Goal: Task Accomplishment & Management: Use online tool/utility

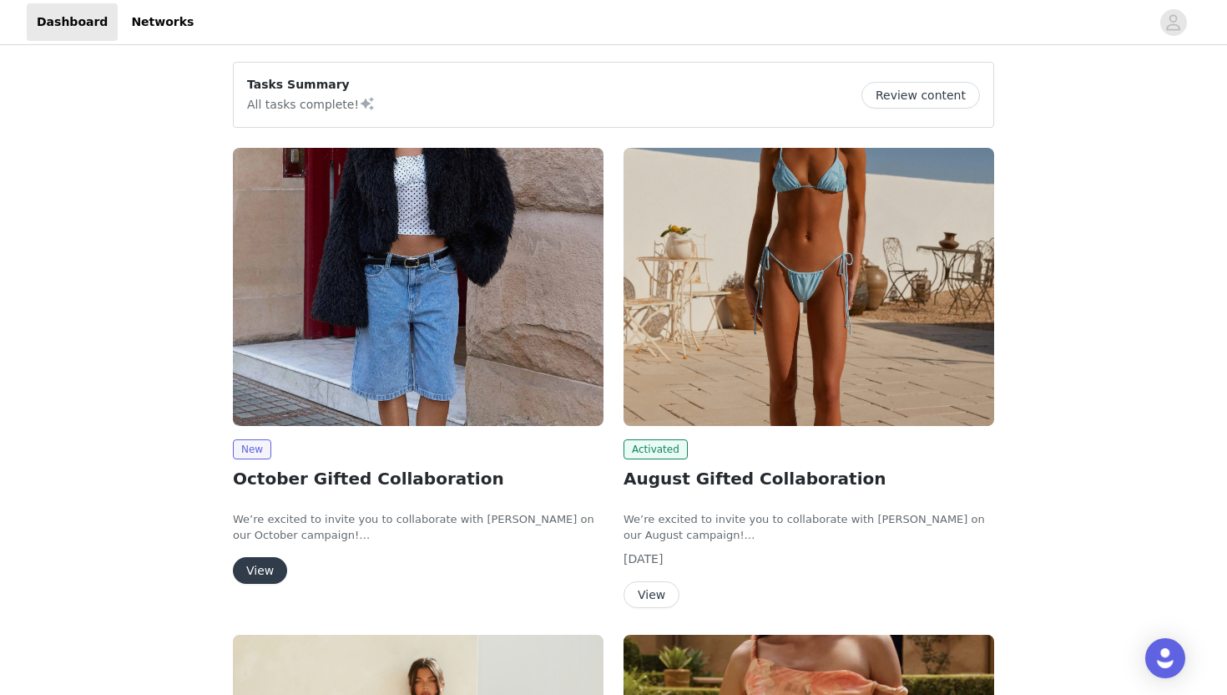
click at [274, 566] on button "View" at bounding box center [260, 570] width 54 height 27
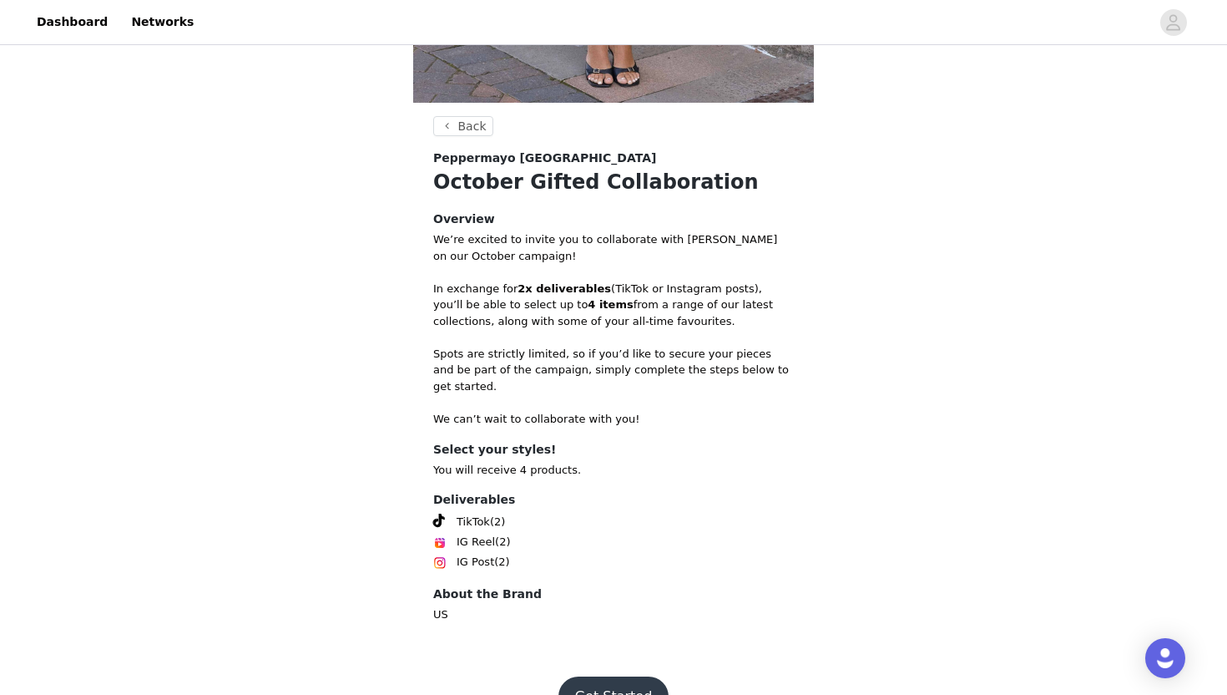
scroll to position [523, 0]
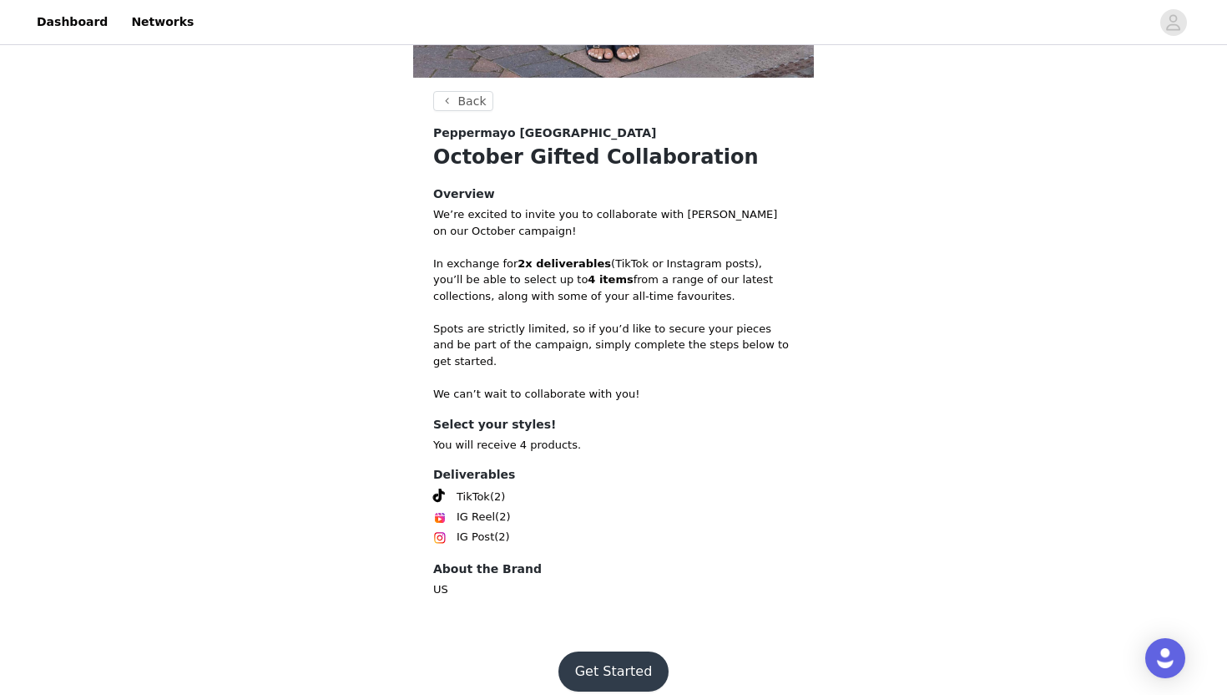
click at [599, 657] on button "Get Started" at bounding box center [614, 671] width 111 height 40
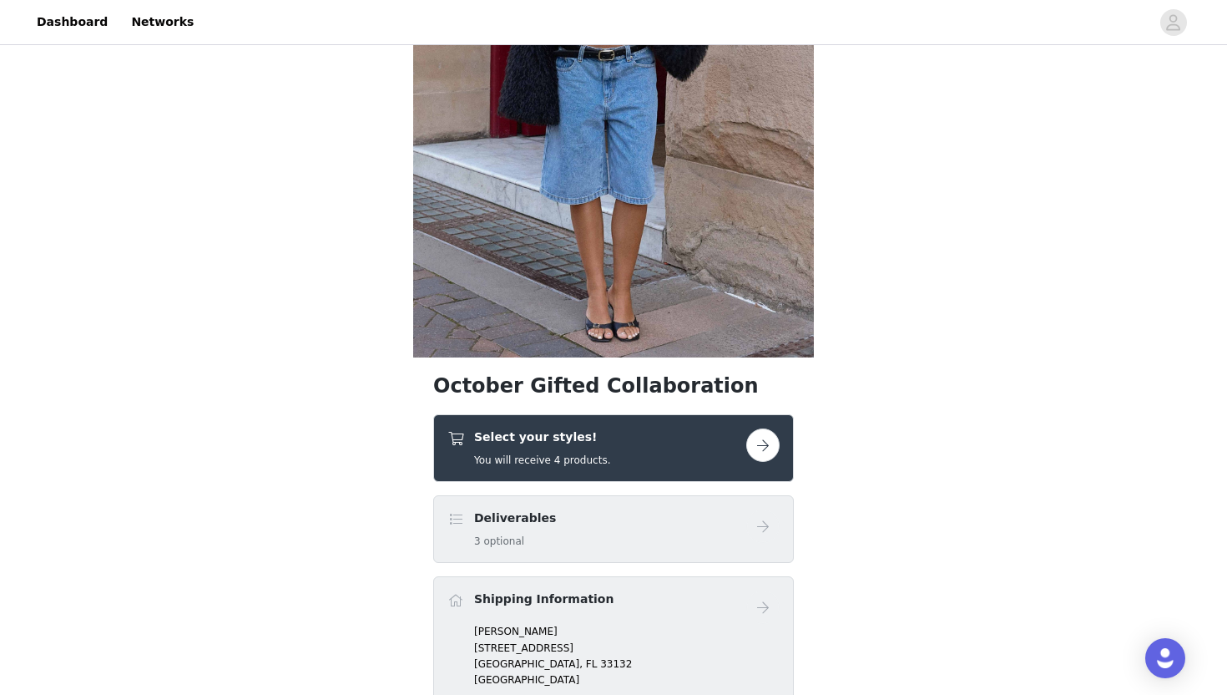
scroll to position [469, 0]
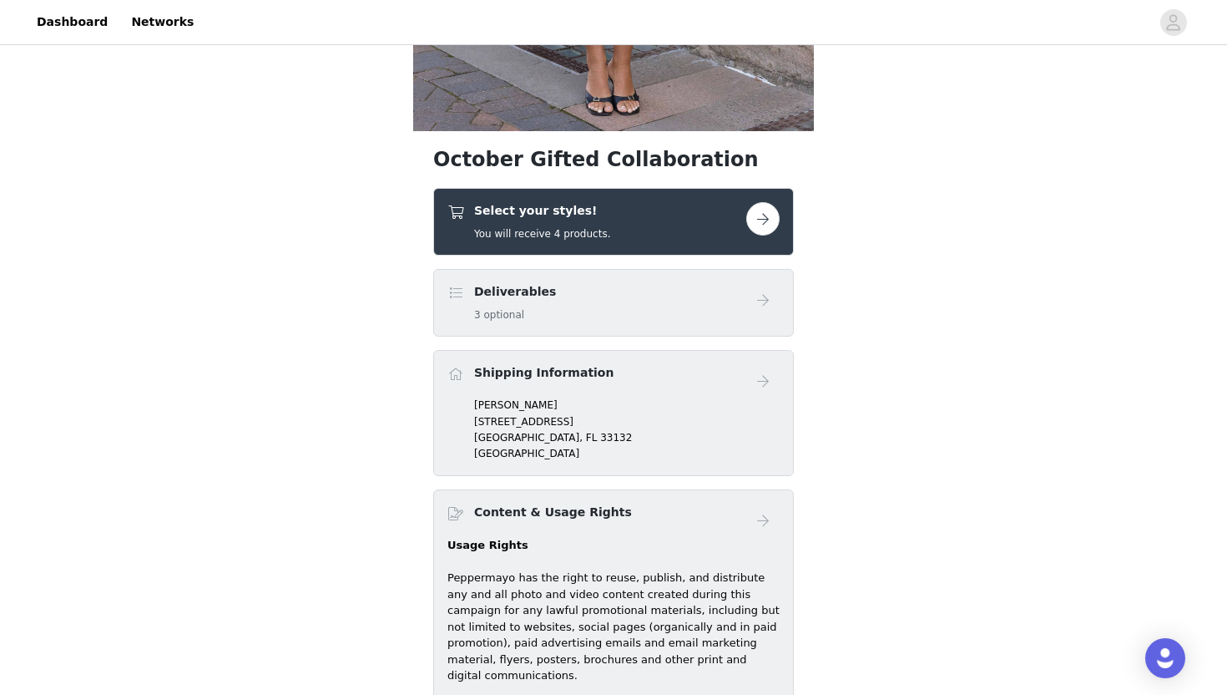
click at [668, 232] on div "Select your styles! You will receive 4 products." at bounding box center [597, 221] width 299 height 39
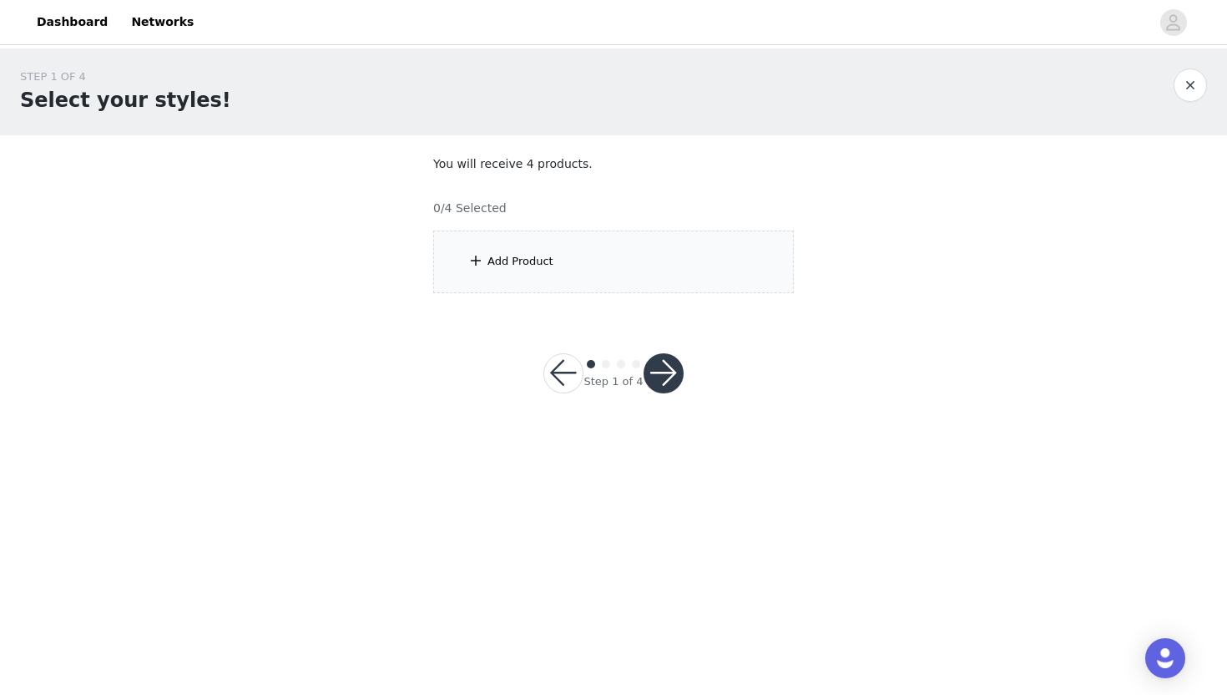
click at [587, 274] on div "Add Product" at bounding box center [613, 261] width 361 height 63
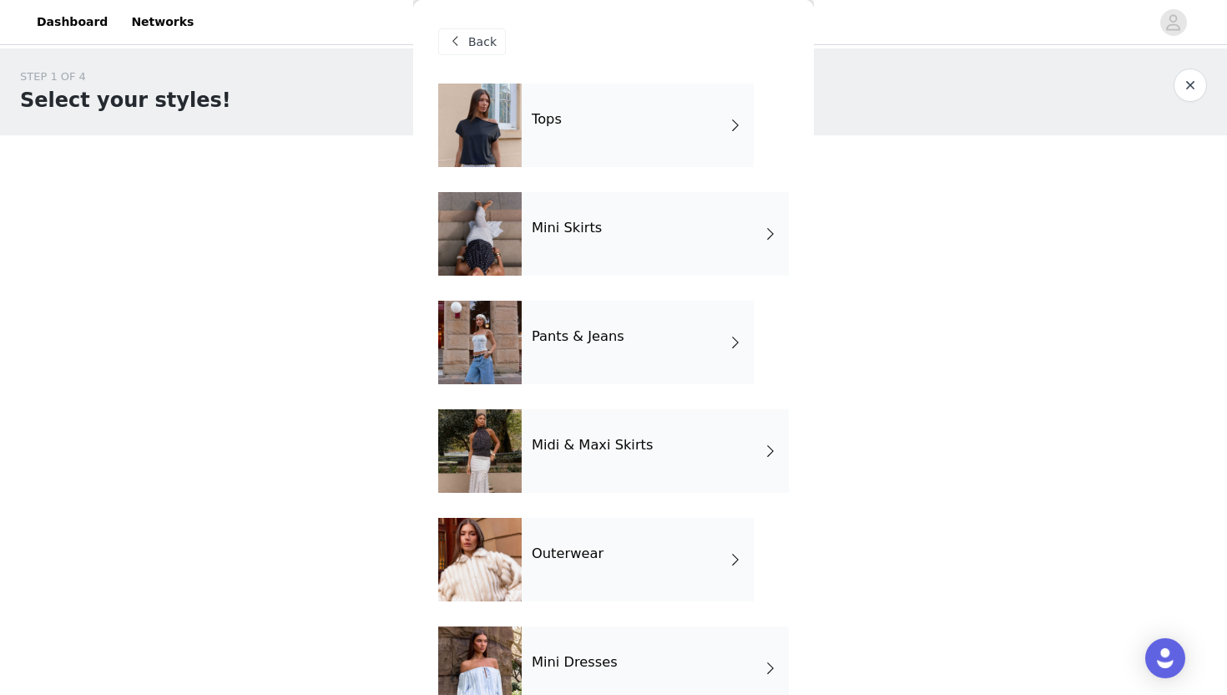
click at [599, 124] on div "Tops" at bounding box center [638, 124] width 232 height 83
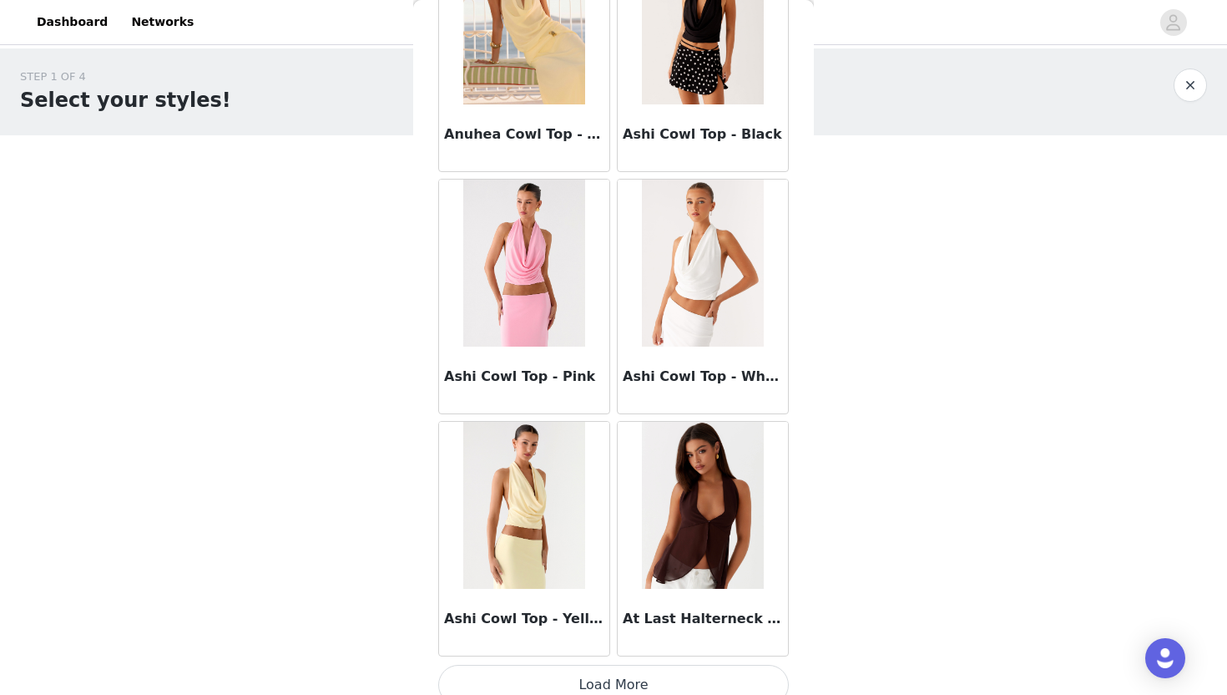
scroll to position [1860, 0]
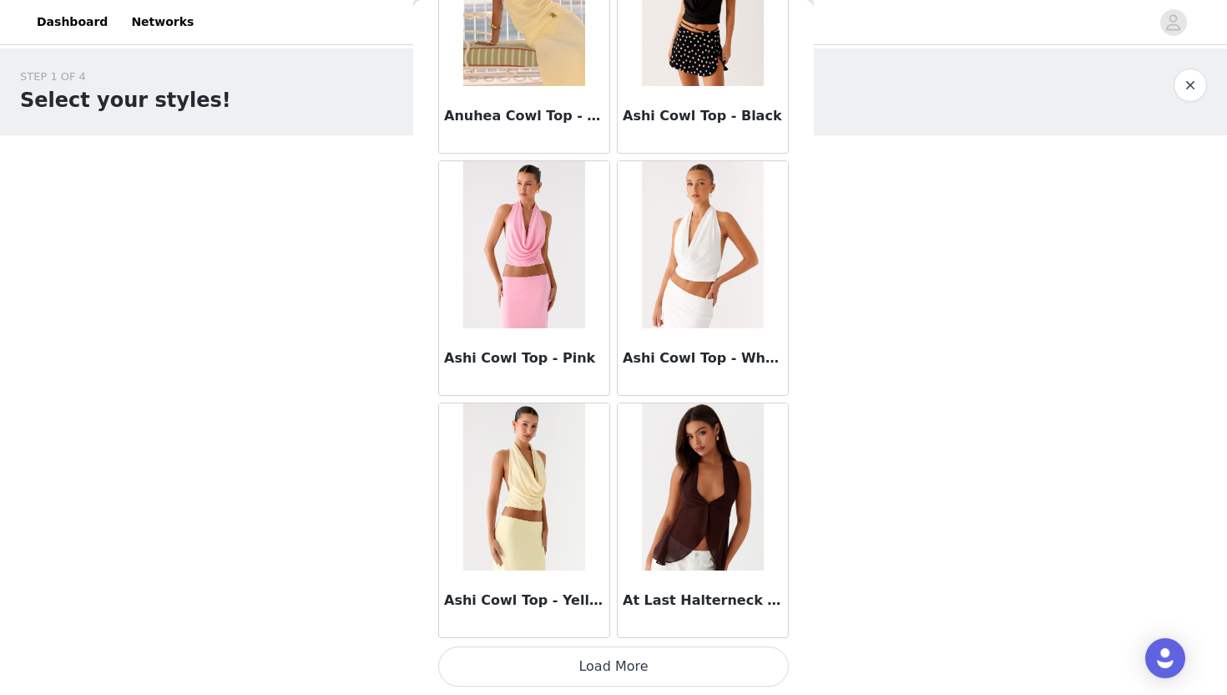
click at [508, 675] on button "Load More" at bounding box center [613, 666] width 351 height 40
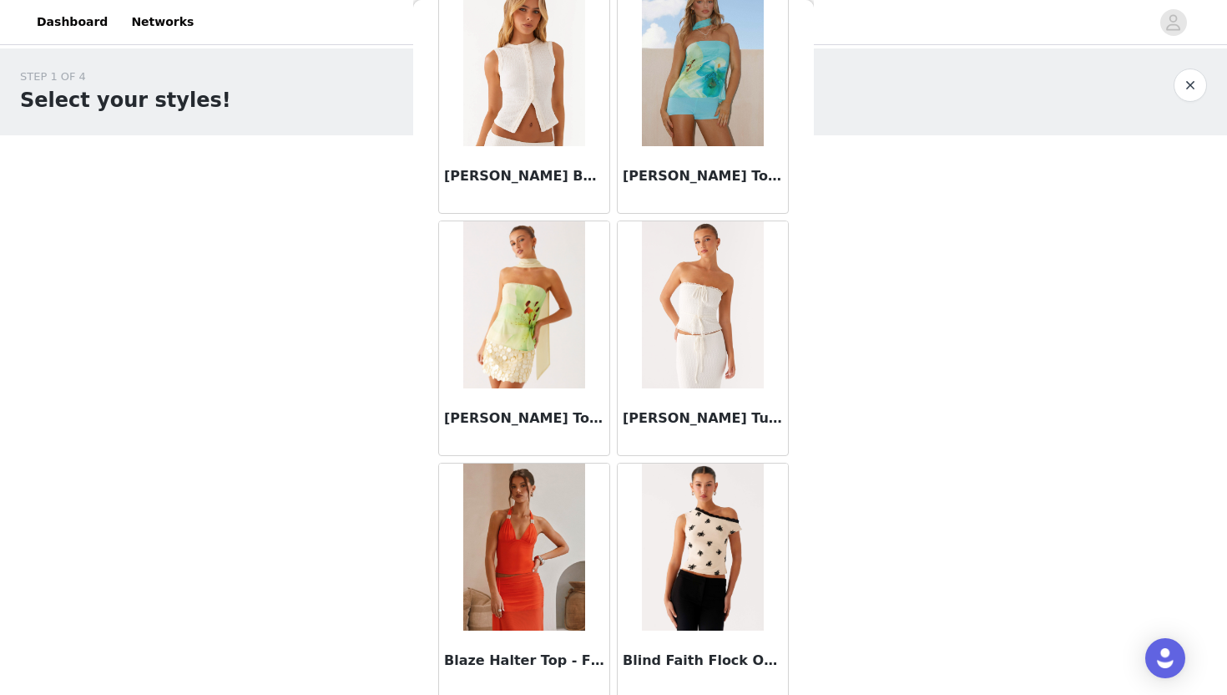
scroll to position [4281, 0]
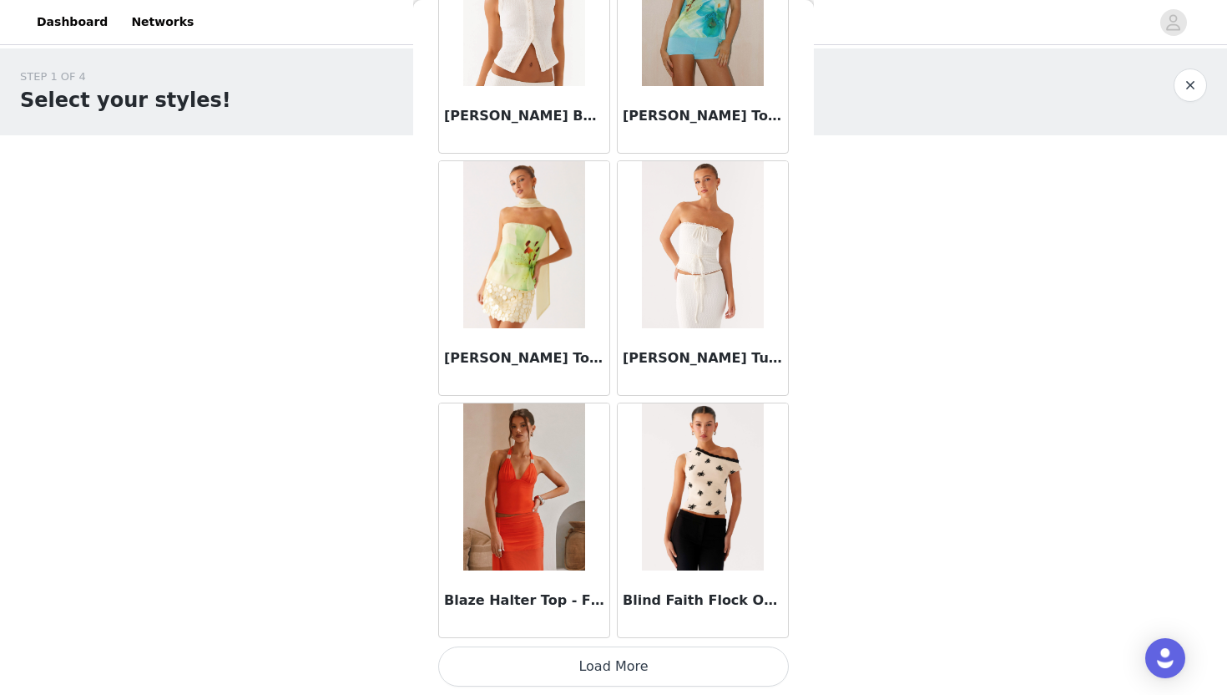
click at [536, 680] on button "Load More" at bounding box center [613, 666] width 351 height 40
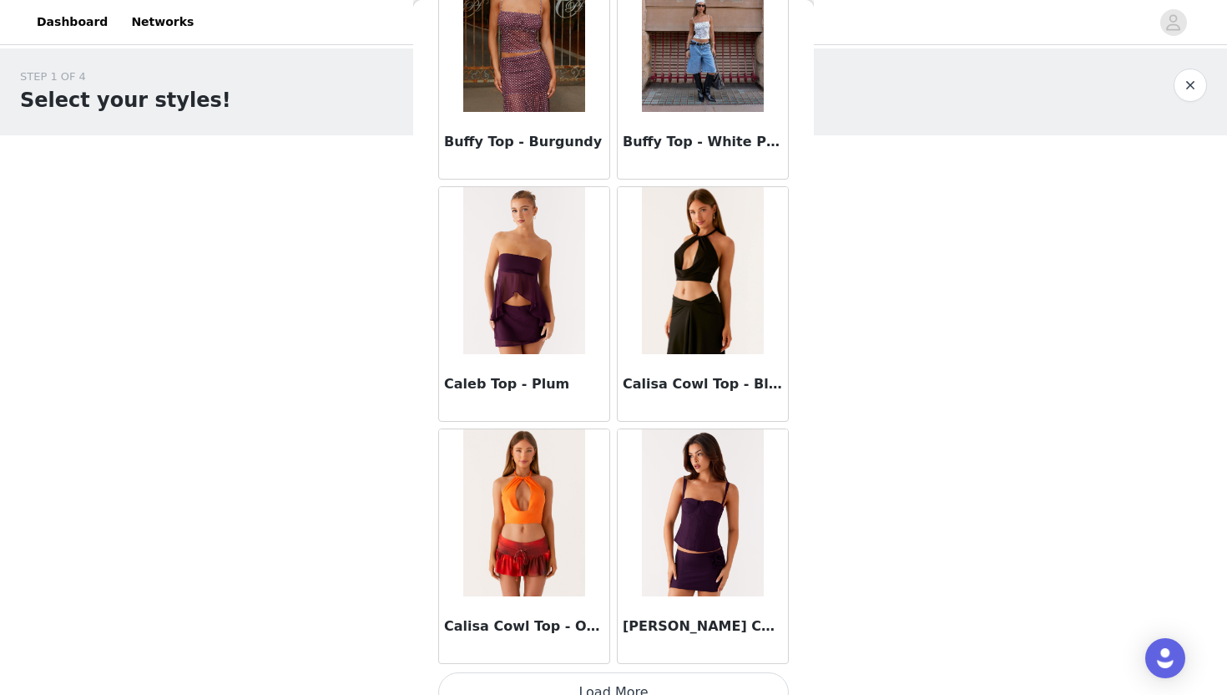
scroll to position [6703, 0]
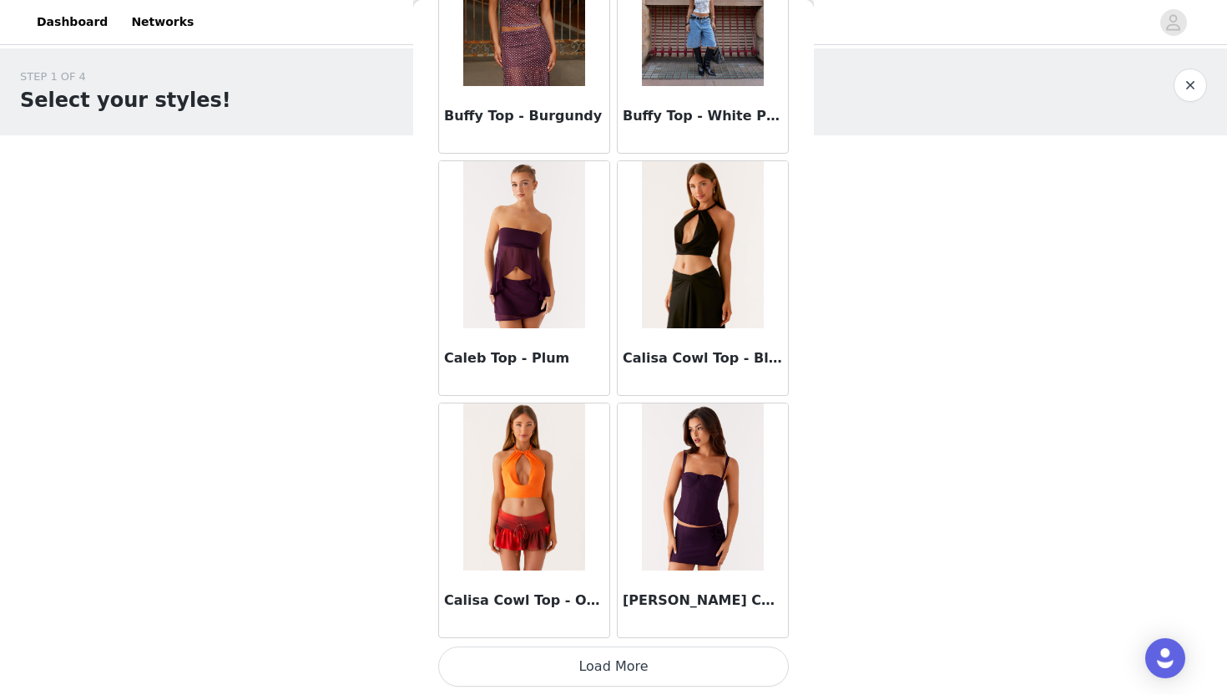
click at [549, 668] on button "Load More" at bounding box center [613, 666] width 351 height 40
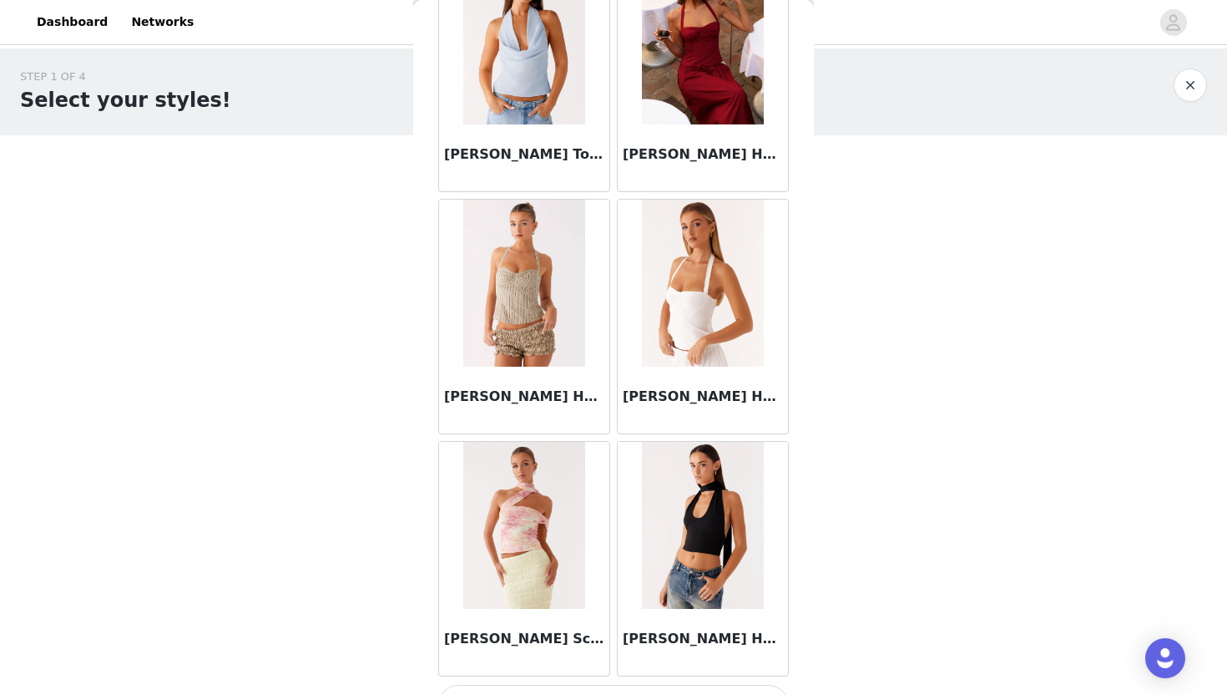
scroll to position [9124, 0]
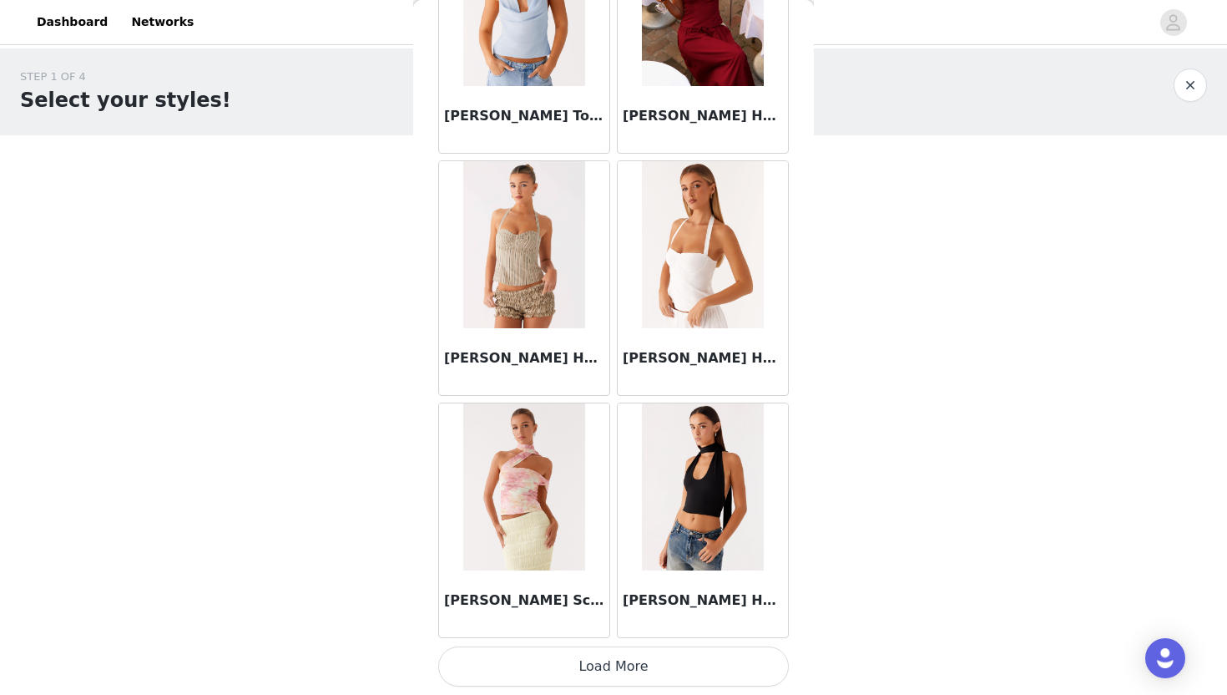
click at [557, 669] on button "Load More" at bounding box center [613, 666] width 351 height 40
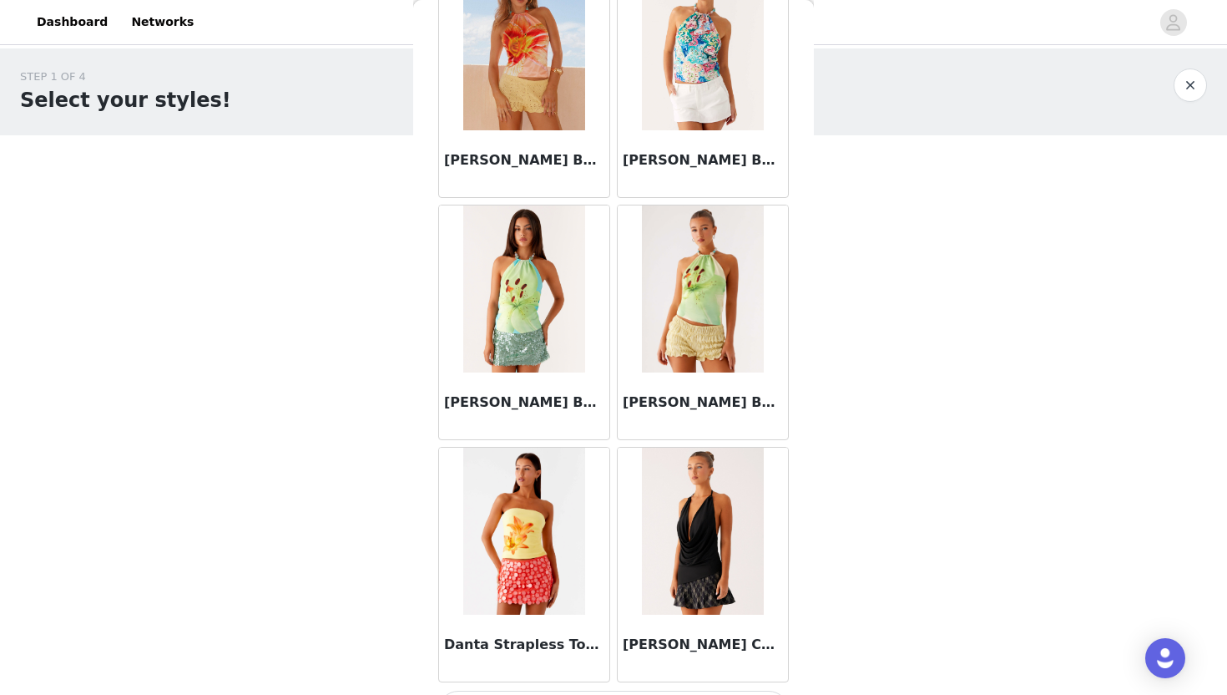
scroll to position [11545, 0]
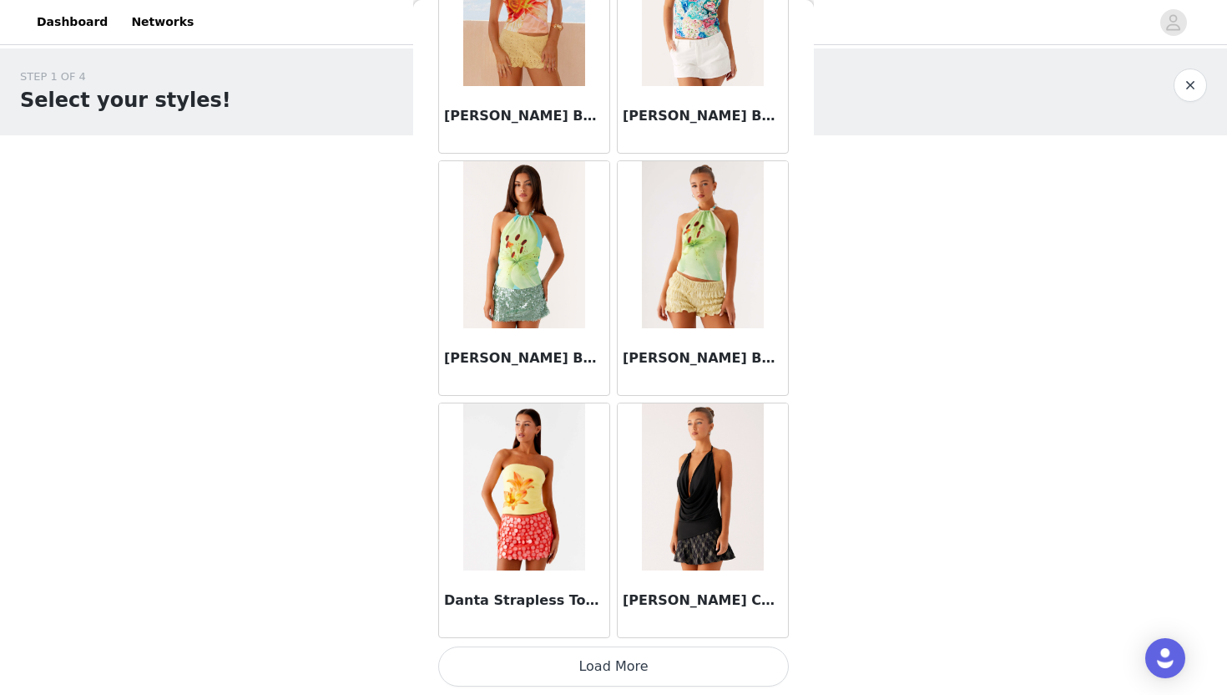
click at [564, 675] on button "Load More" at bounding box center [613, 666] width 351 height 40
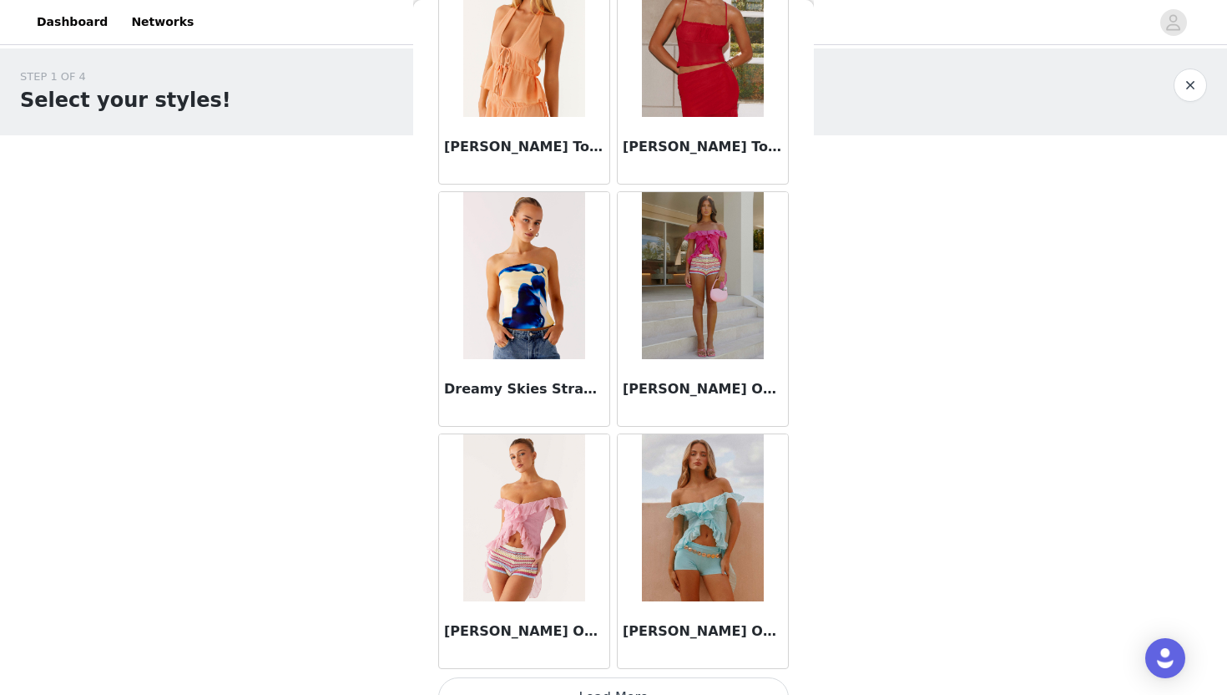
scroll to position [13967, 0]
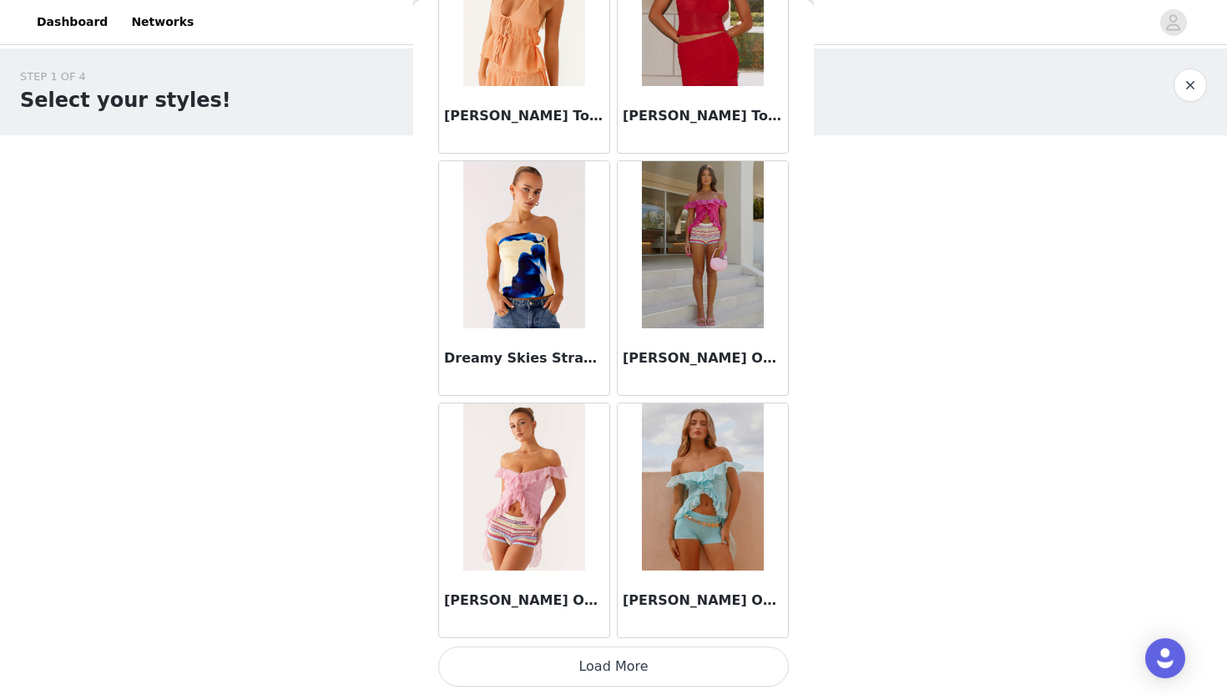
click at [564, 666] on button "Load More" at bounding box center [613, 666] width 351 height 40
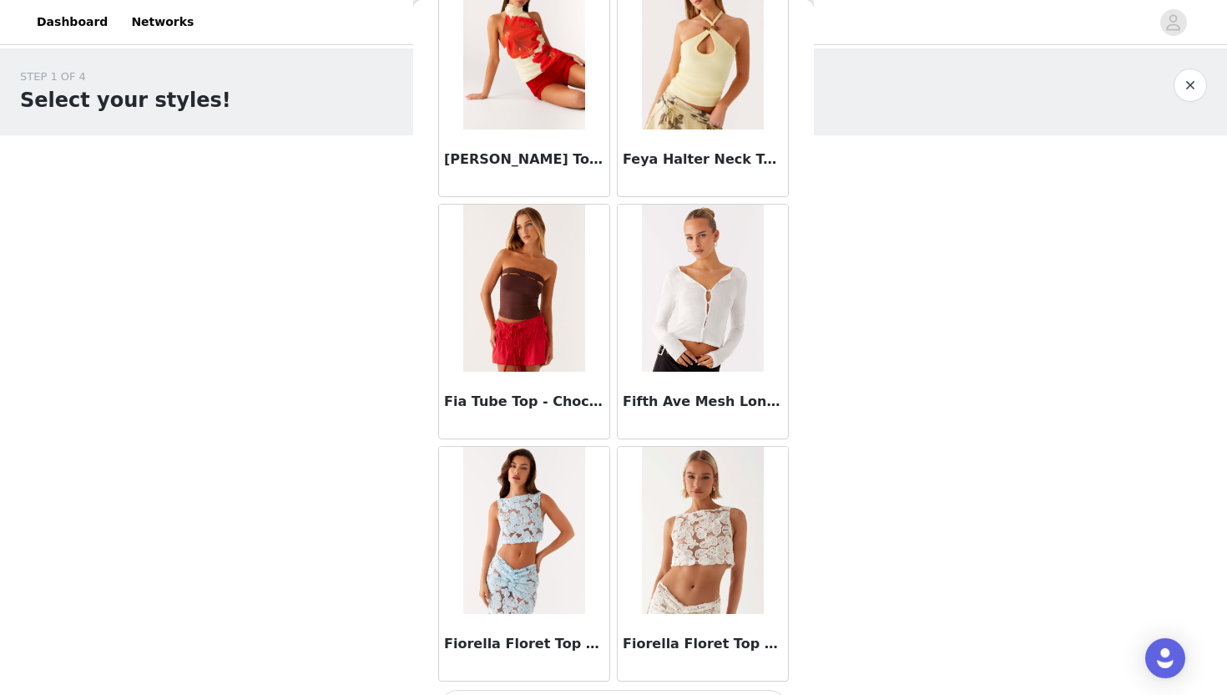
scroll to position [16388, 0]
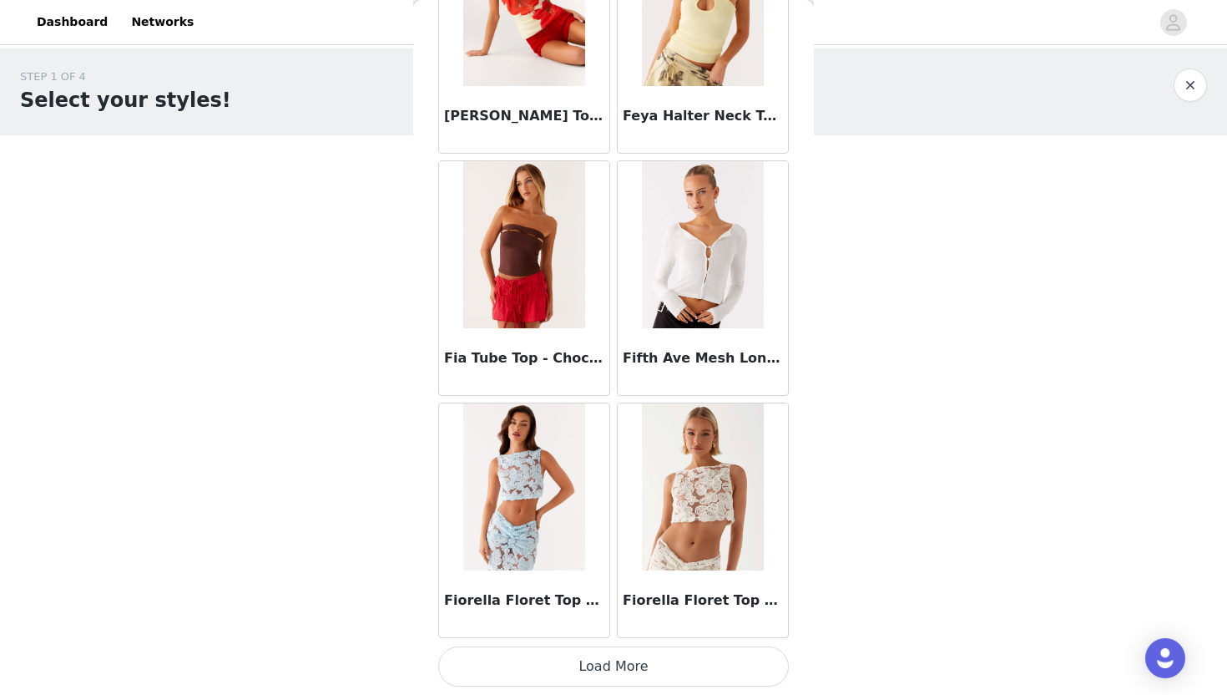
click at [564, 672] on button "Load More" at bounding box center [613, 666] width 351 height 40
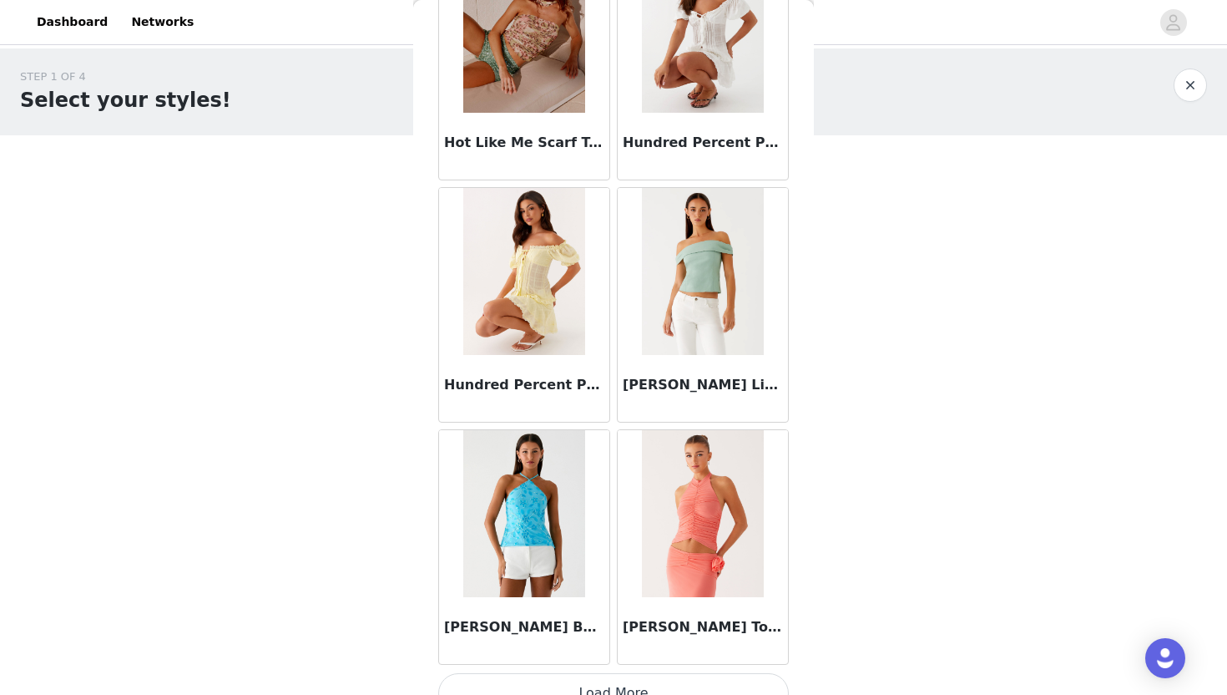
scroll to position [18809, 0]
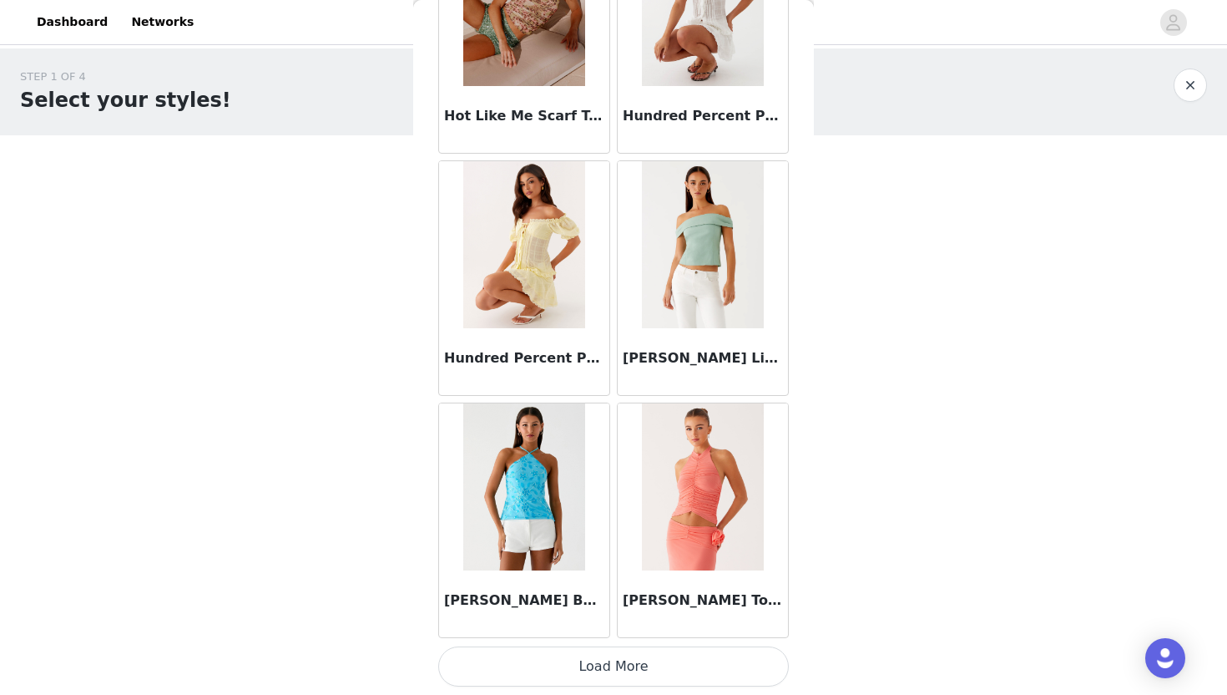
click at [564, 672] on button "Load More" at bounding box center [613, 666] width 351 height 40
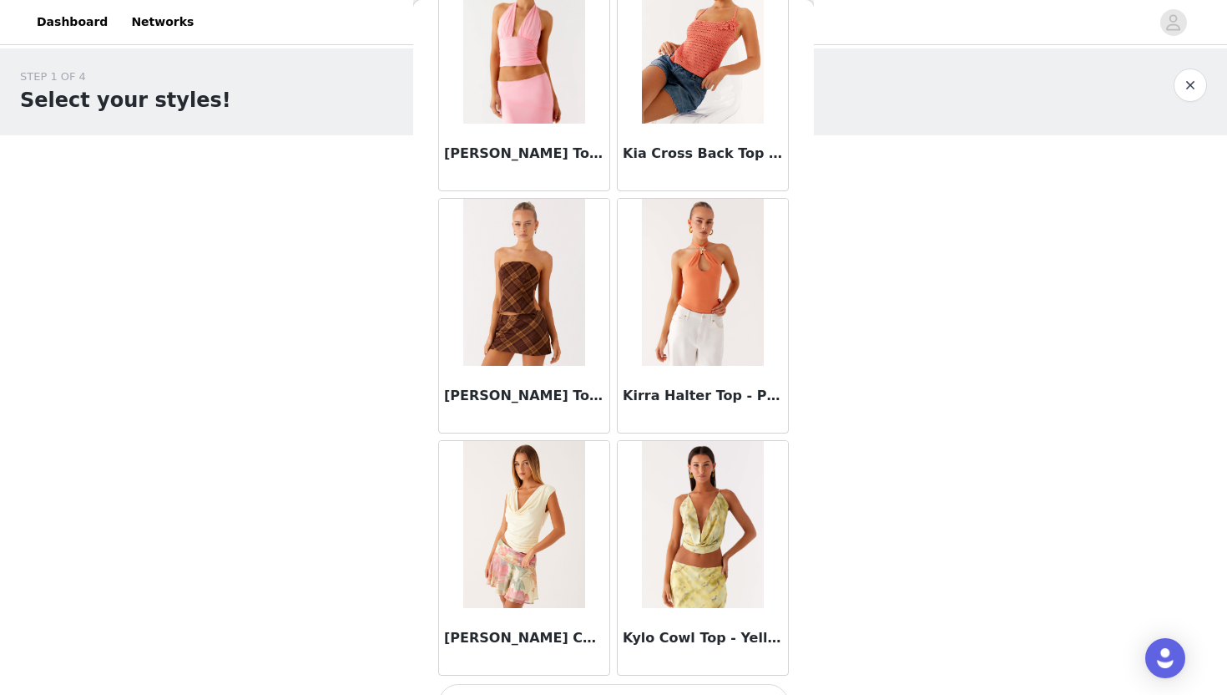
scroll to position [21230, 0]
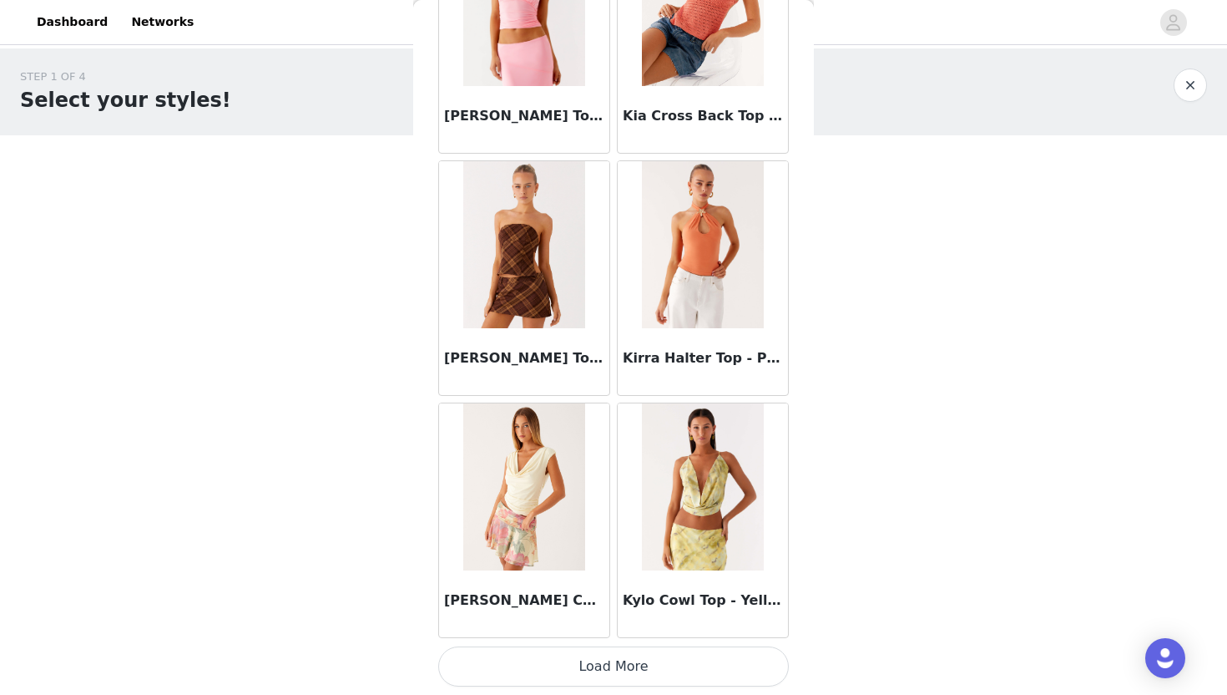
click at [513, 663] on button "Load More" at bounding box center [613, 666] width 351 height 40
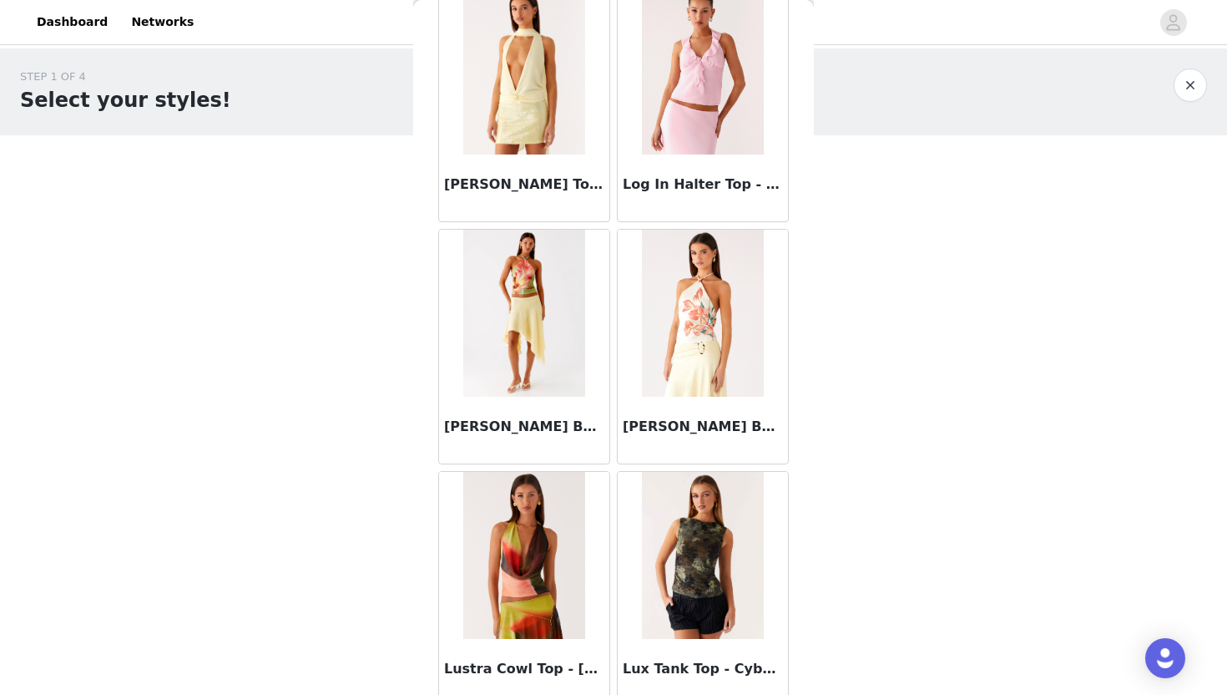
scroll to position [23652, 0]
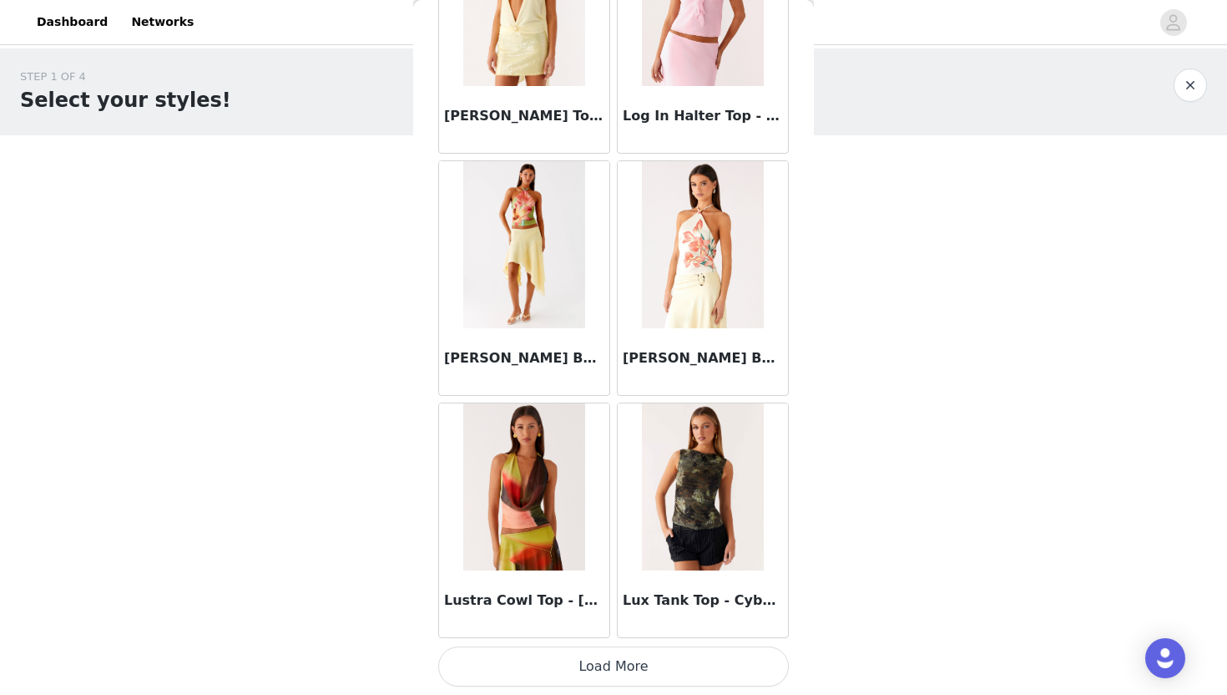
click at [517, 673] on button "Load More" at bounding box center [613, 666] width 351 height 40
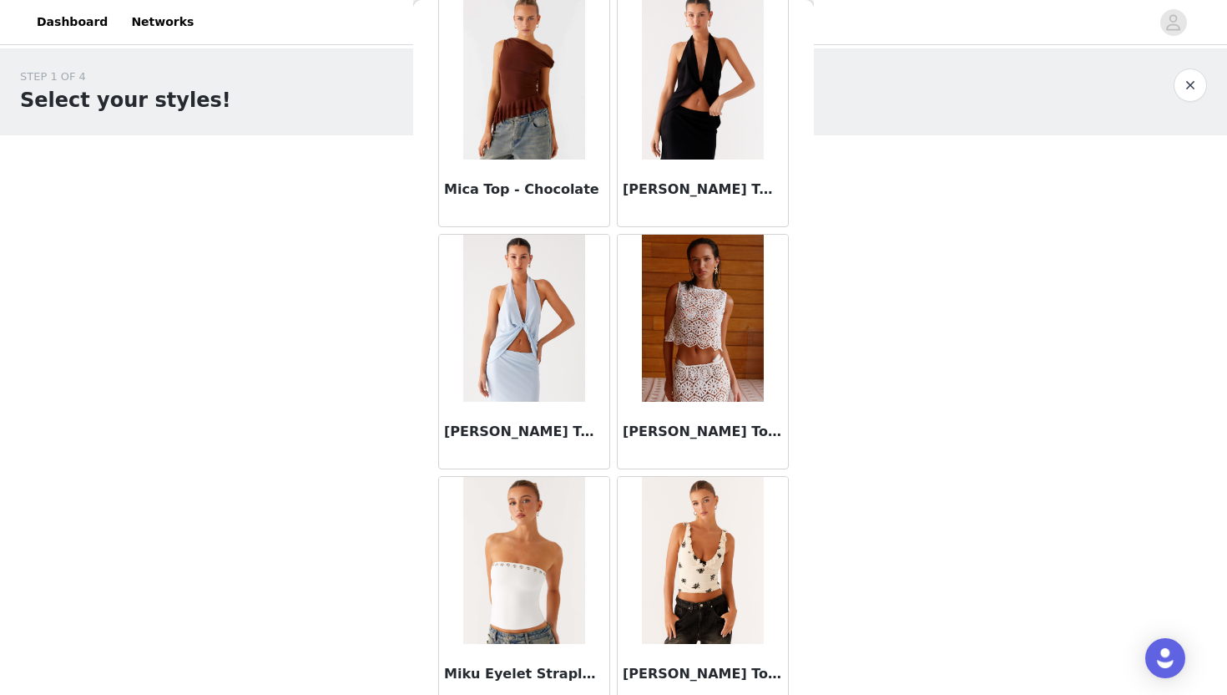
scroll to position [26073, 0]
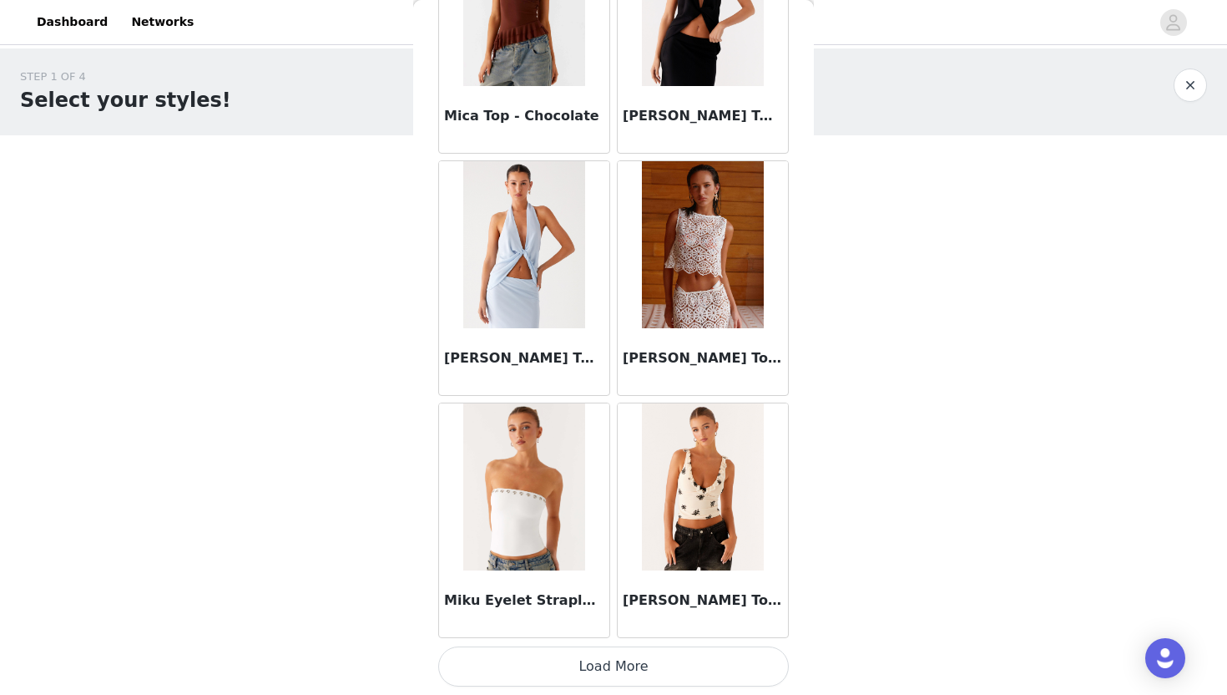
click at [531, 657] on button "Load More" at bounding box center [613, 666] width 351 height 40
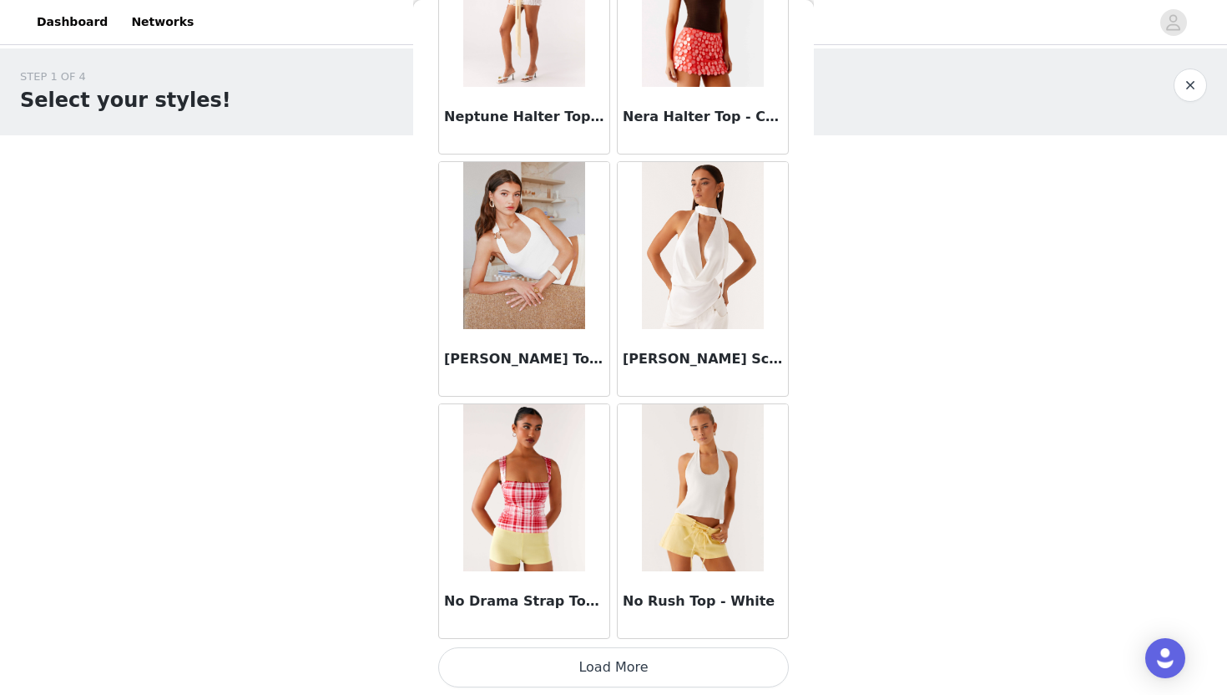
scroll to position [28494, 0]
click at [539, 666] on button "Load More" at bounding box center [613, 666] width 351 height 40
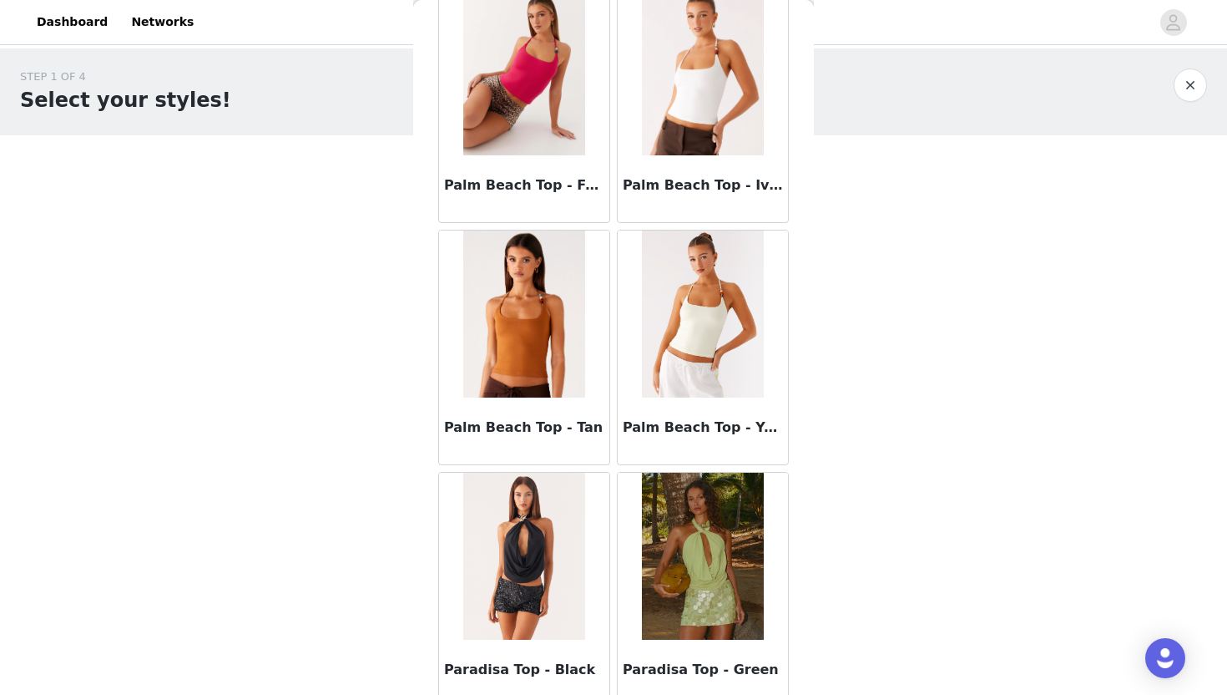
scroll to position [30915, 0]
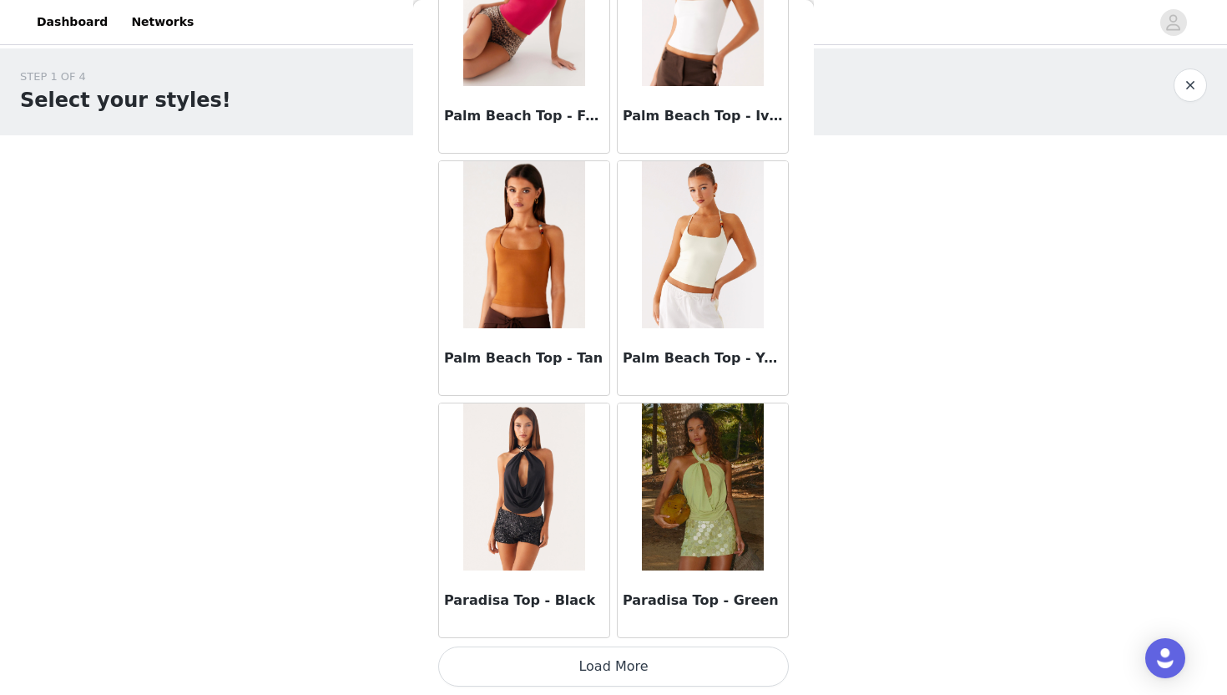
click at [545, 675] on button "Load More" at bounding box center [613, 666] width 351 height 40
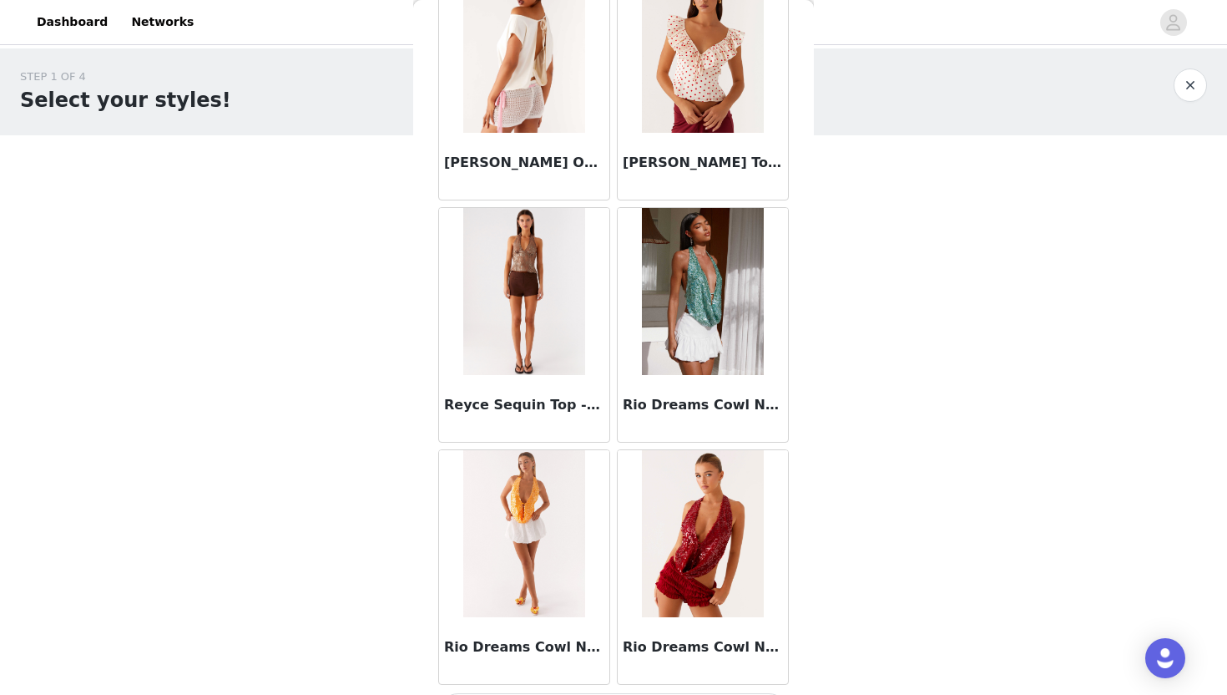
scroll to position [33337, 0]
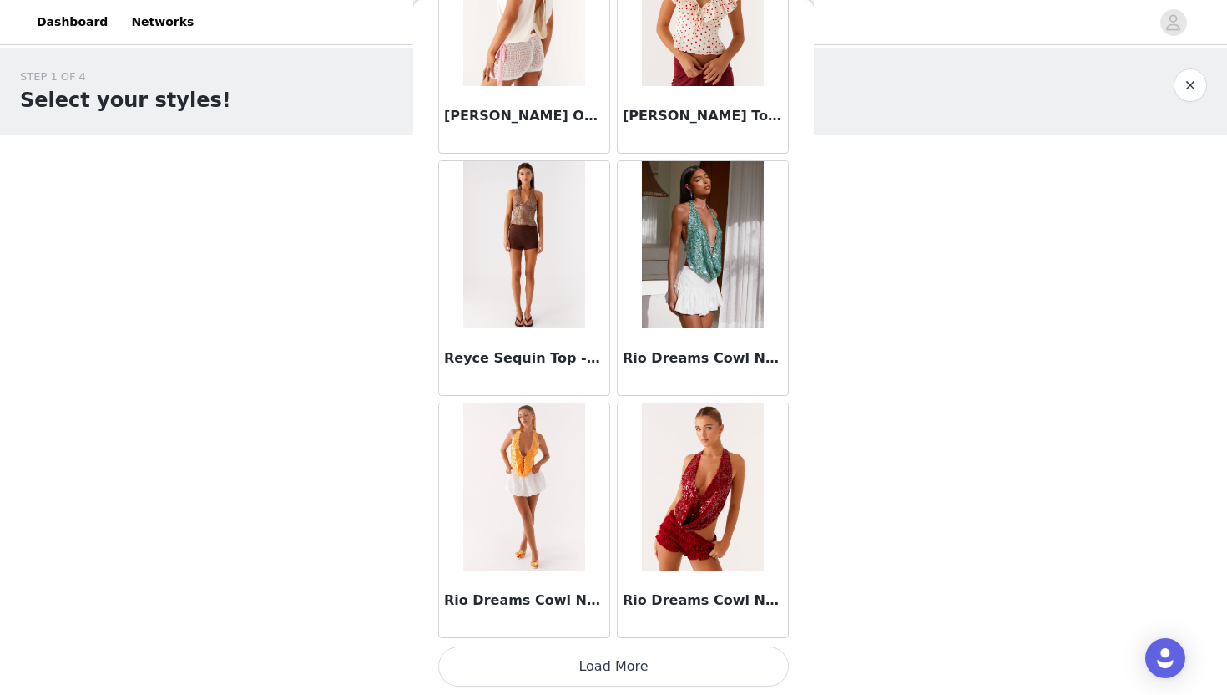
click at [551, 662] on button "Load More" at bounding box center [613, 666] width 351 height 40
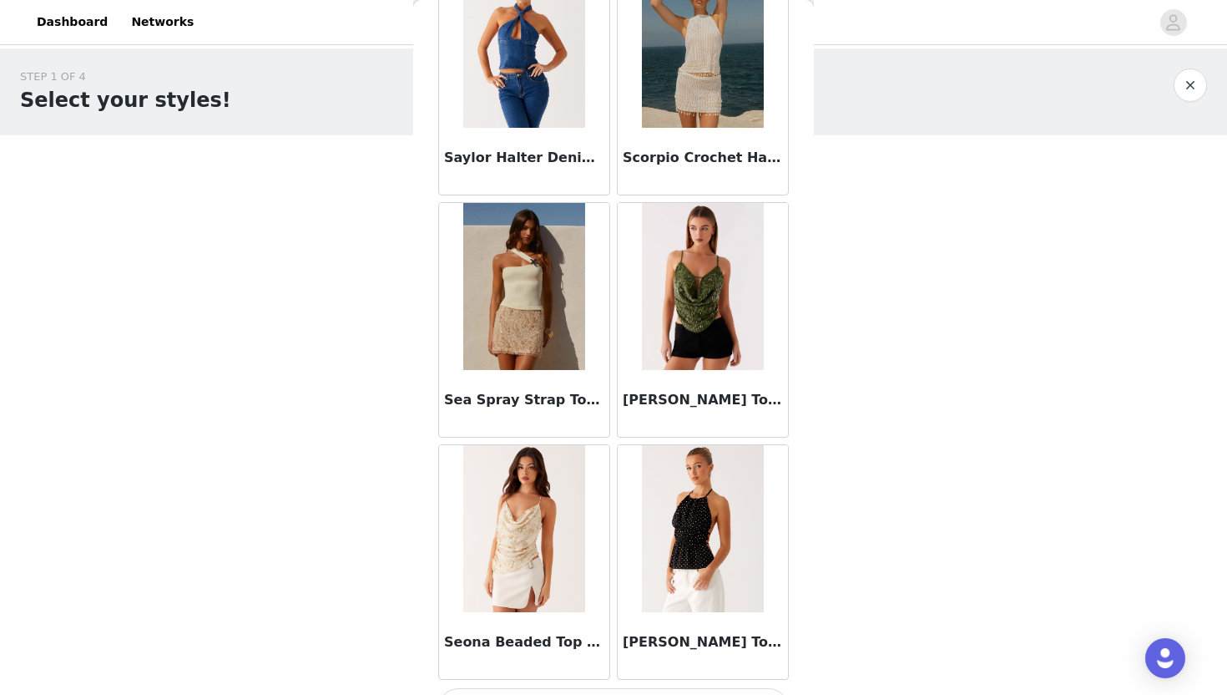
scroll to position [35758, 0]
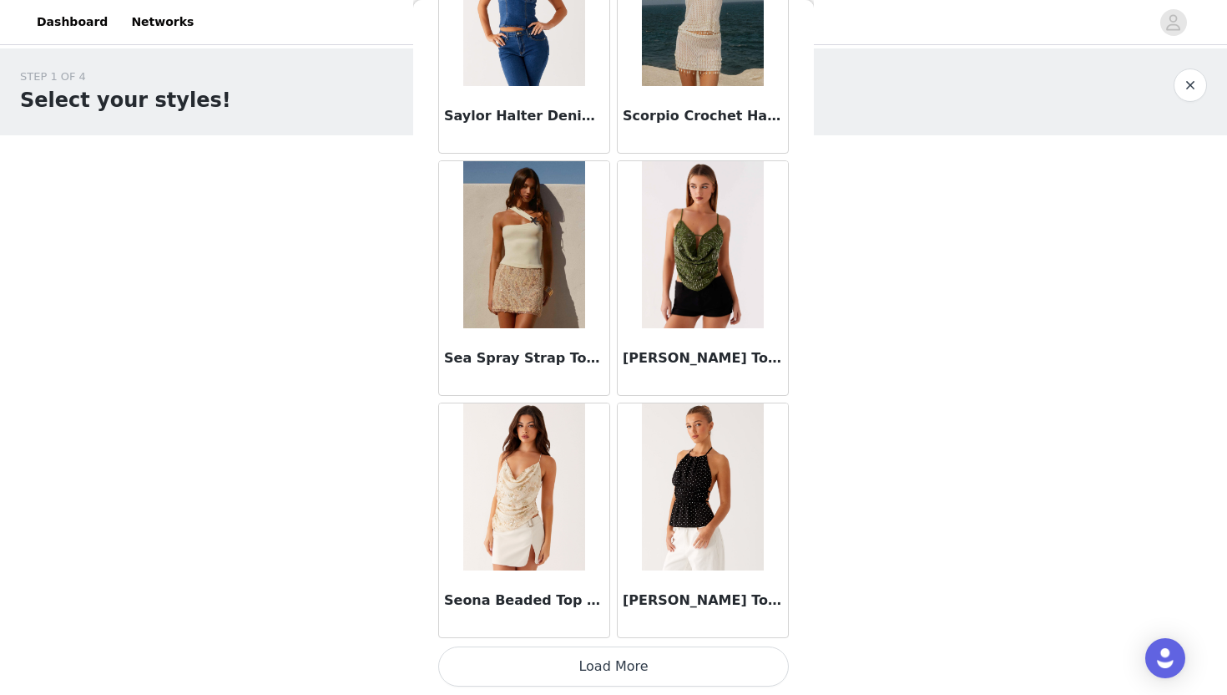
click at [535, 676] on button "Load More" at bounding box center [613, 666] width 351 height 40
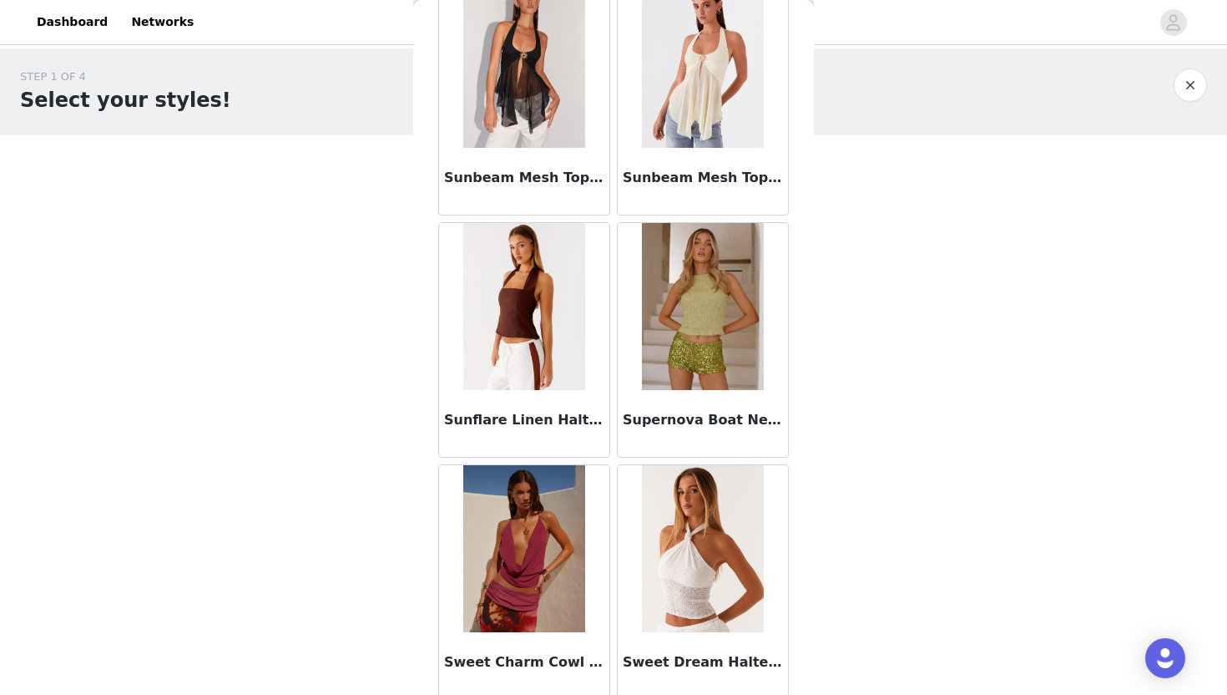
scroll to position [38179, 0]
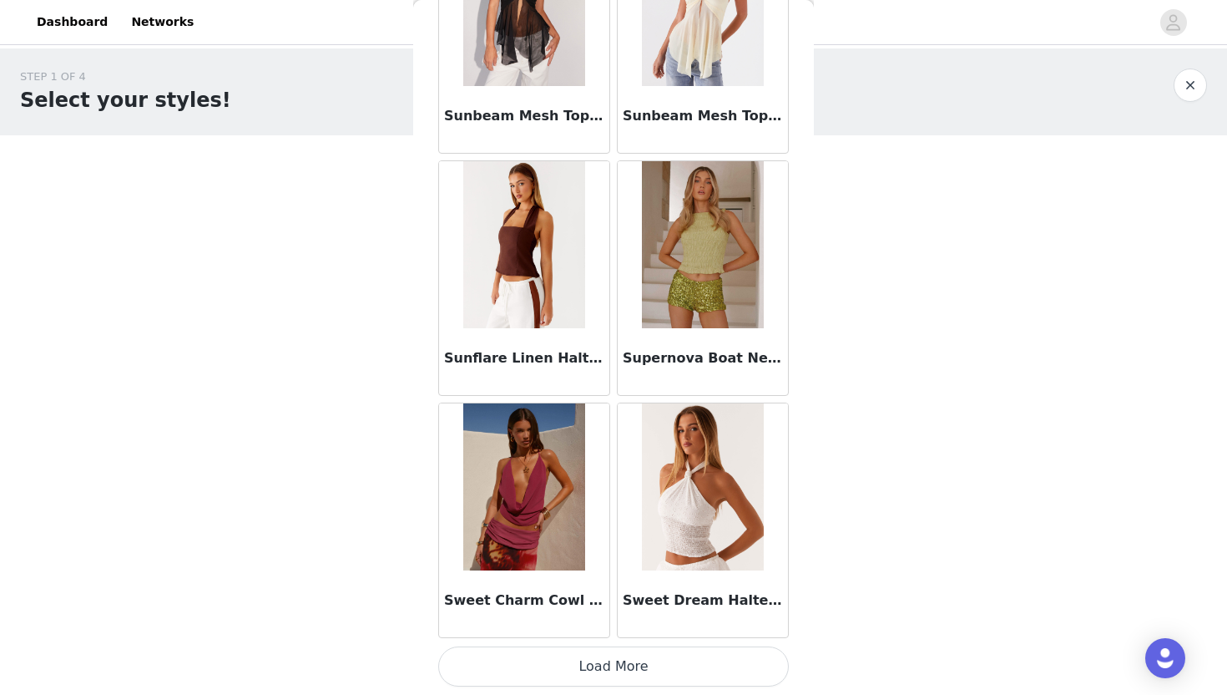
click at [523, 663] on button "Load More" at bounding box center [613, 666] width 351 height 40
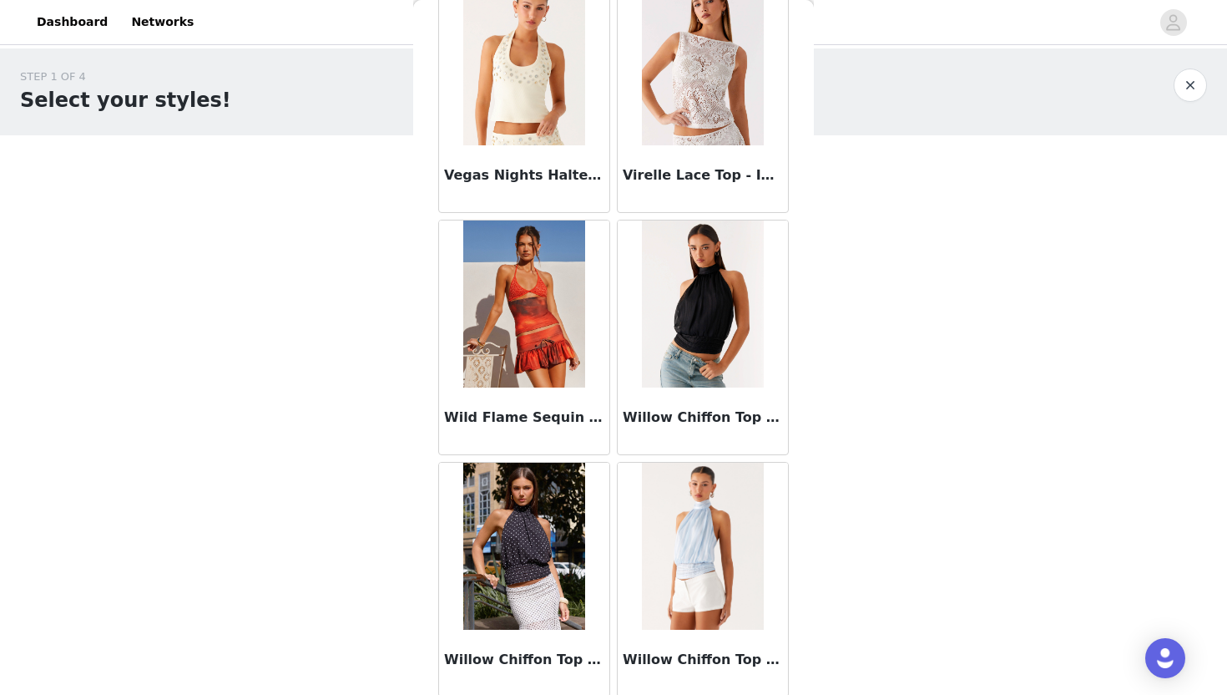
scroll to position [40600, 0]
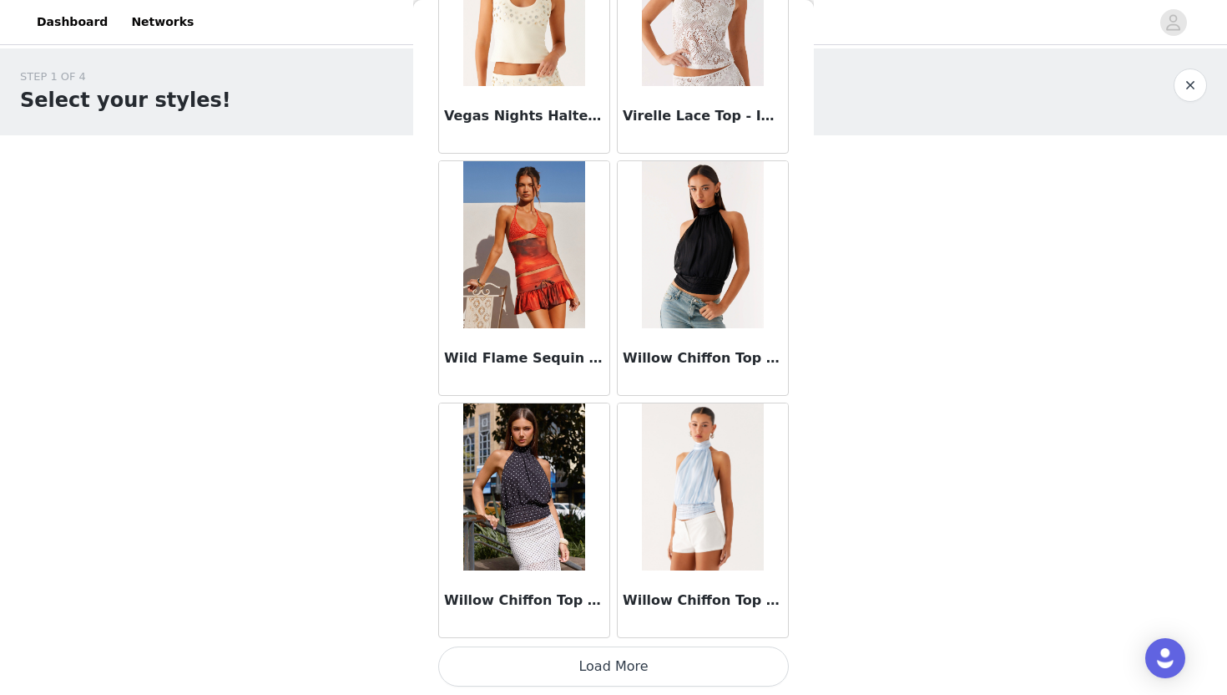
click at [542, 681] on button "Load More" at bounding box center [613, 666] width 351 height 40
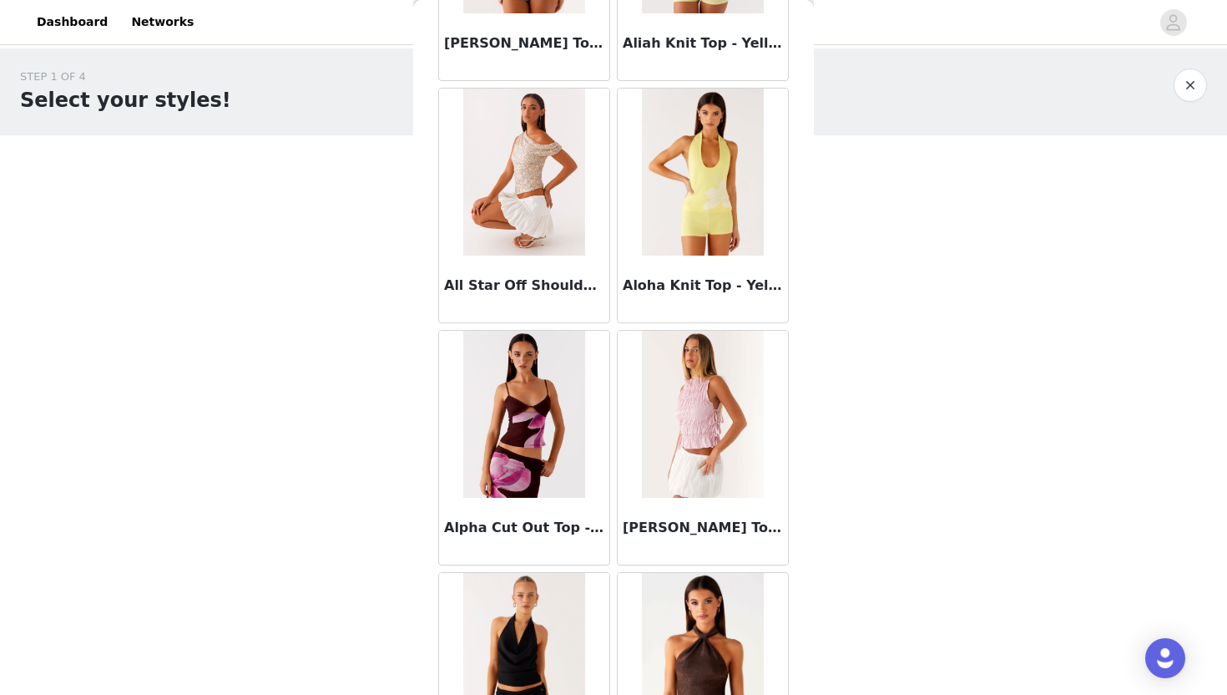
scroll to position [0, 0]
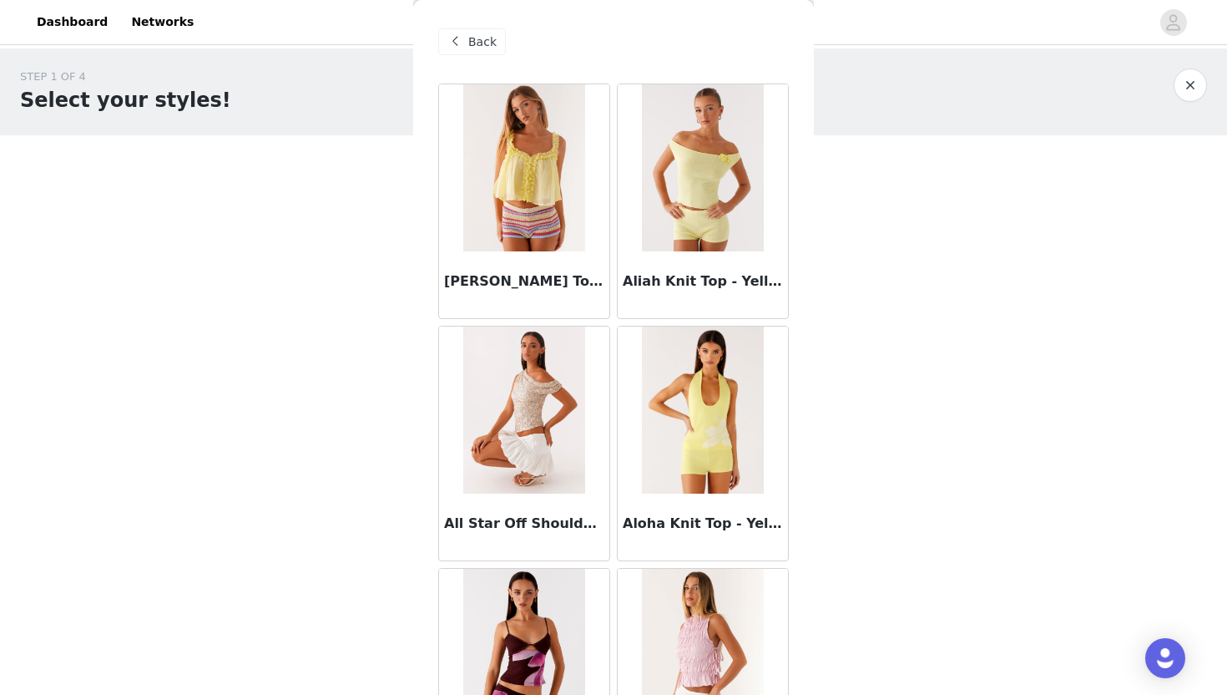
click at [463, 43] on span at bounding box center [455, 42] width 20 height 20
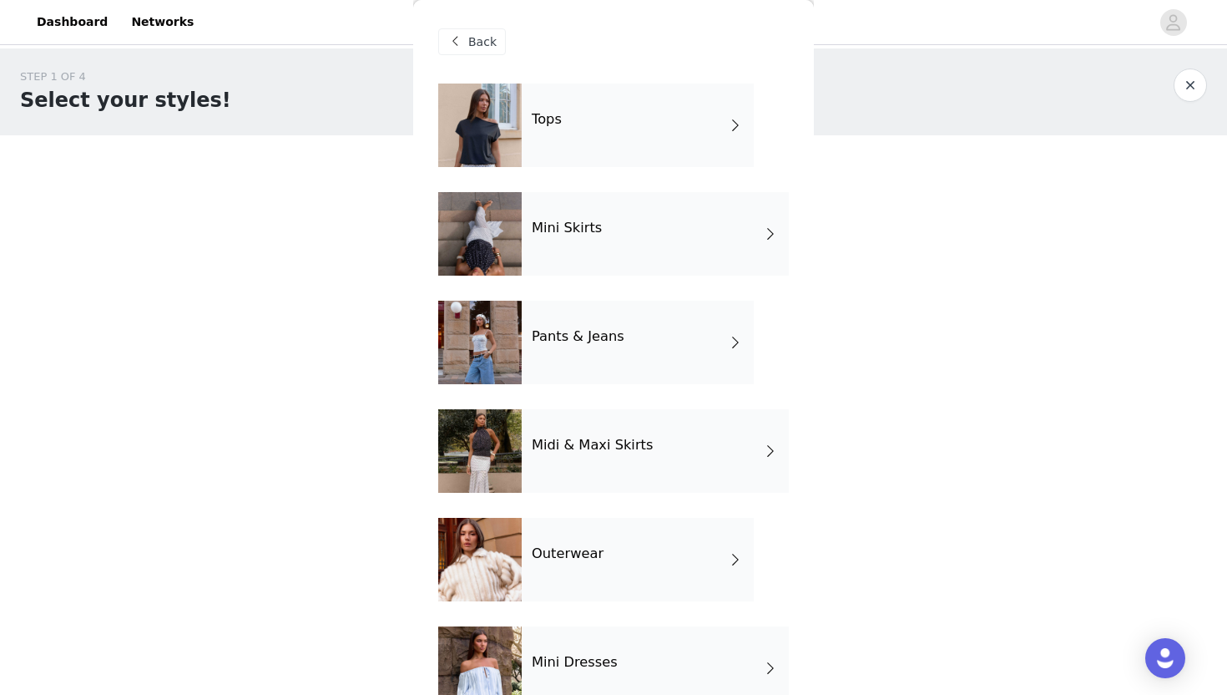
click at [549, 237] on div "Mini Skirts" at bounding box center [655, 233] width 267 height 83
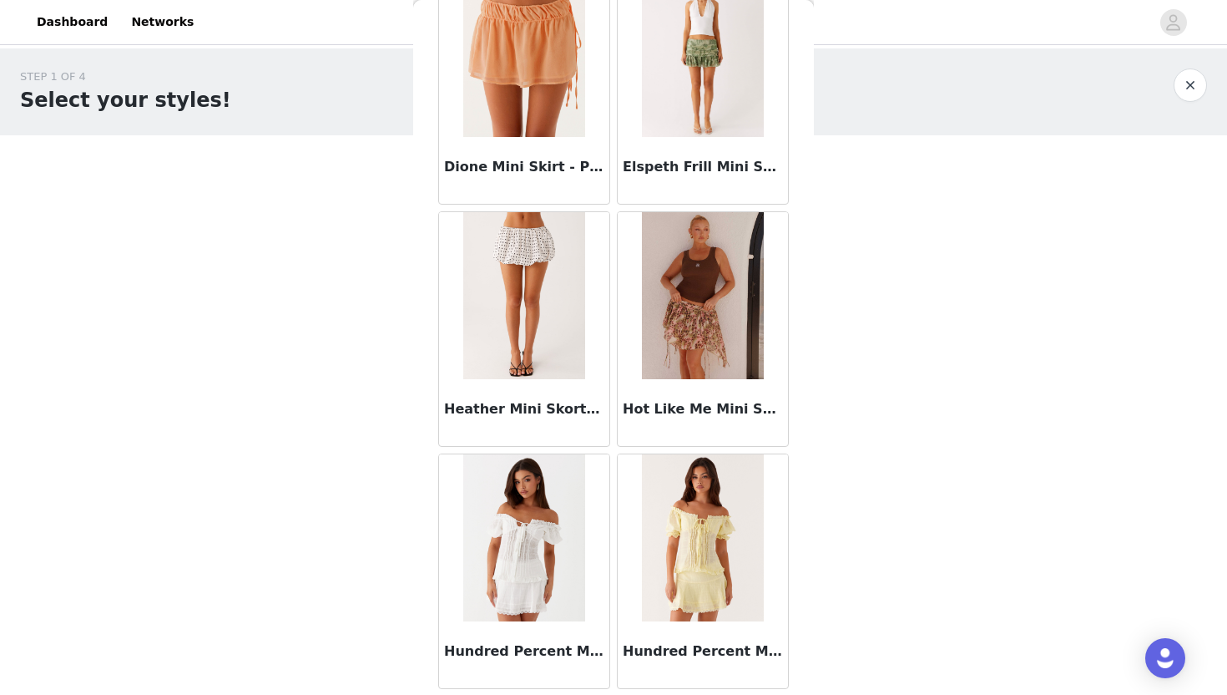
scroll to position [1860, 0]
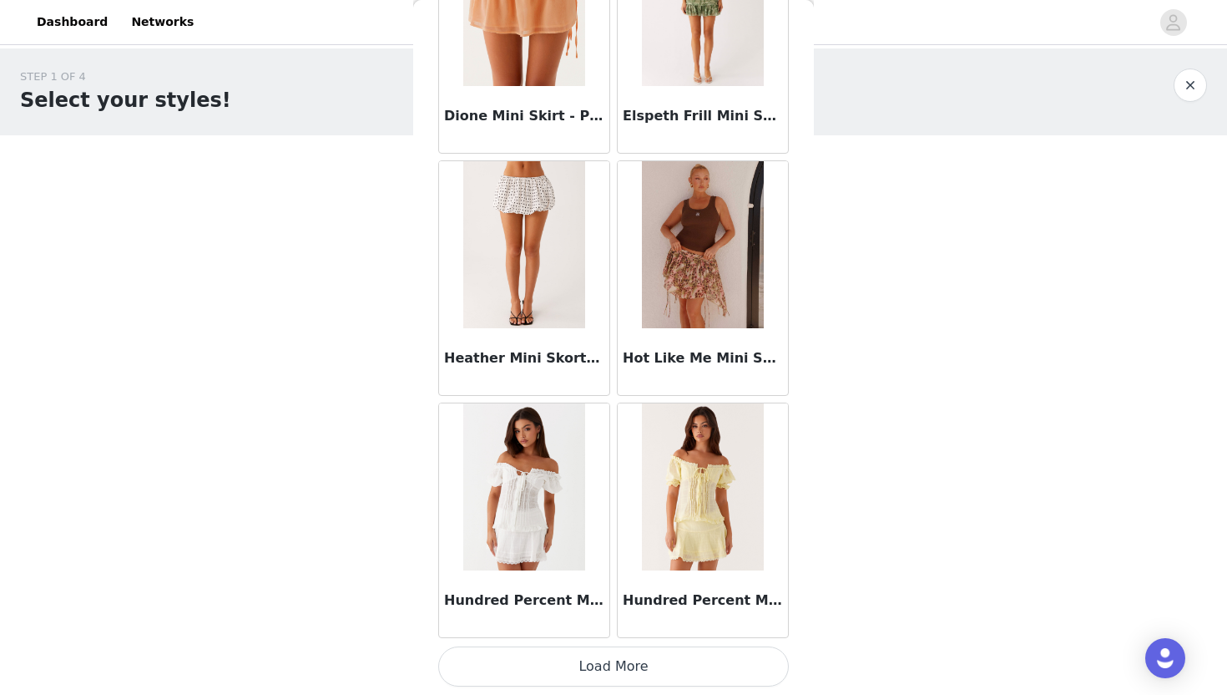
click at [575, 671] on button "Load More" at bounding box center [613, 666] width 351 height 40
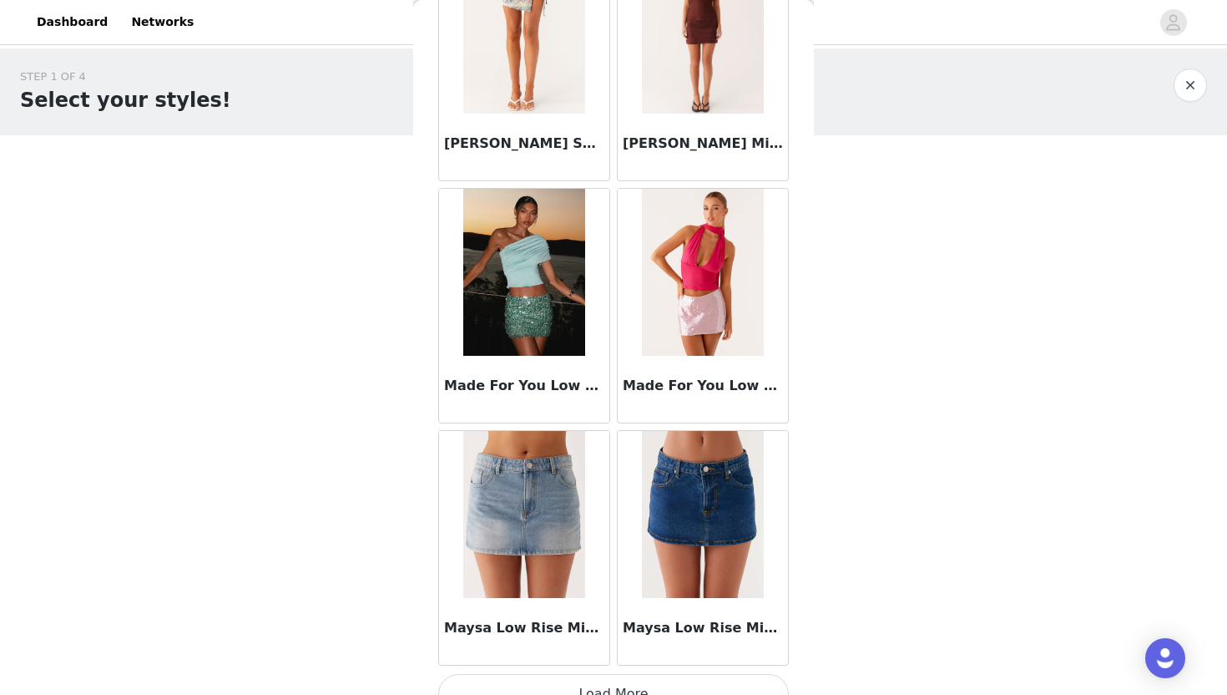
scroll to position [4281, 0]
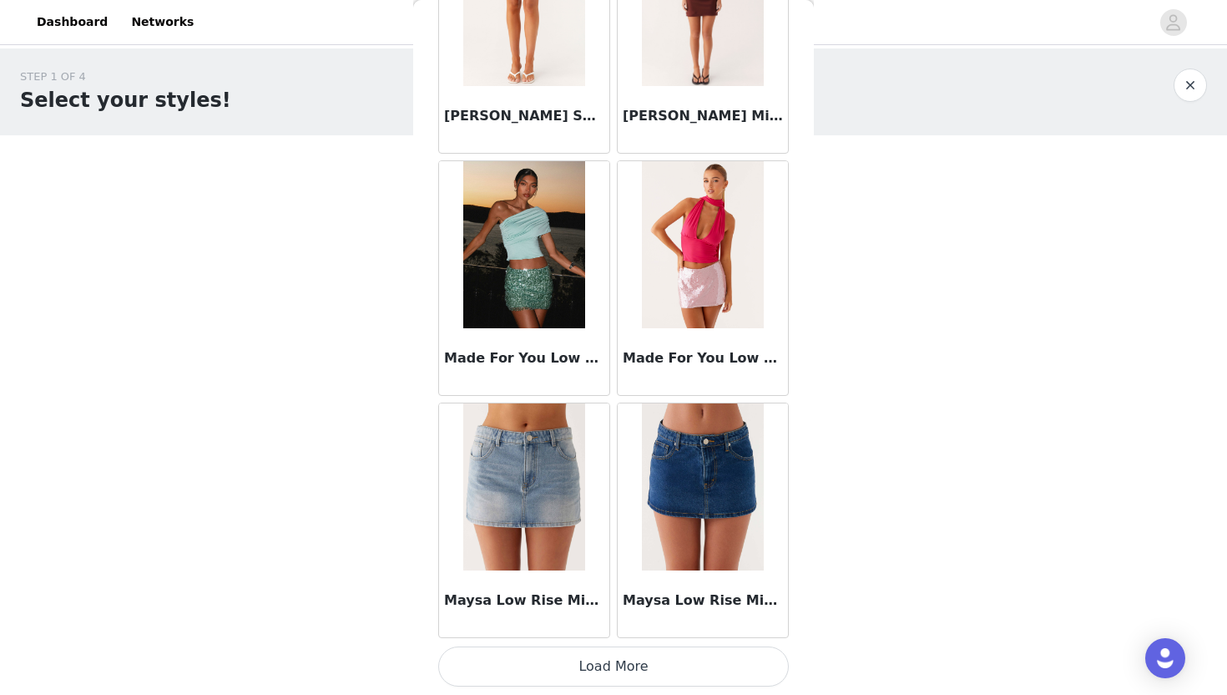
click at [574, 684] on button "Load More" at bounding box center [613, 666] width 351 height 40
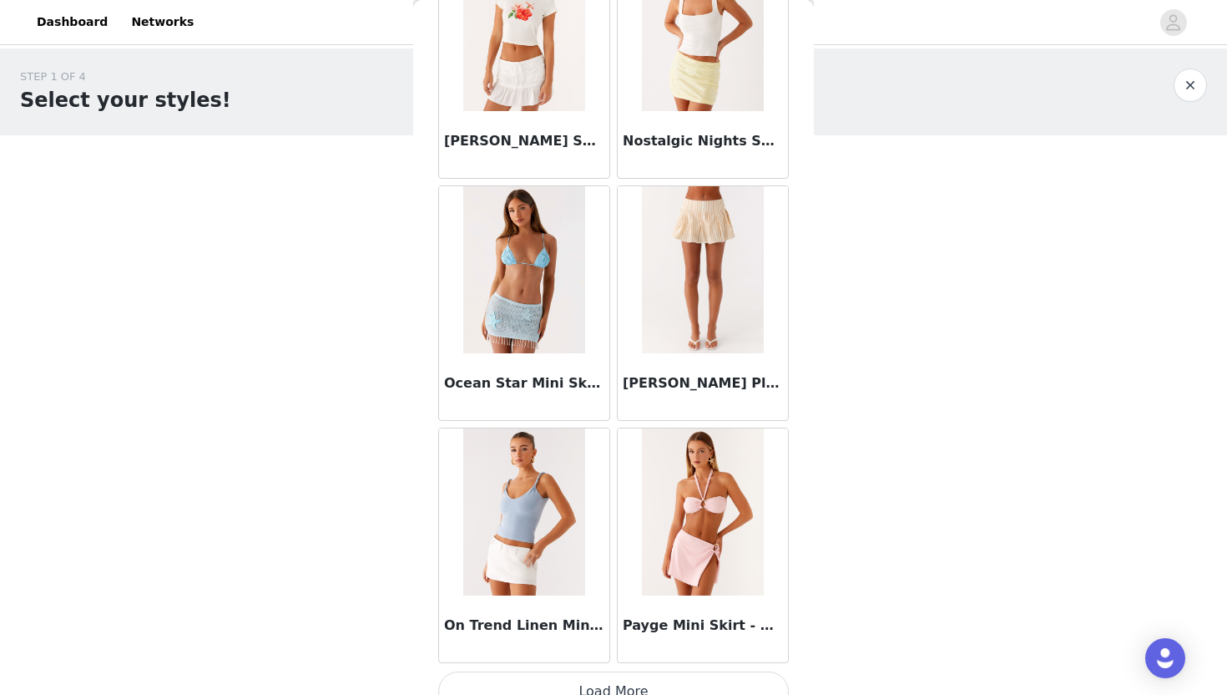
scroll to position [6703, 0]
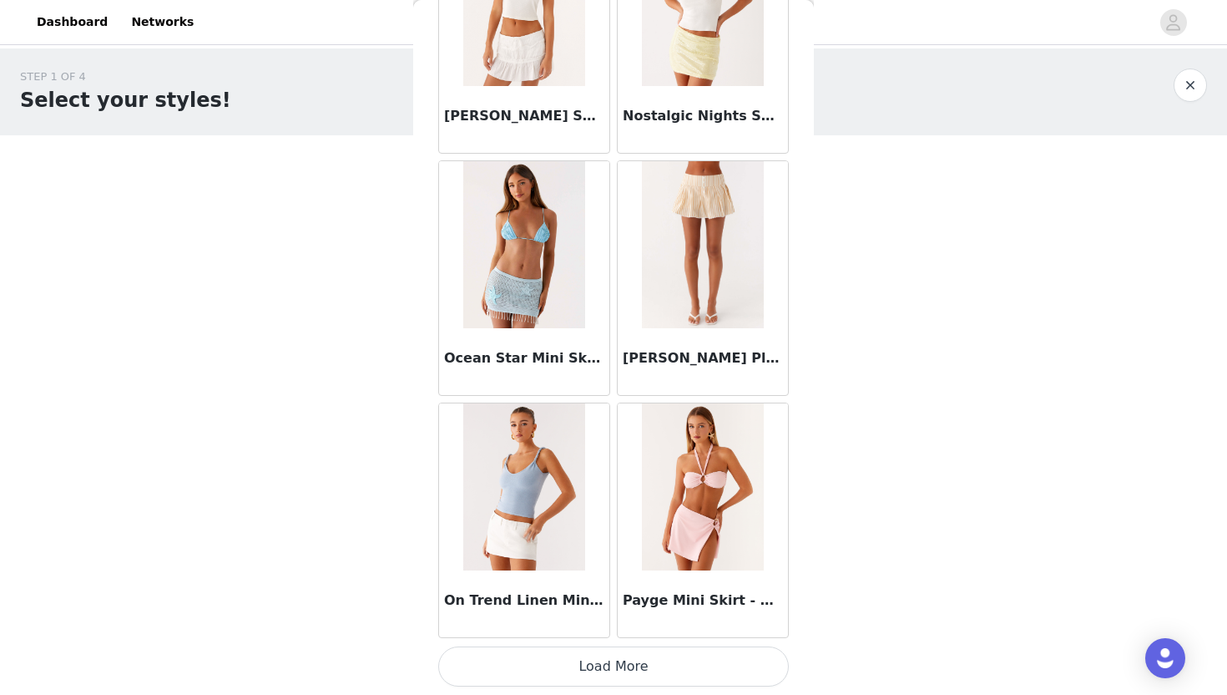
click at [576, 670] on button "Load More" at bounding box center [613, 666] width 351 height 40
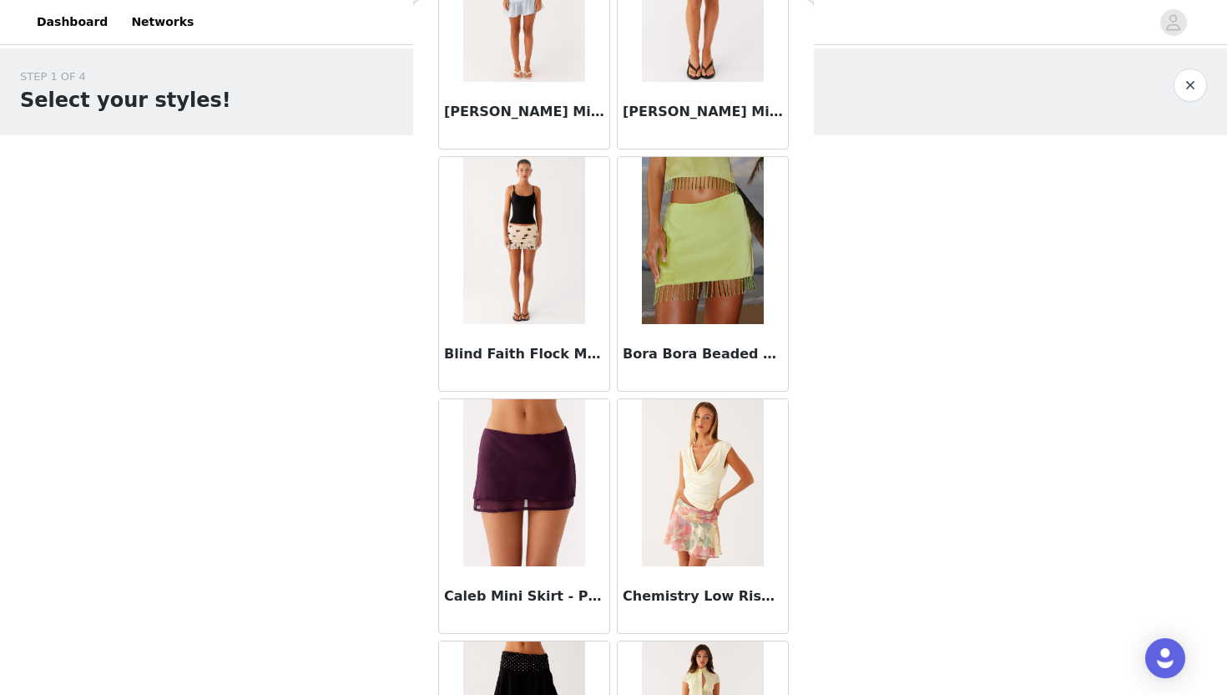
scroll to position [0, 0]
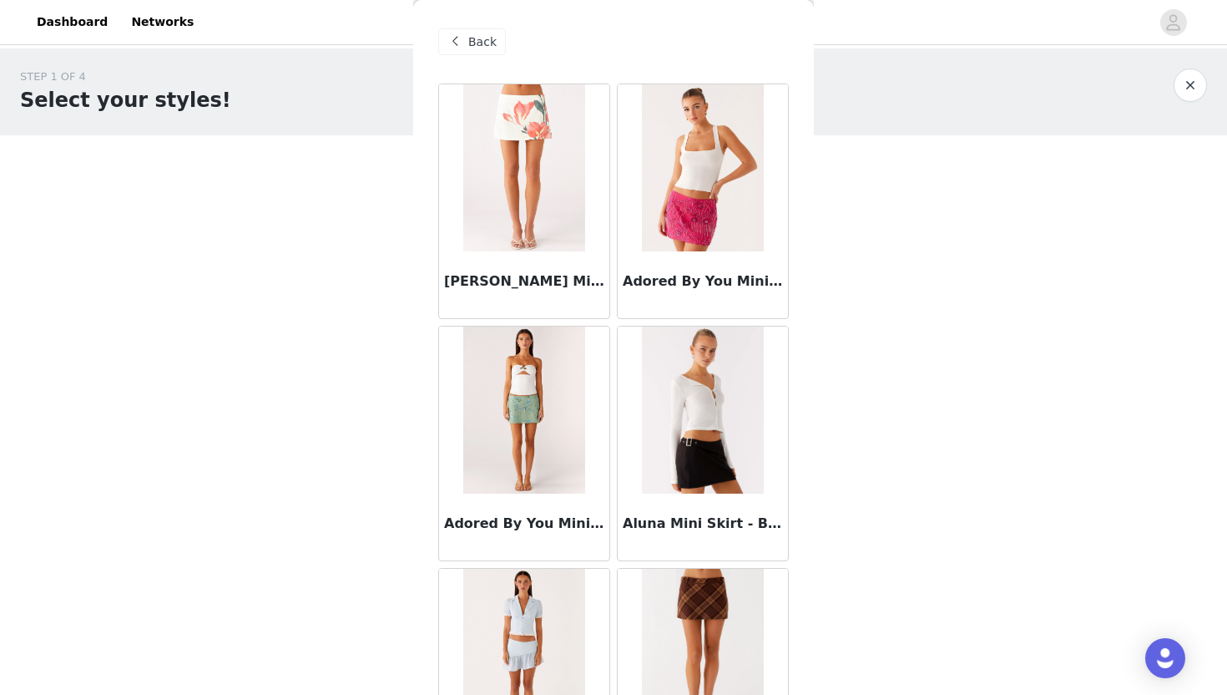
click at [478, 44] on span "Back" at bounding box center [482, 42] width 28 height 18
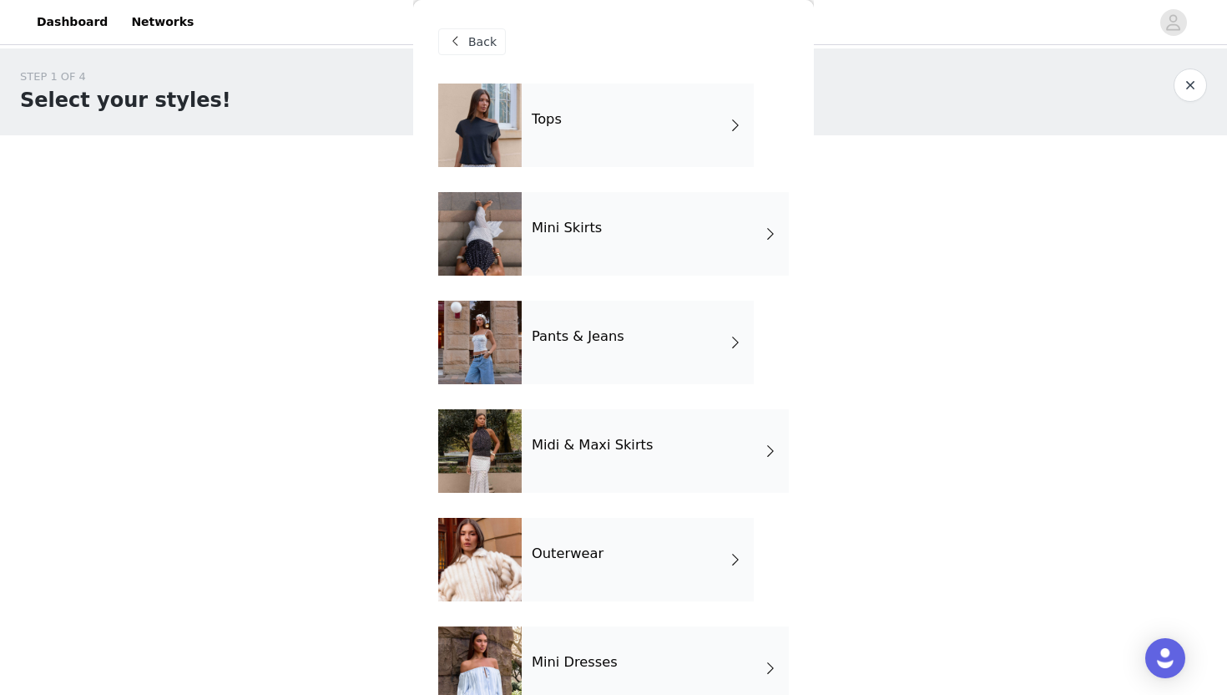
click at [593, 355] on div "Pants & Jeans" at bounding box center [638, 342] width 232 height 83
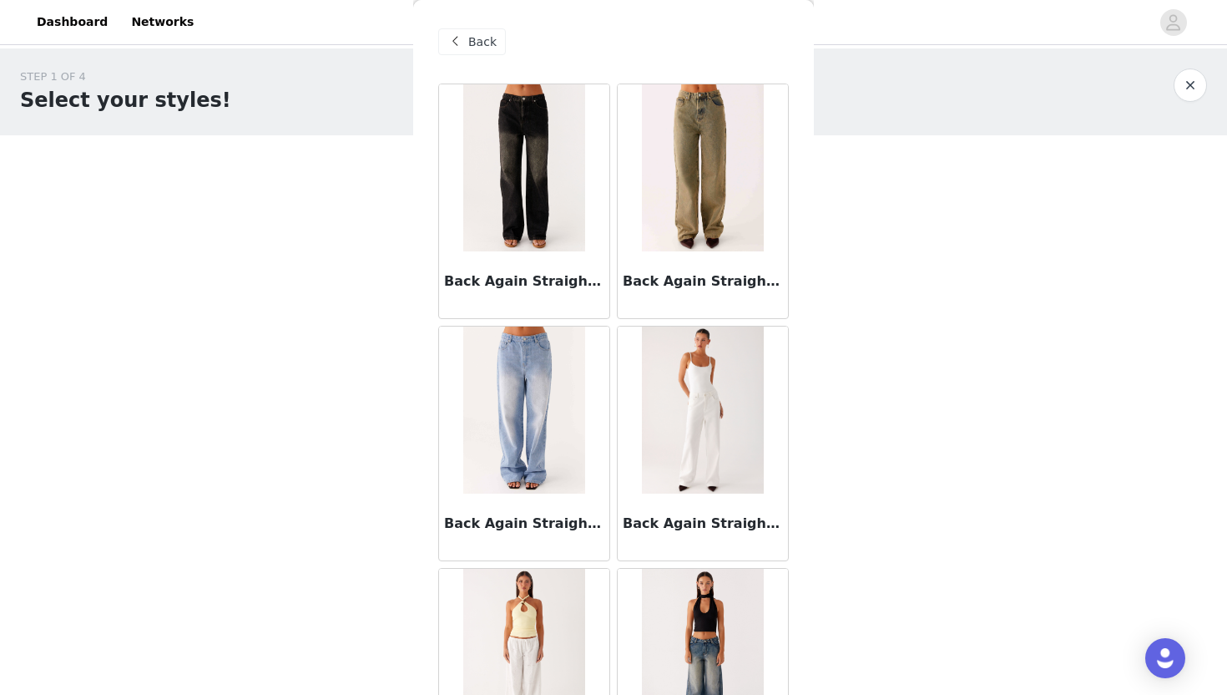
click at [483, 42] on span "Back" at bounding box center [482, 42] width 28 height 18
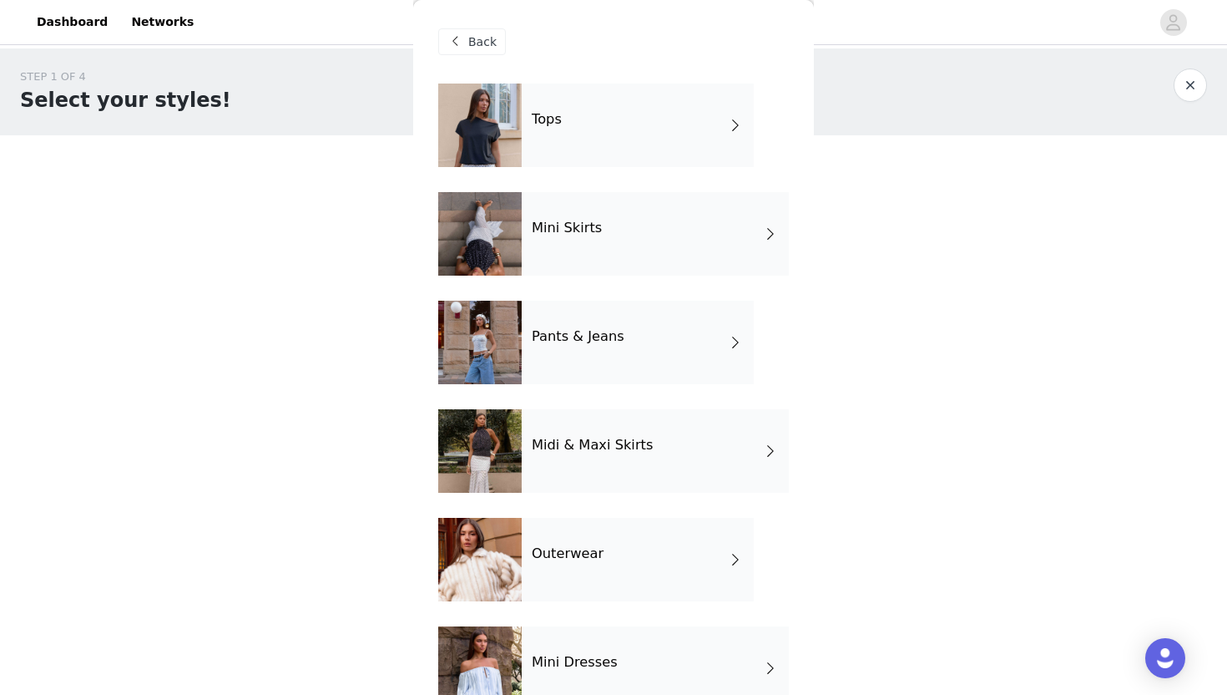
click at [575, 472] on div "Midi & Maxi Skirts" at bounding box center [655, 450] width 267 height 83
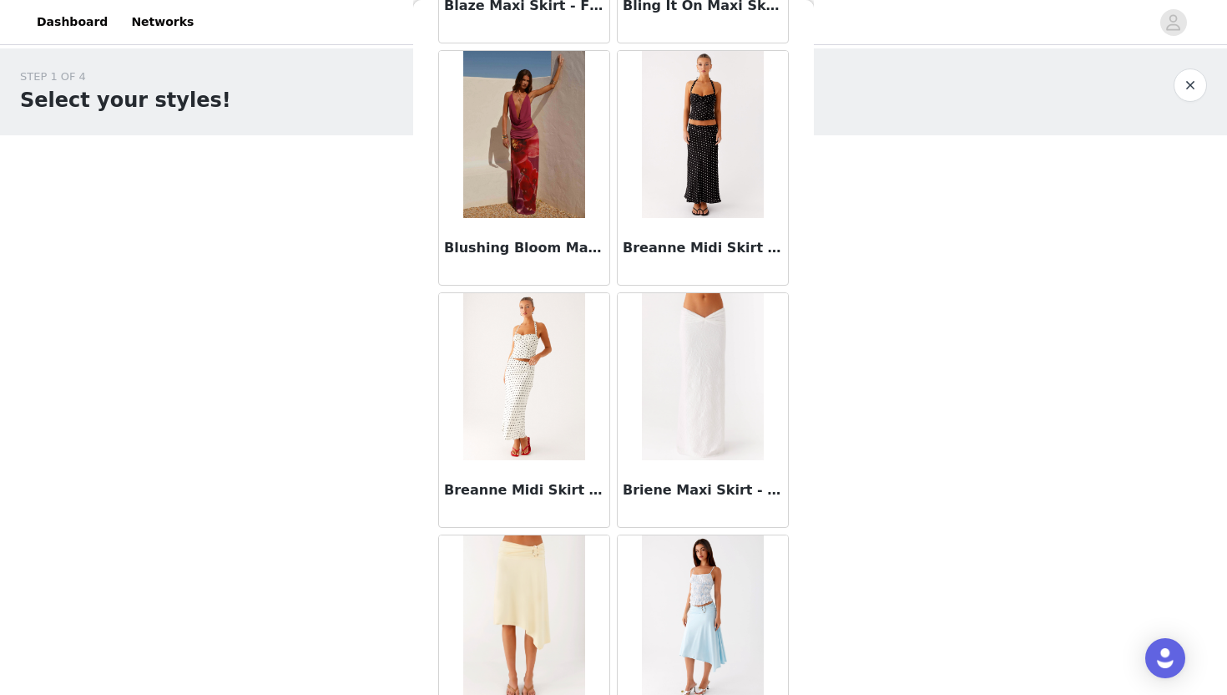
scroll to position [1860, 0]
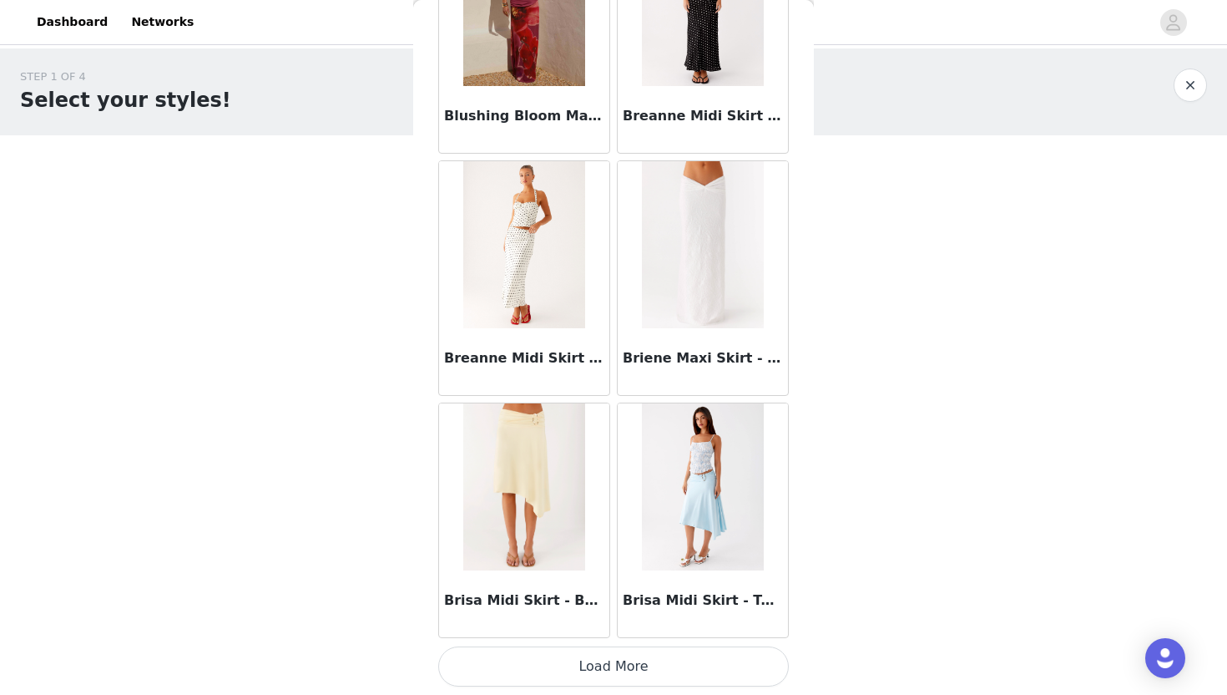
click at [550, 671] on button "Load More" at bounding box center [613, 666] width 351 height 40
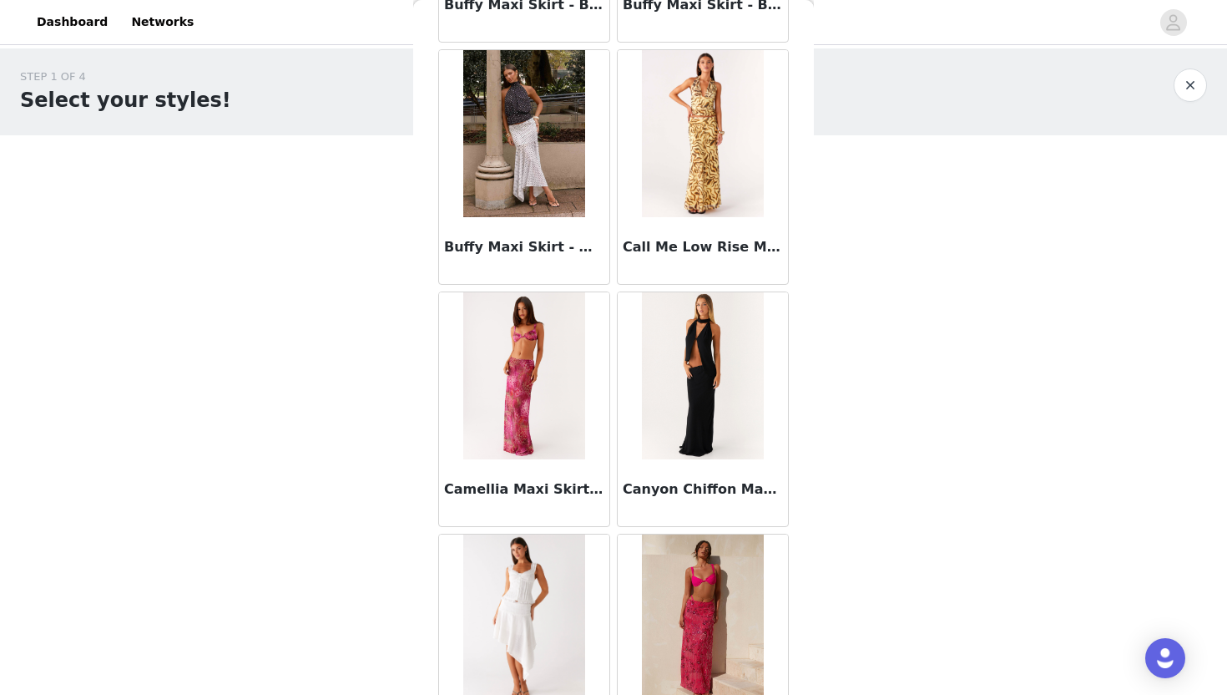
scroll to position [2702, 0]
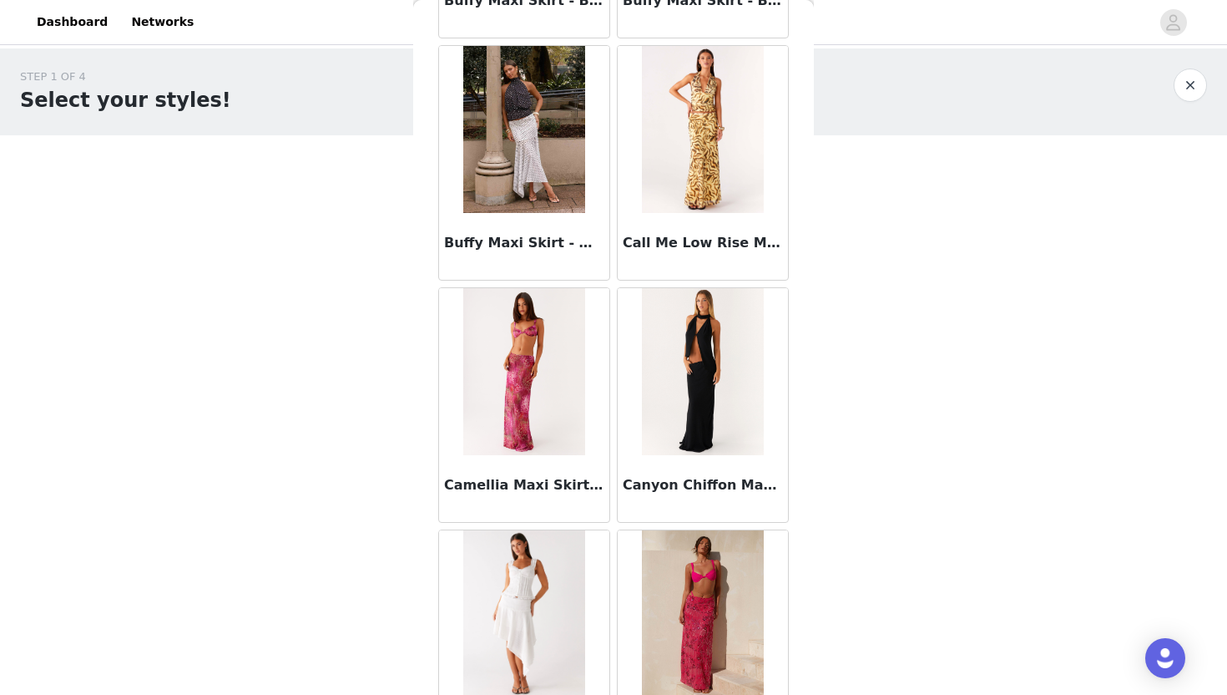
click at [708, 399] on img at bounding box center [702, 371] width 121 height 167
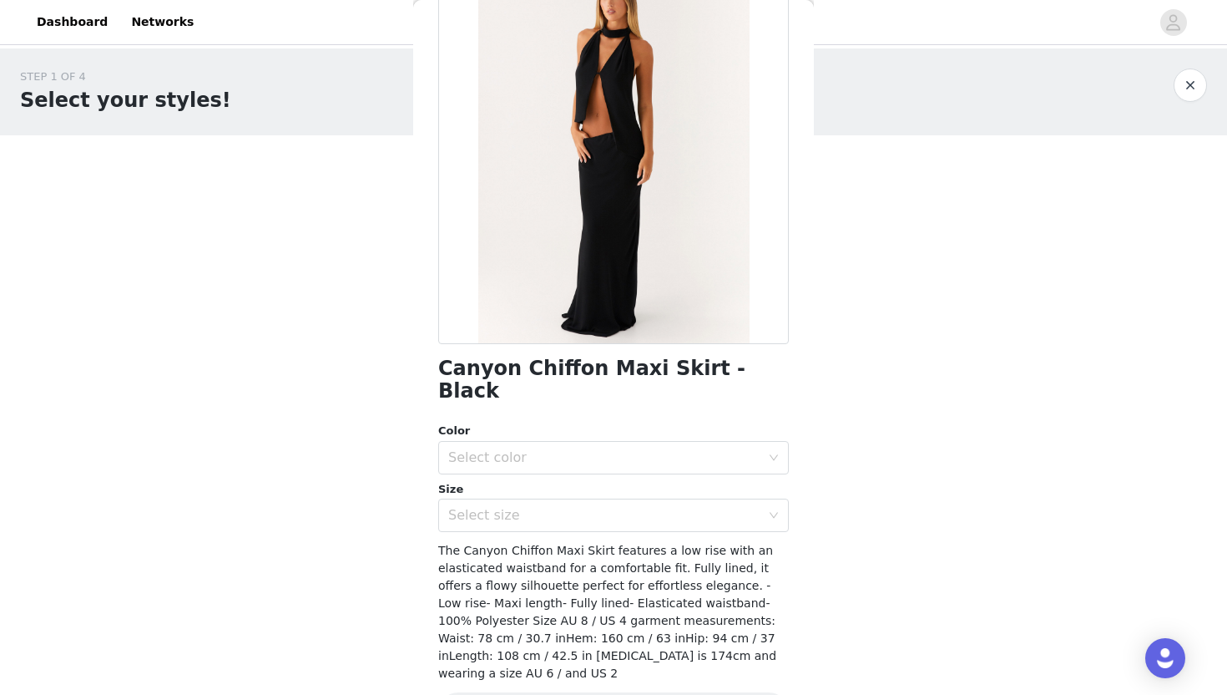
scroll to position [119, 0]
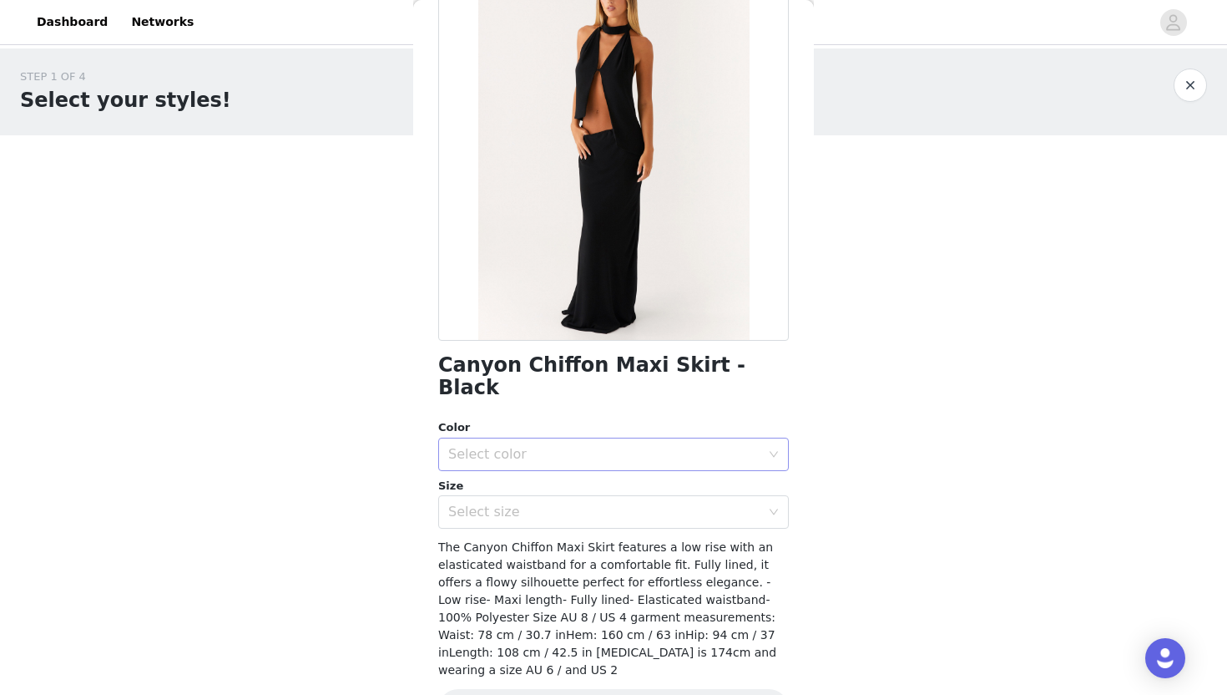
click at [584, 446] on div "Select color" at bounding box center [604, 454] width 312 height 17
click at [570, 473] on li "Black" at bounding box center [613, 468] width 351 height 27
click at [564, 503] on div "Select size" at bounding box center [608, 512] width 320 height 32
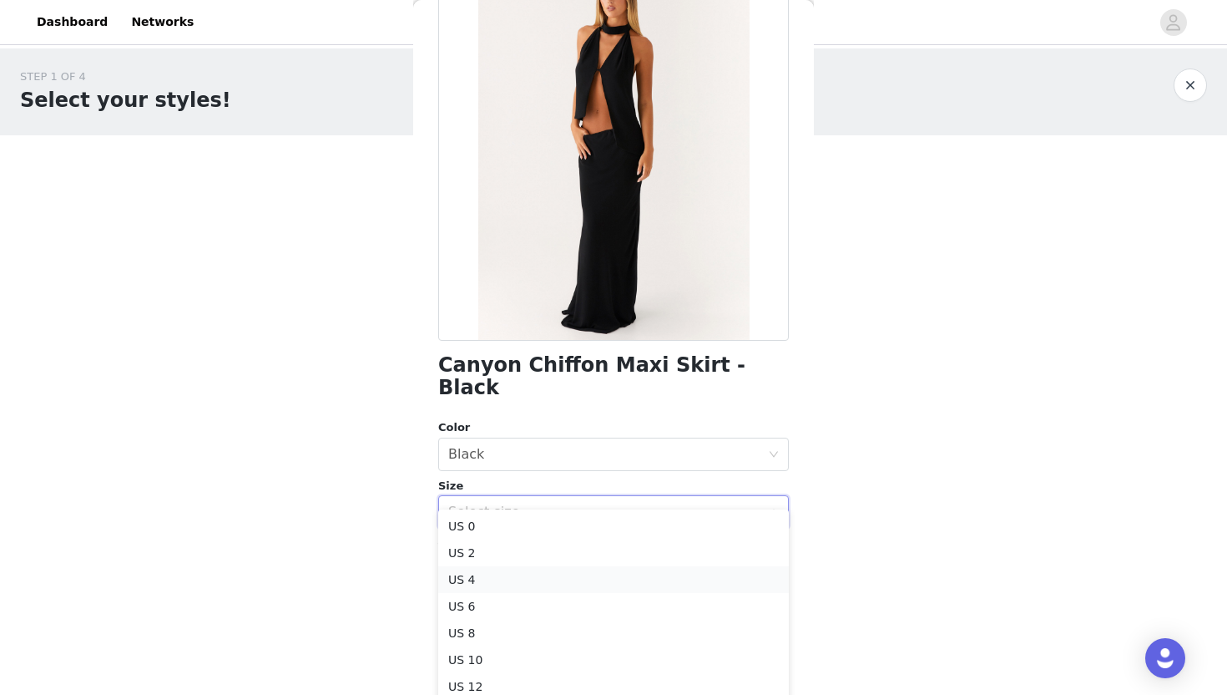
click at [526, 581] on li "US 4" at bounding box center [613, 579] width 351 height 27
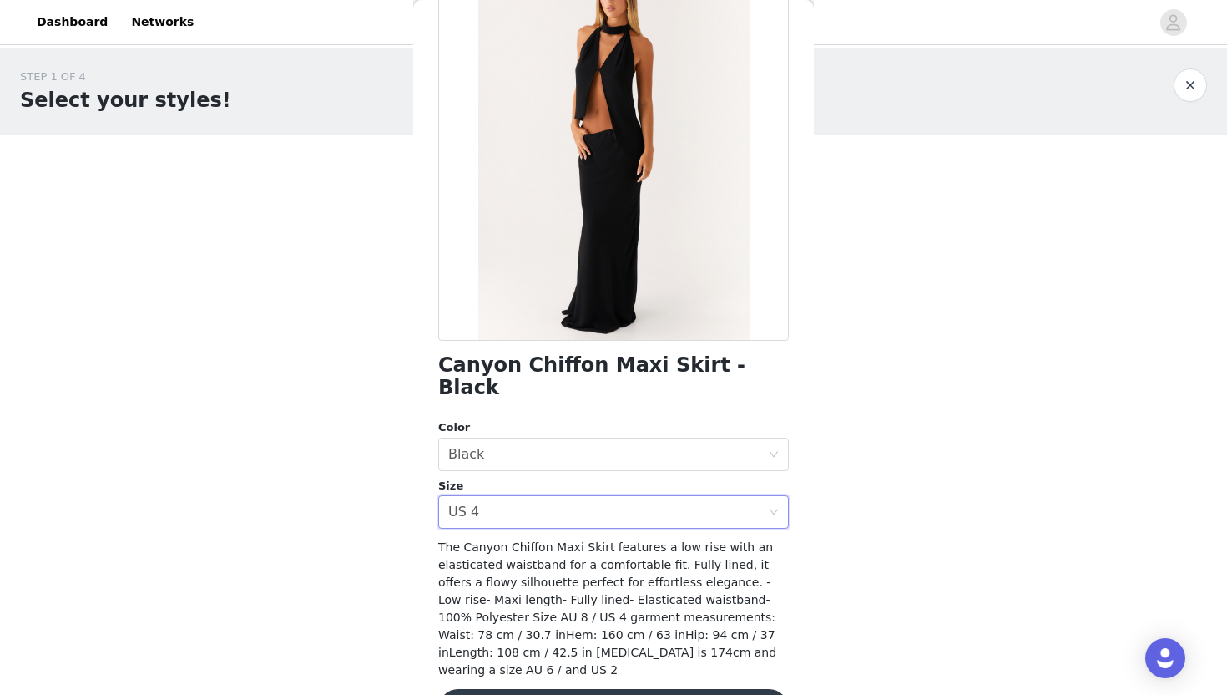
scroll to position [133, 0]
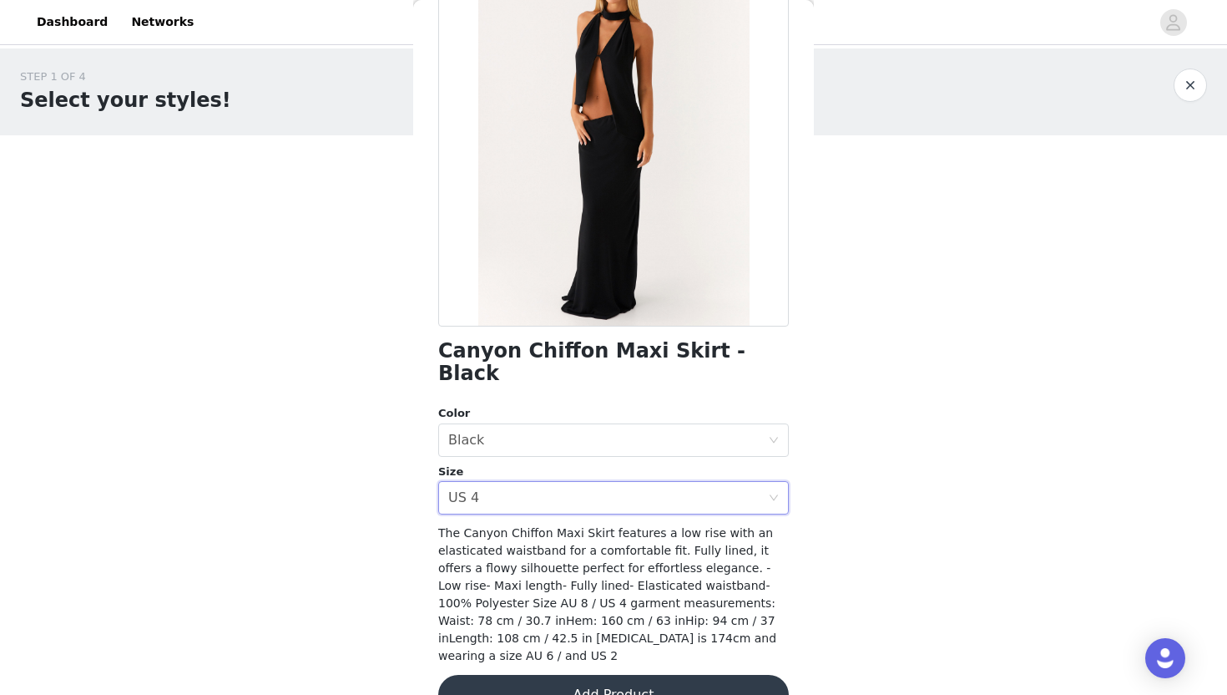
click at [544, 675] on button "Add Product" at bounding box center [613, 695] width 351 height 40
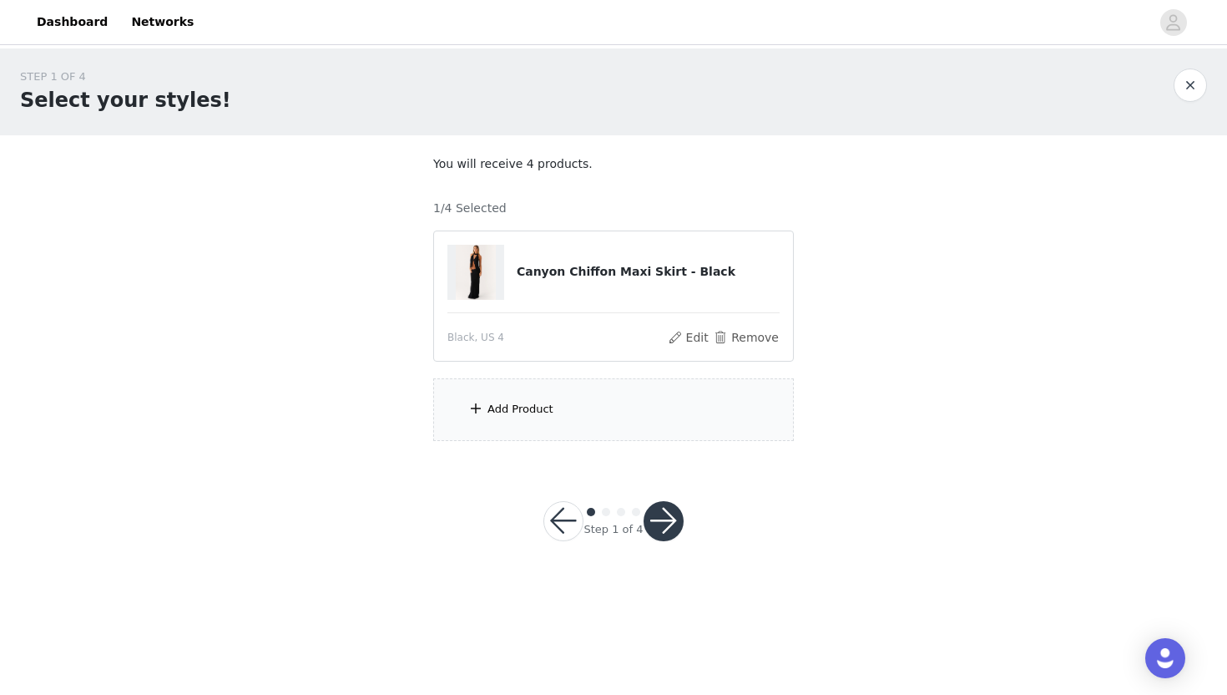
click at [539, 392] on div "Add Product" at bounding box center [613, 409] width 361 height 63
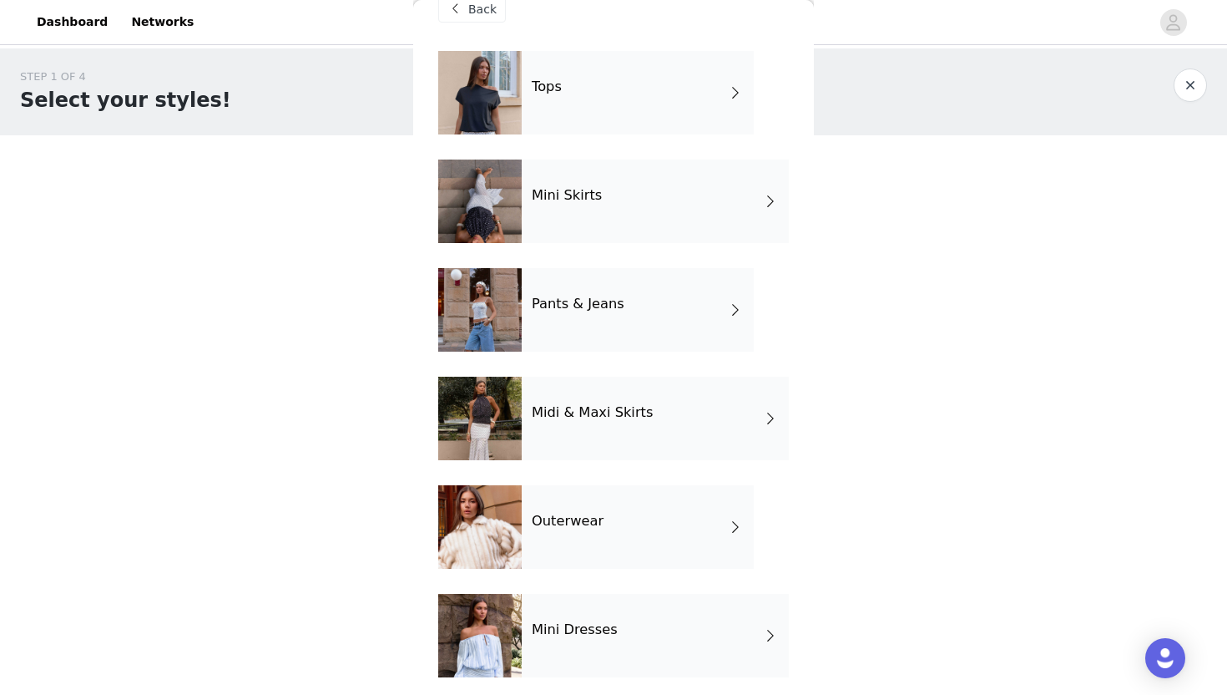
scroll to position [80, 0]
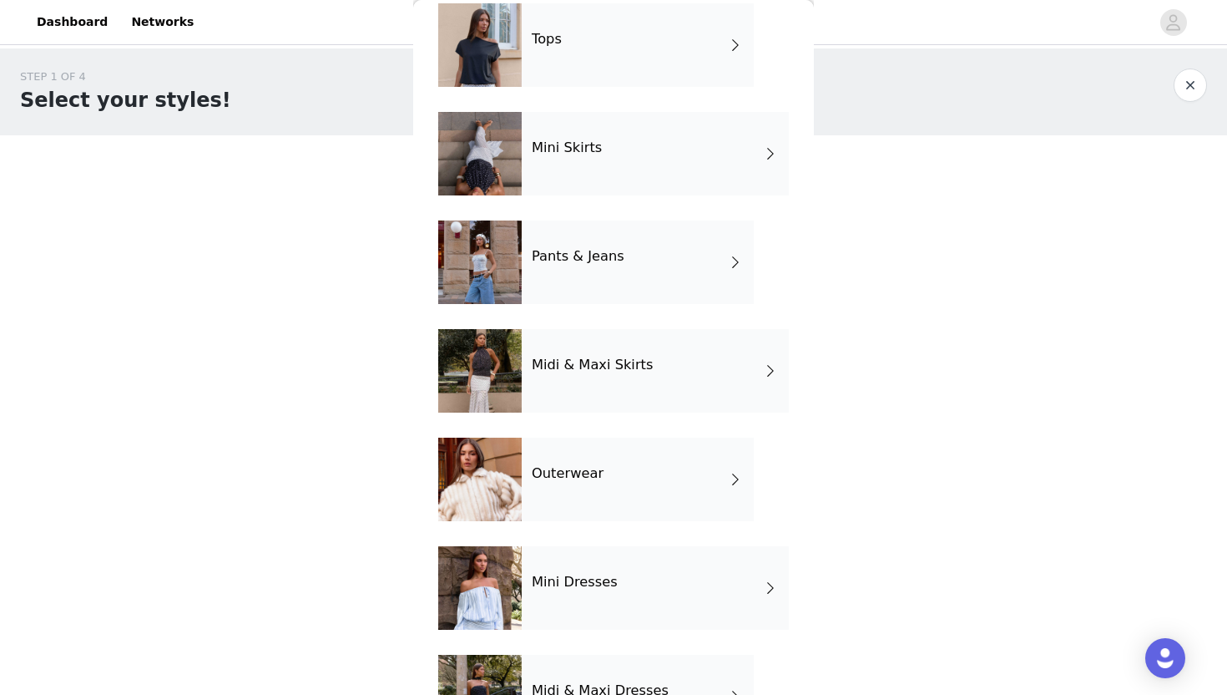
click at [564, 411] on div "Midi & Maxi Skirts" at bounding box center [655, 370] width 267 height 83
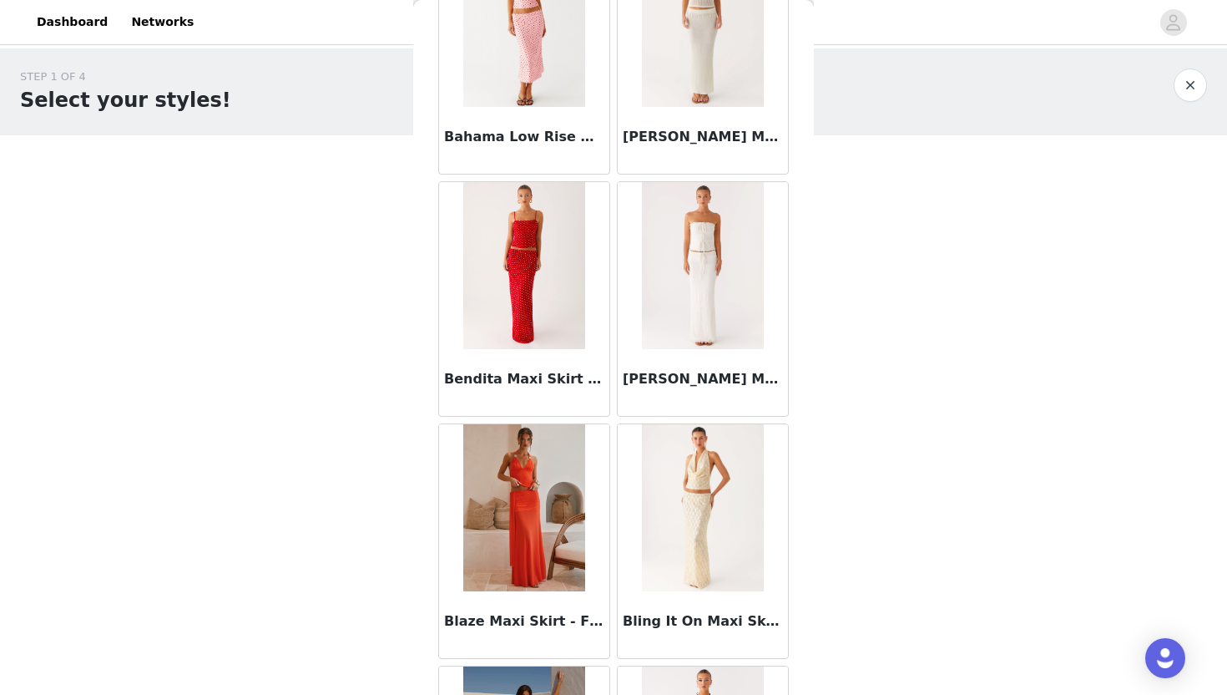
scroll to position [1860, 0]
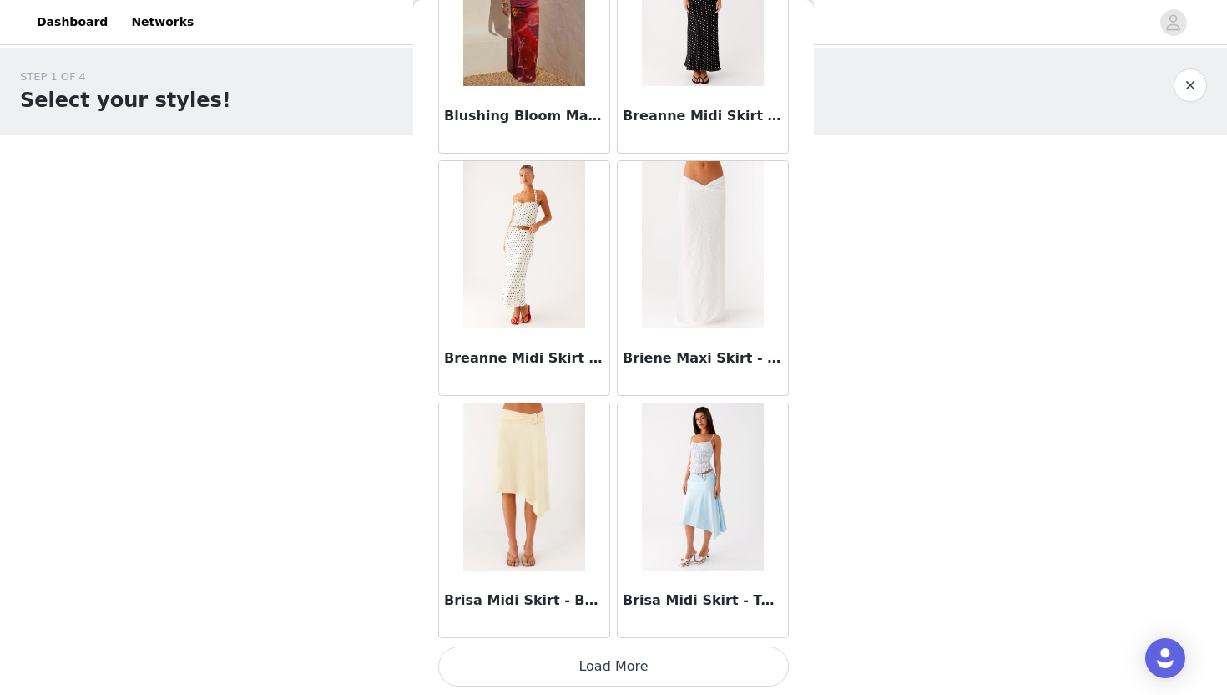
click at [548, 669] on button "Load More" at bounding box center [613, 666] width 351 height 40
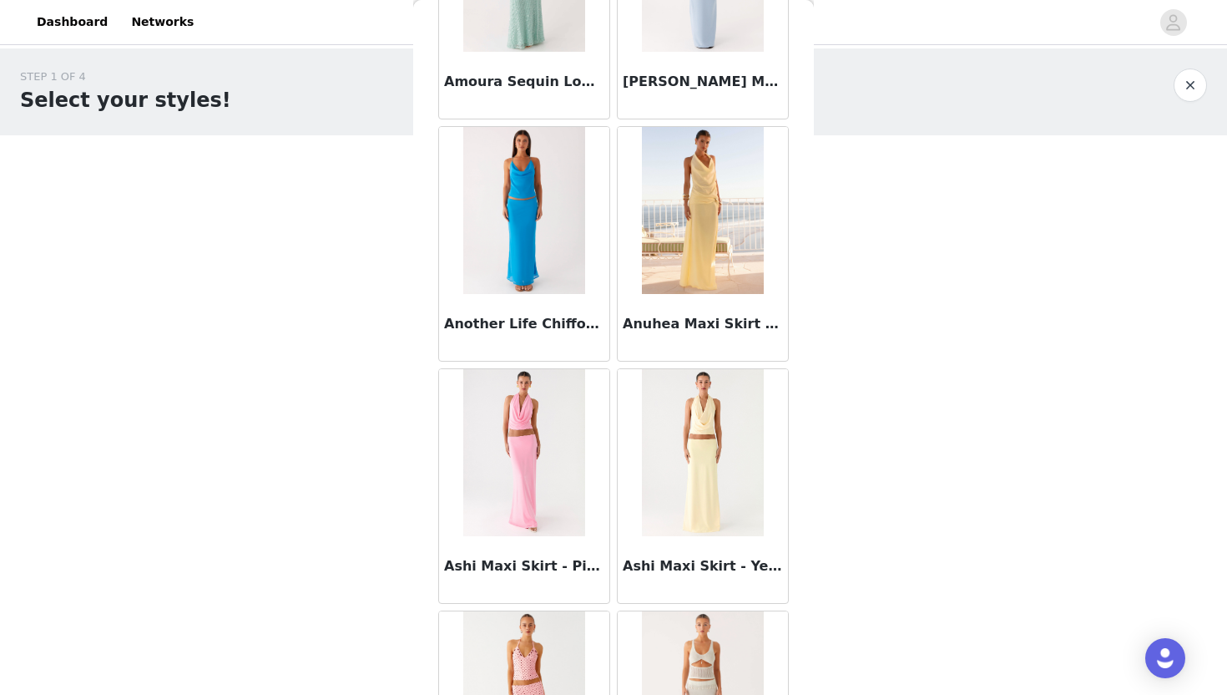
scroll to position [0, 0]
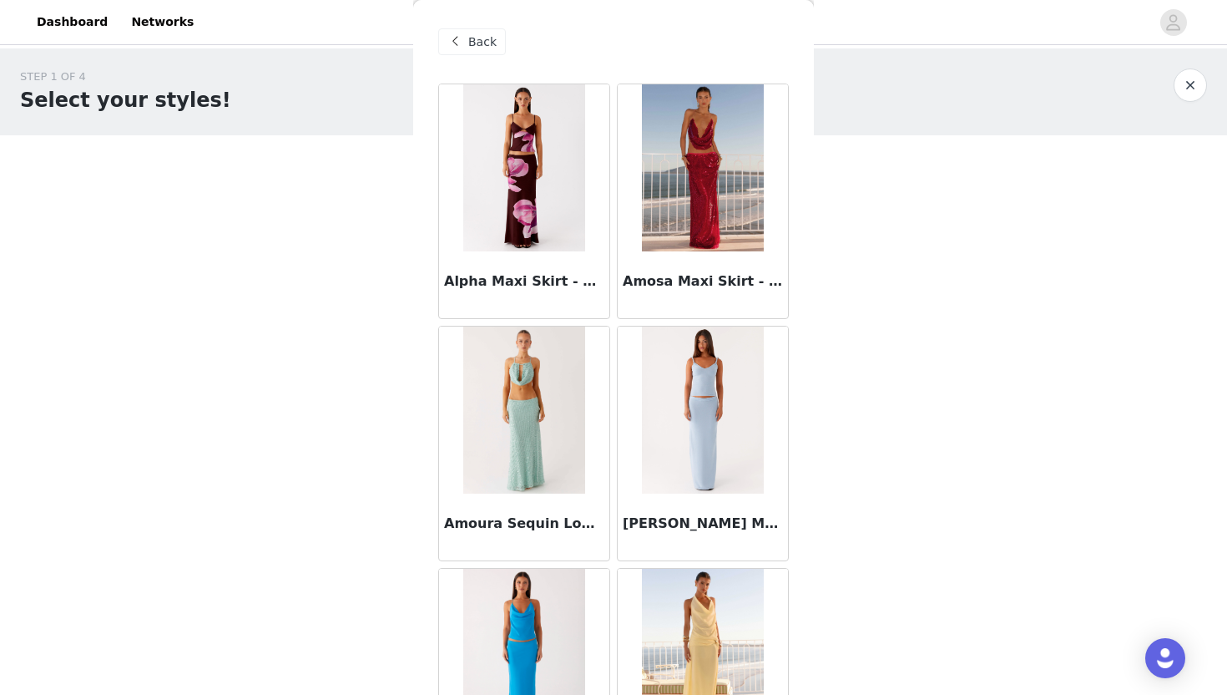
click at [477, 50] on div "Back" at bounding box center [472, 41] width 68 height 27
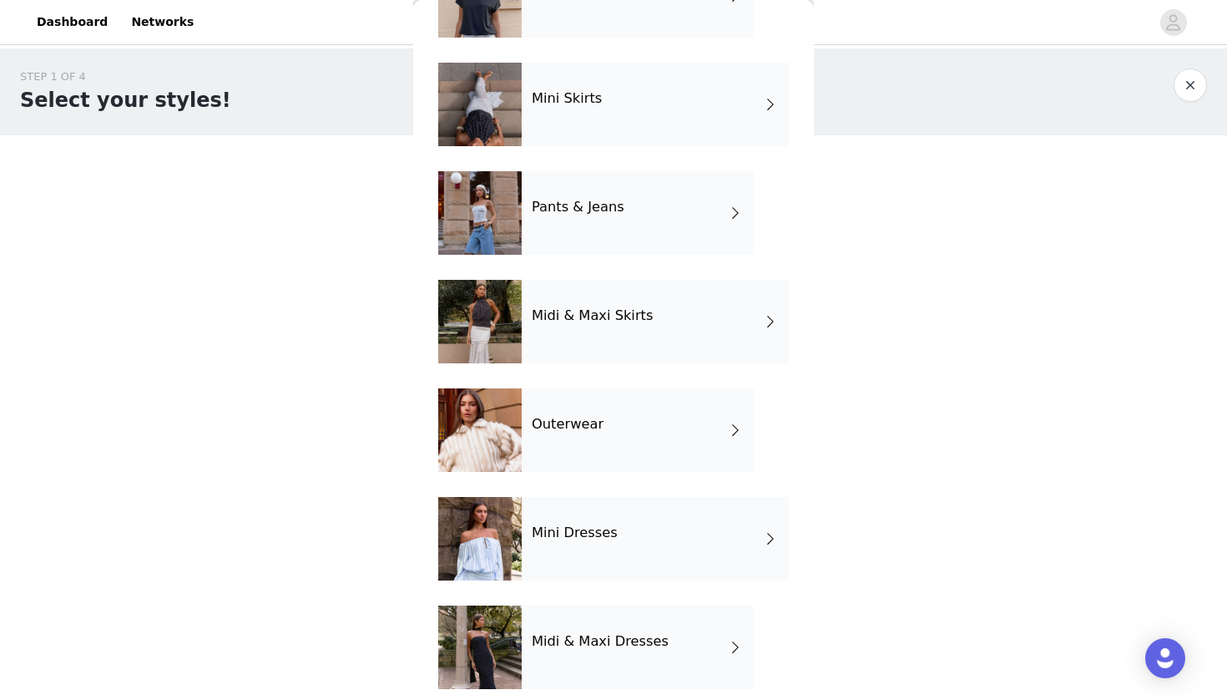
scroll to position [144, 0]
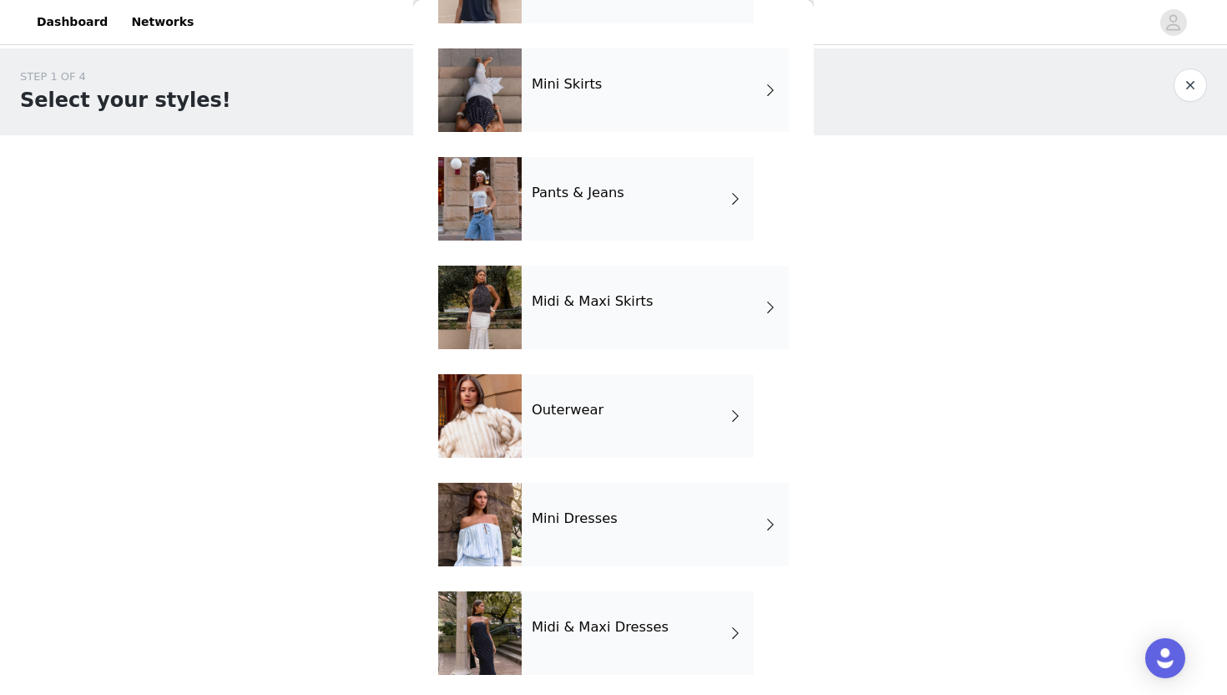
click at [525, 438] on div "Outerwear" at bounding box center [638, 415] width 232 height 83
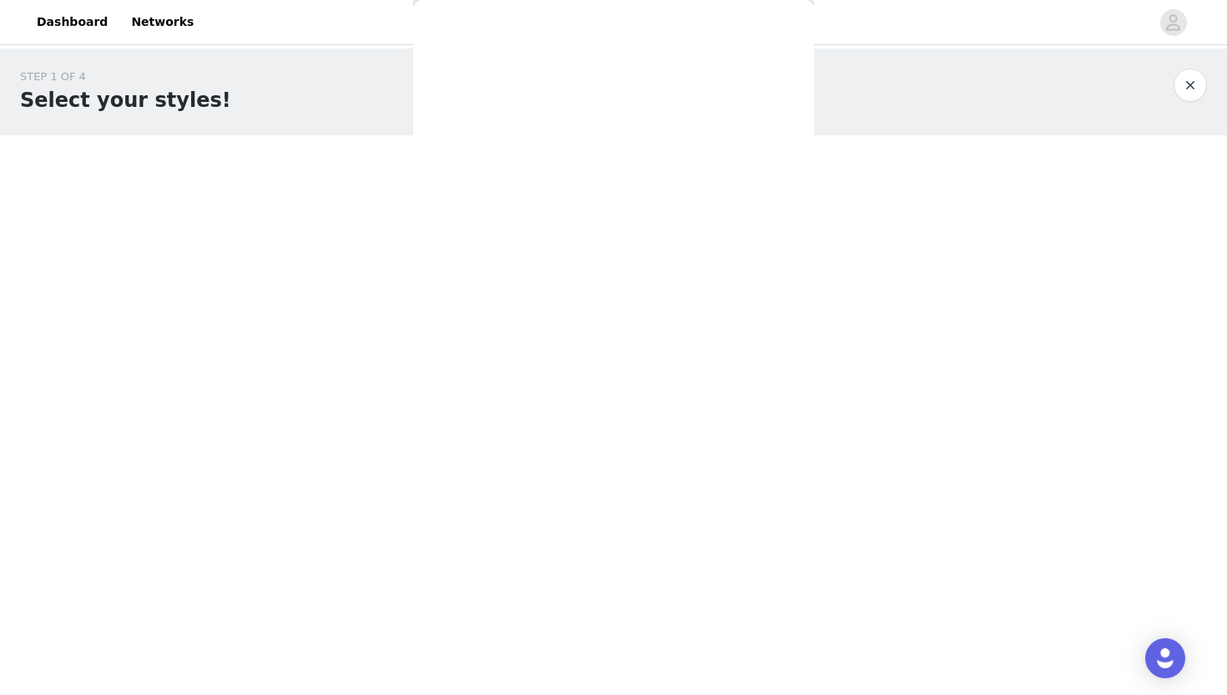
scroll to position [0, 0]
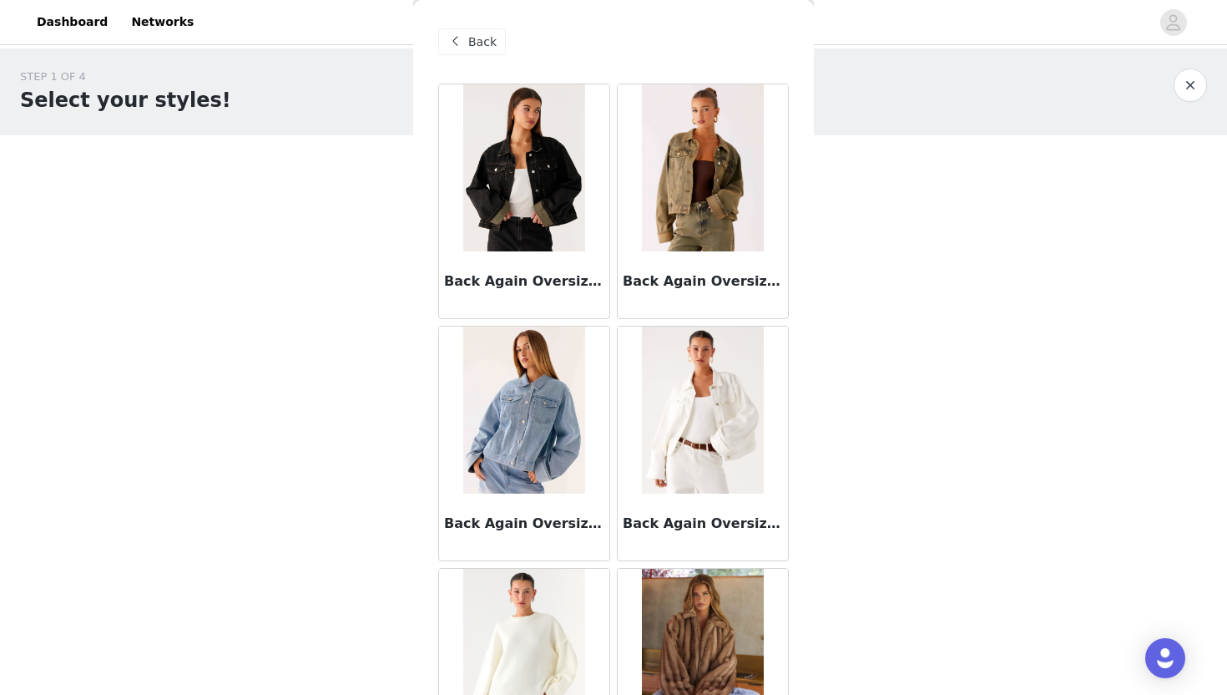
click at [564, 406] on img at bounding box center [523, 409] width 121 height 167
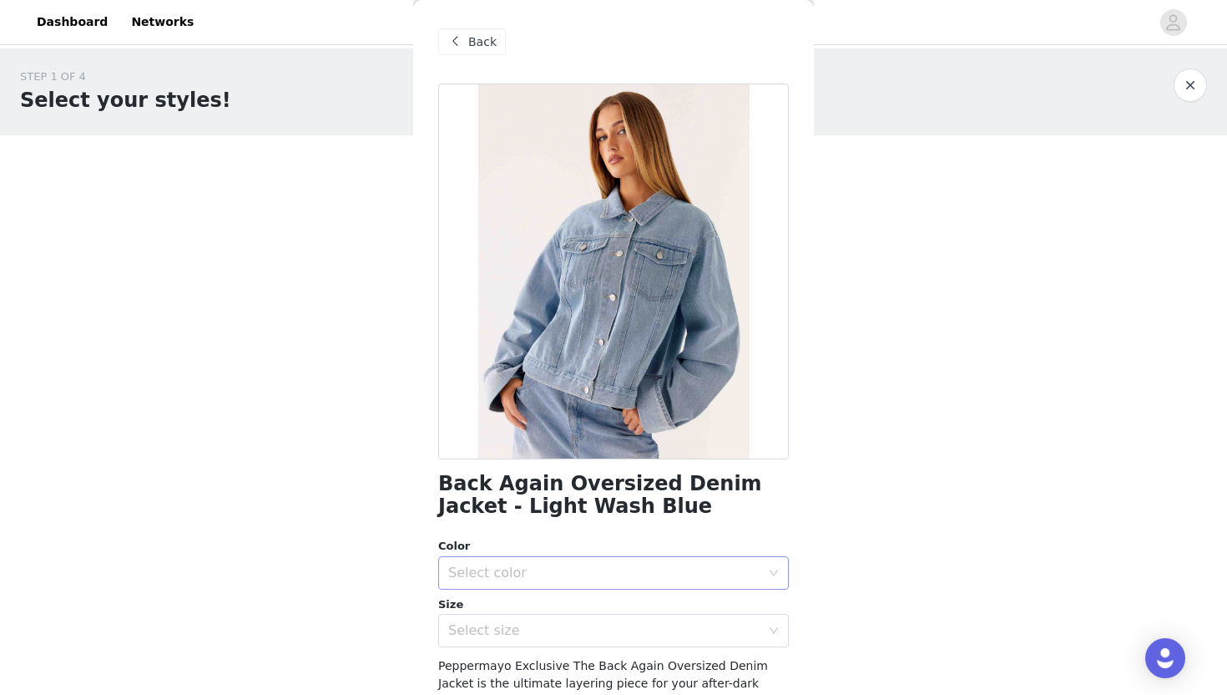
click at [536, 564] on div "Select color" at bounding box center [604, 572] width 312 height 17
click at [537, 609] on li "Light Wash Blue" at bounding box center [613, 609] width 351 height 27
click at [530, 640] on div "Select size" at bounding box center [608, 631] width 320 height 32
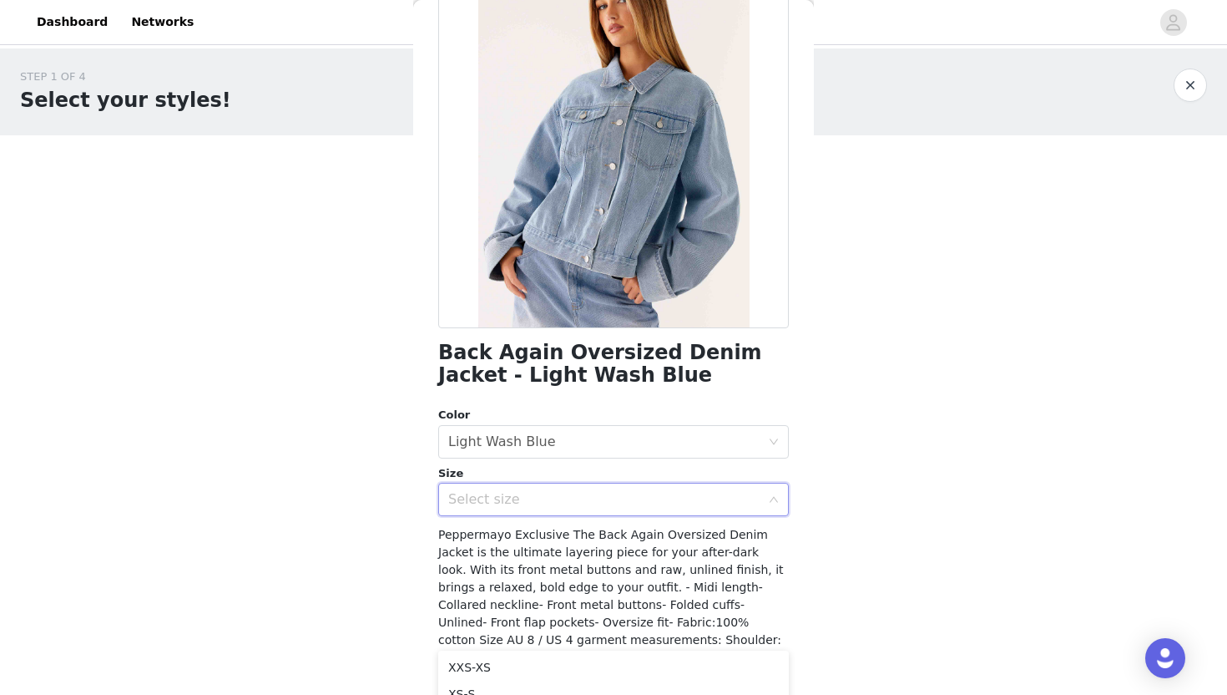
scroll to position [208, 0]
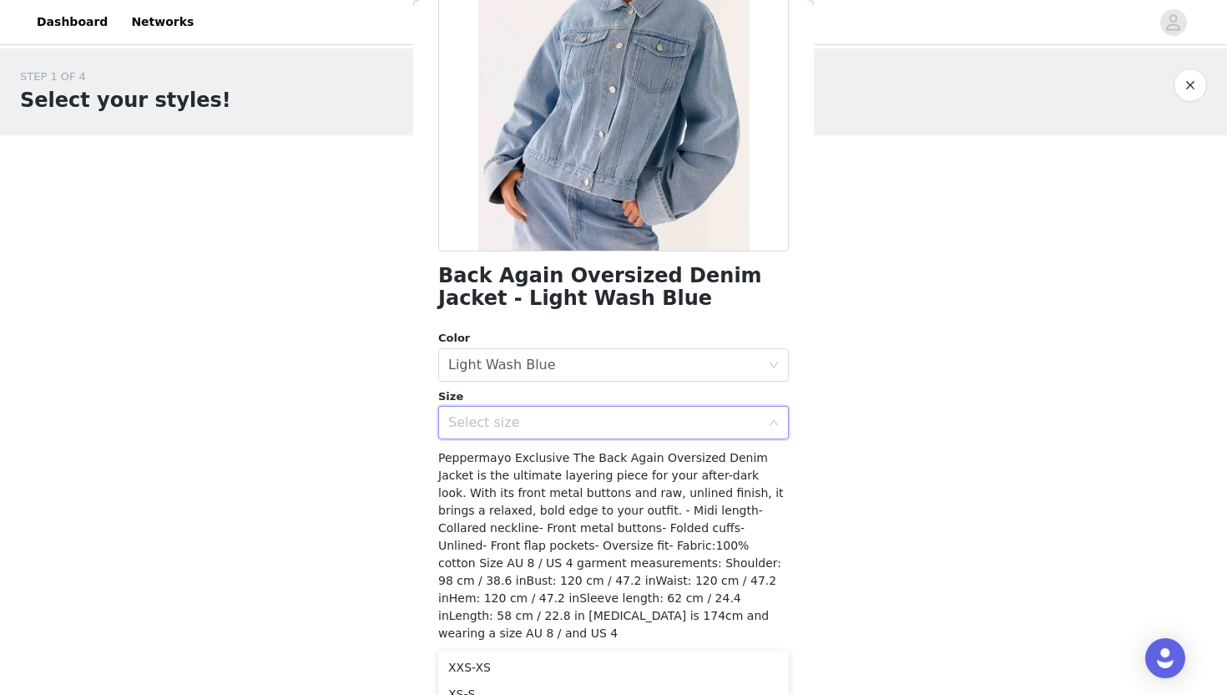
click at [523, 403] on div "Size" at bounding box center [613, 396] width 351 height 17
click at [523, 423] on div "Select size" at bounding box center [604, 422] width 312 height 17
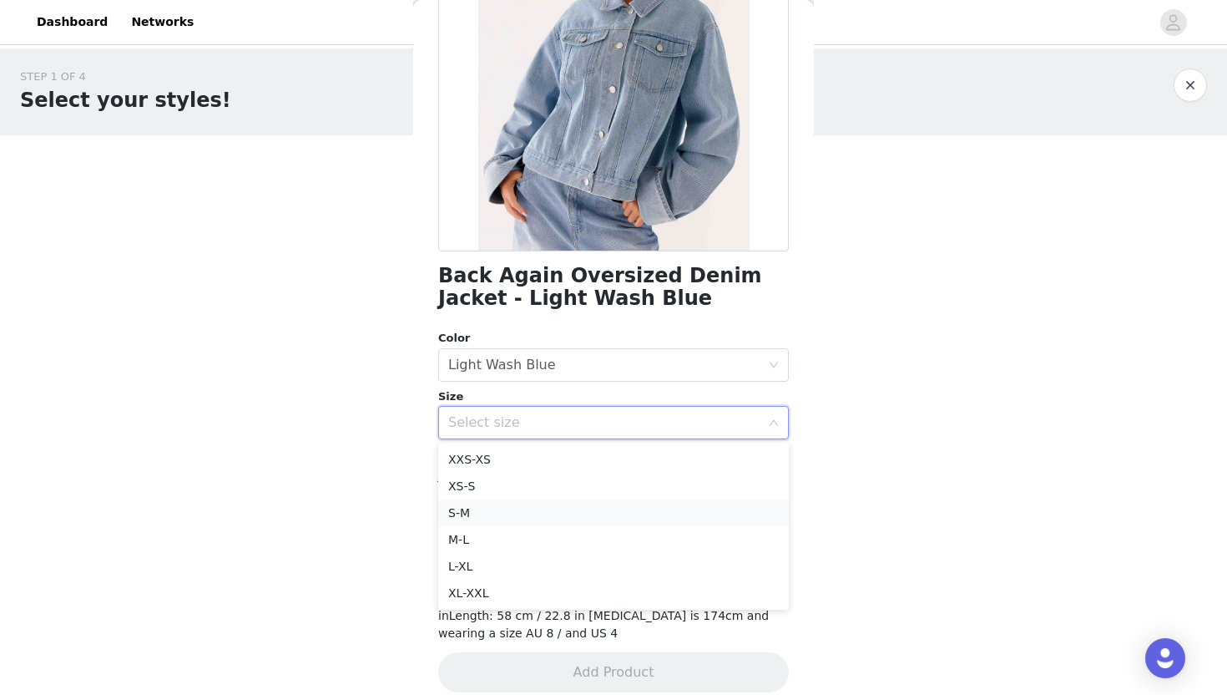
click at [506, 506] on li "S-M" at bounding box center [613, 512] width 351 height 27
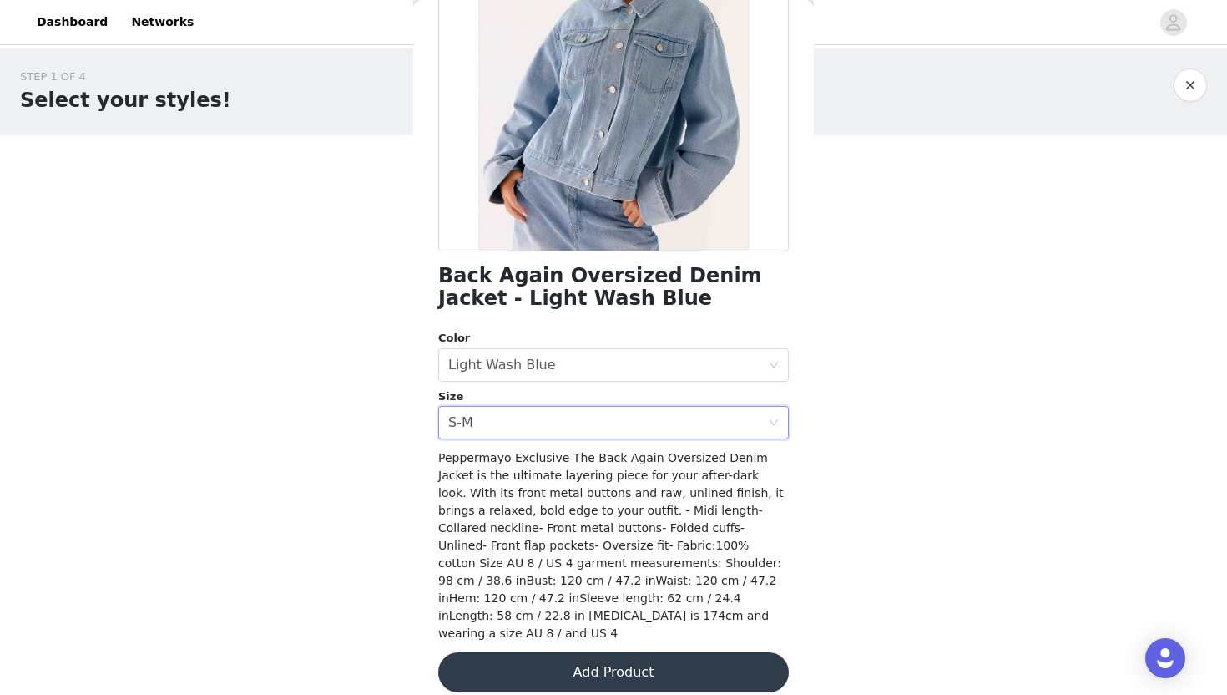
click at [526, 652] on button "Add Product" at bounding box center [613, 672] width 351 height 40
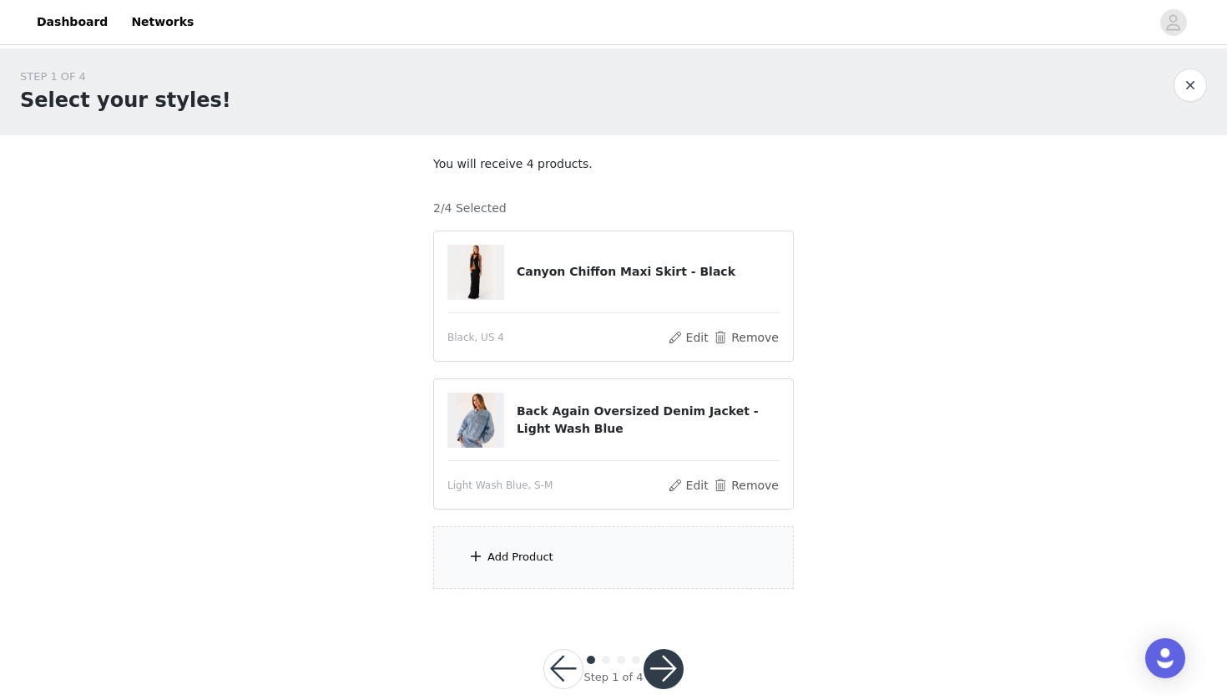
click at [503, 555] on div "Add Product" at bounding box center [521, 557] width 66 height 17
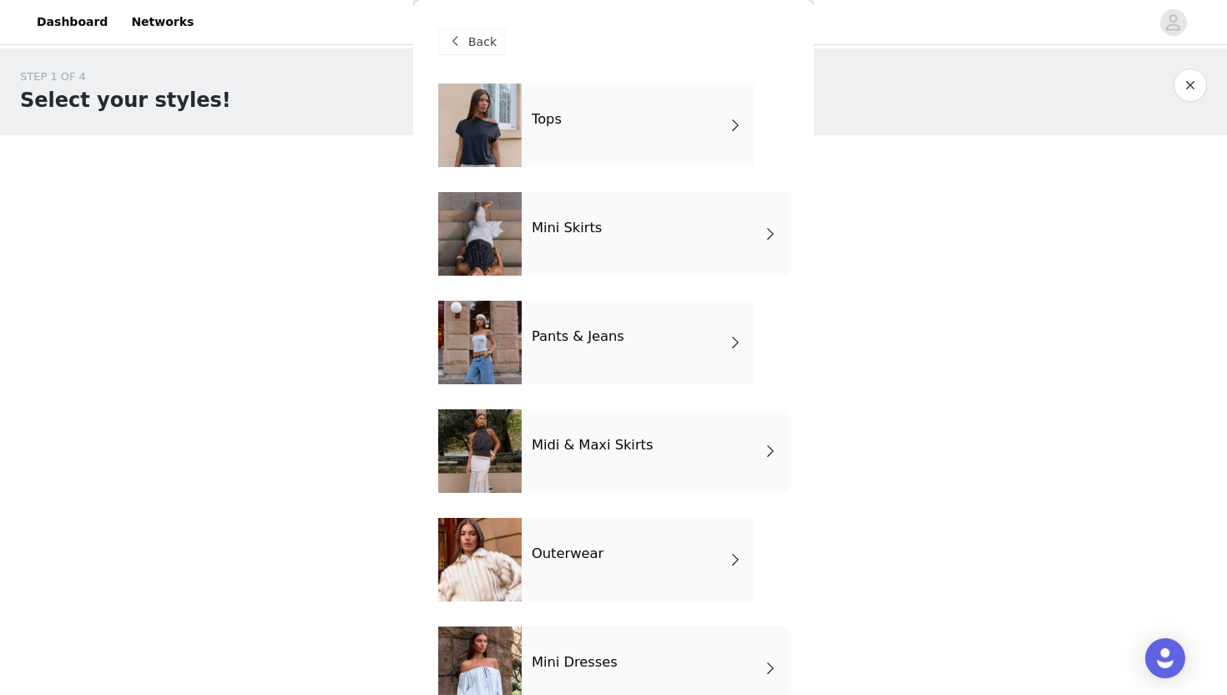
click at [588, 570] on div "Outerwear" at bounding box center [638, 559] width 232 height 83
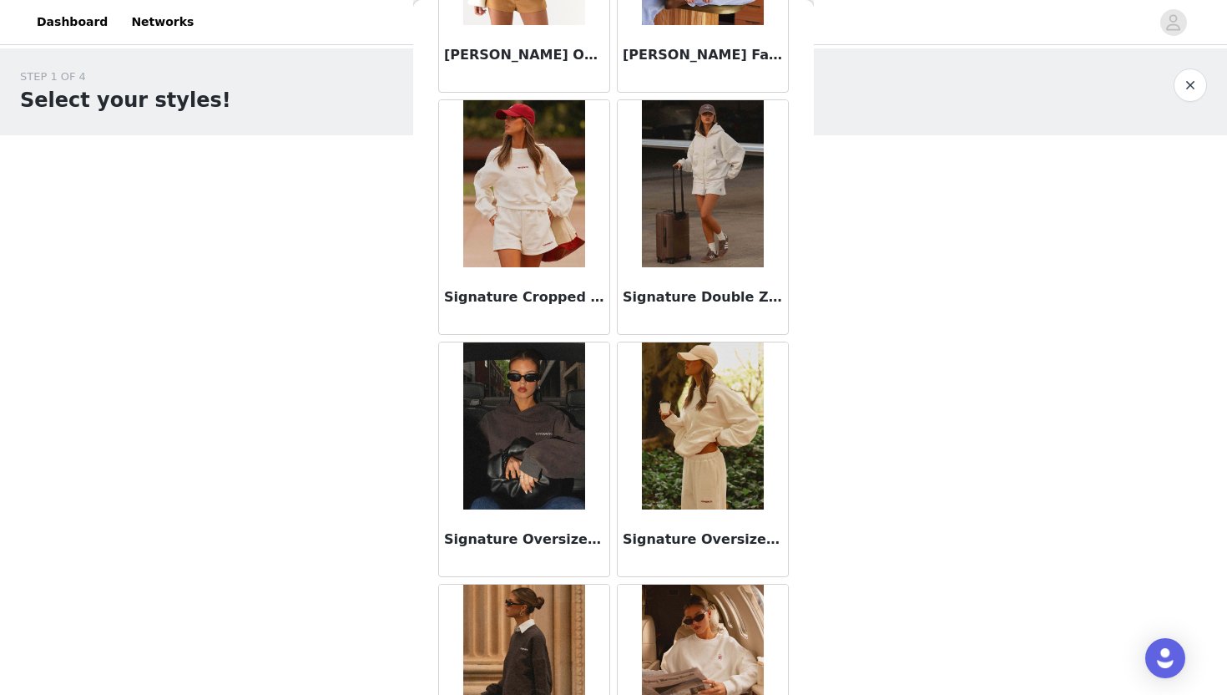
scroll to position [0, 0]
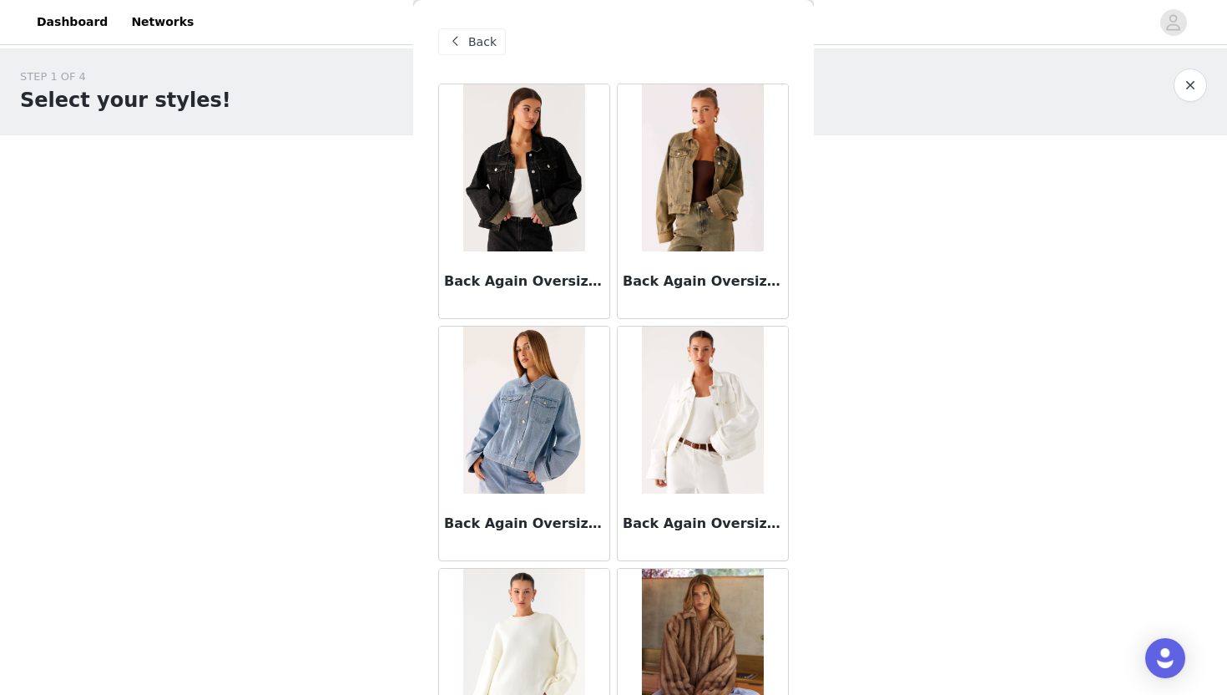
click at [493, 44] on span "Back" at bounding box center [482, 42] width 28 height 18
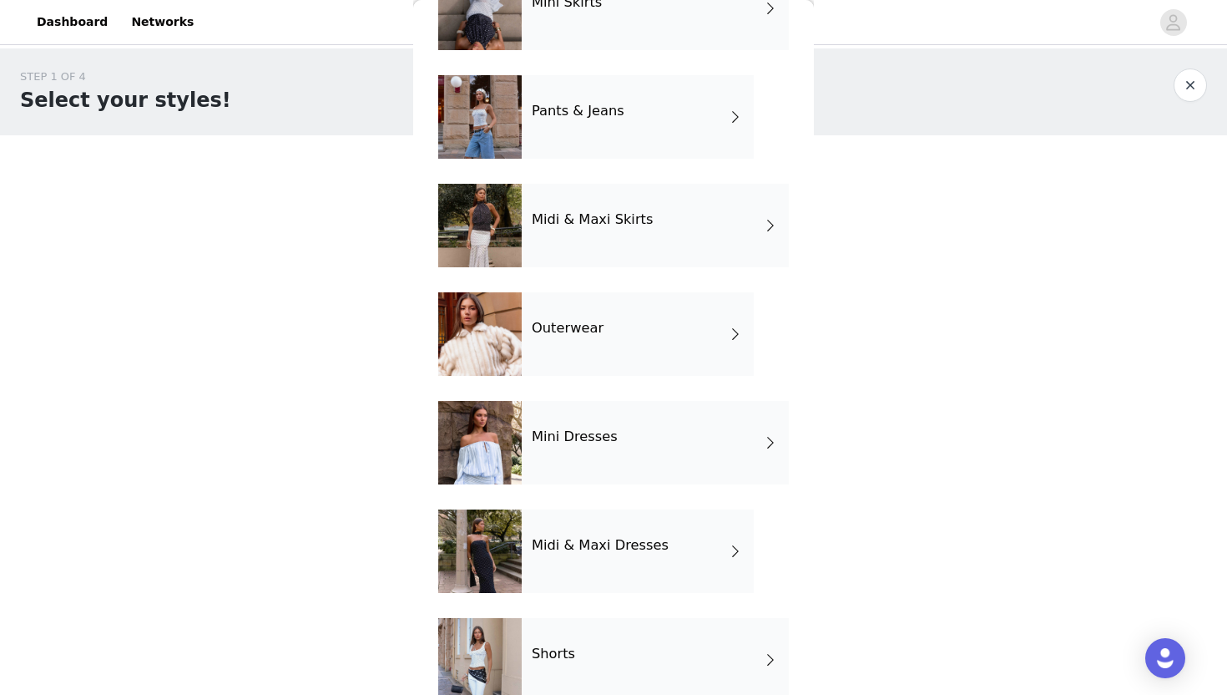
scroll to position [257, 0]
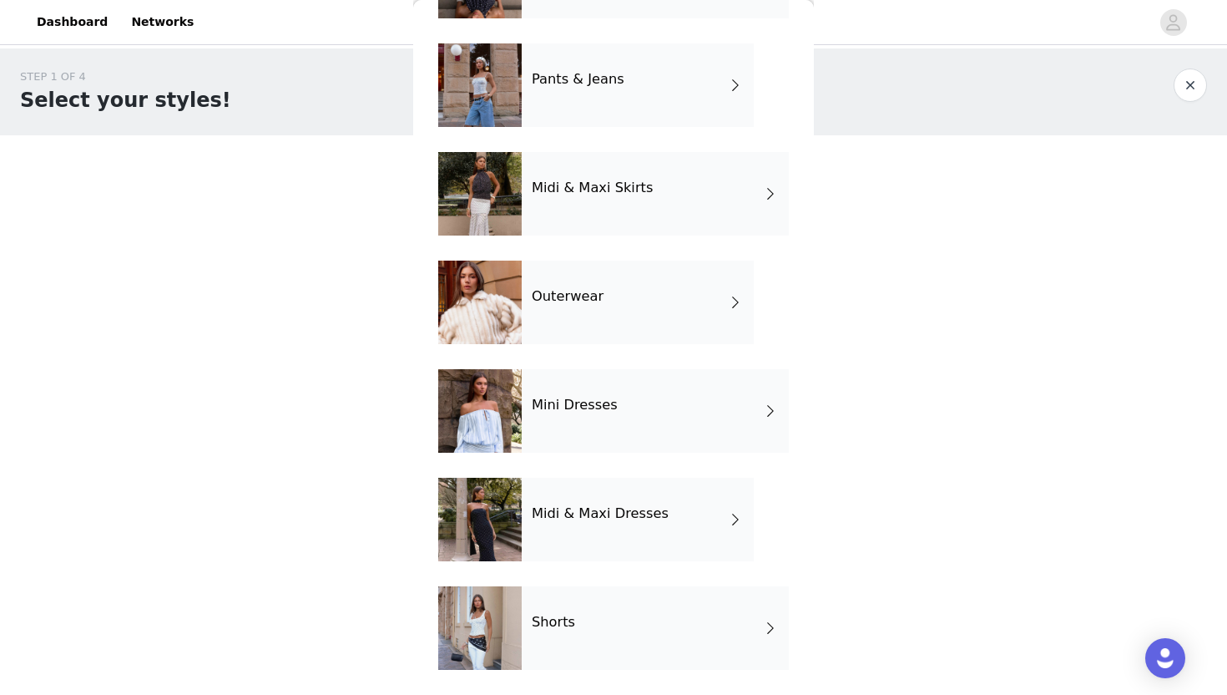
click at [566, 423] on div "Mini Dresses" at bounding box center [655, 410] width 267 height 83
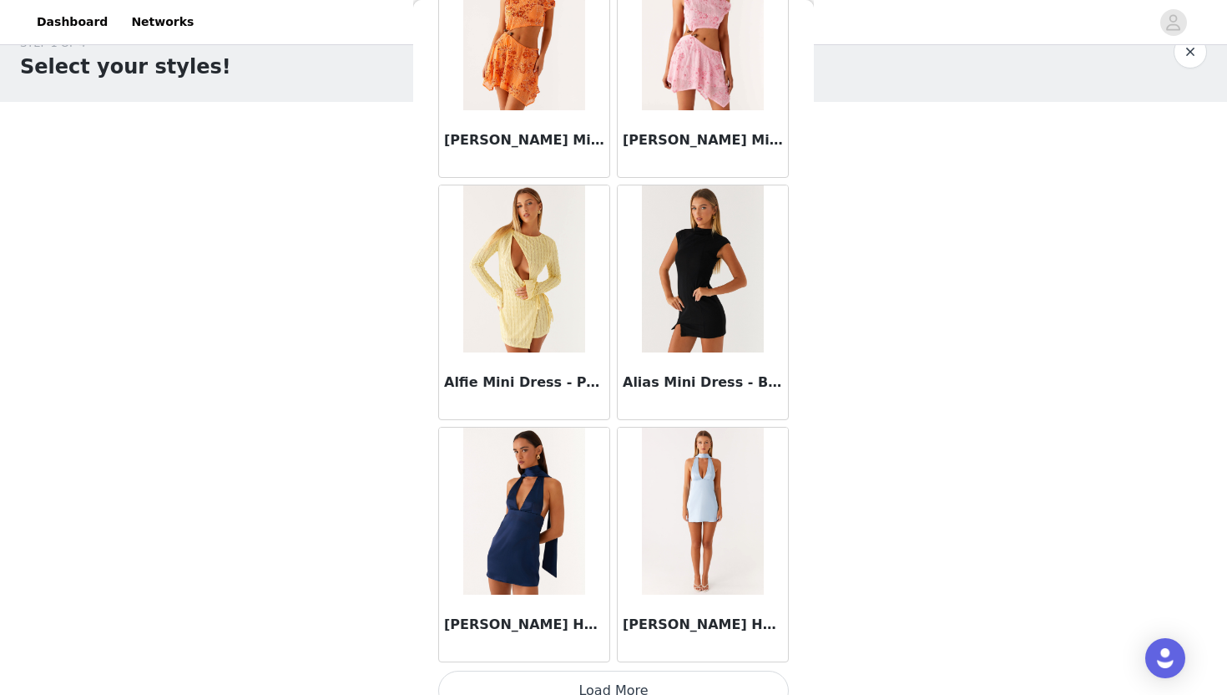
scroll to position [1860, 0]
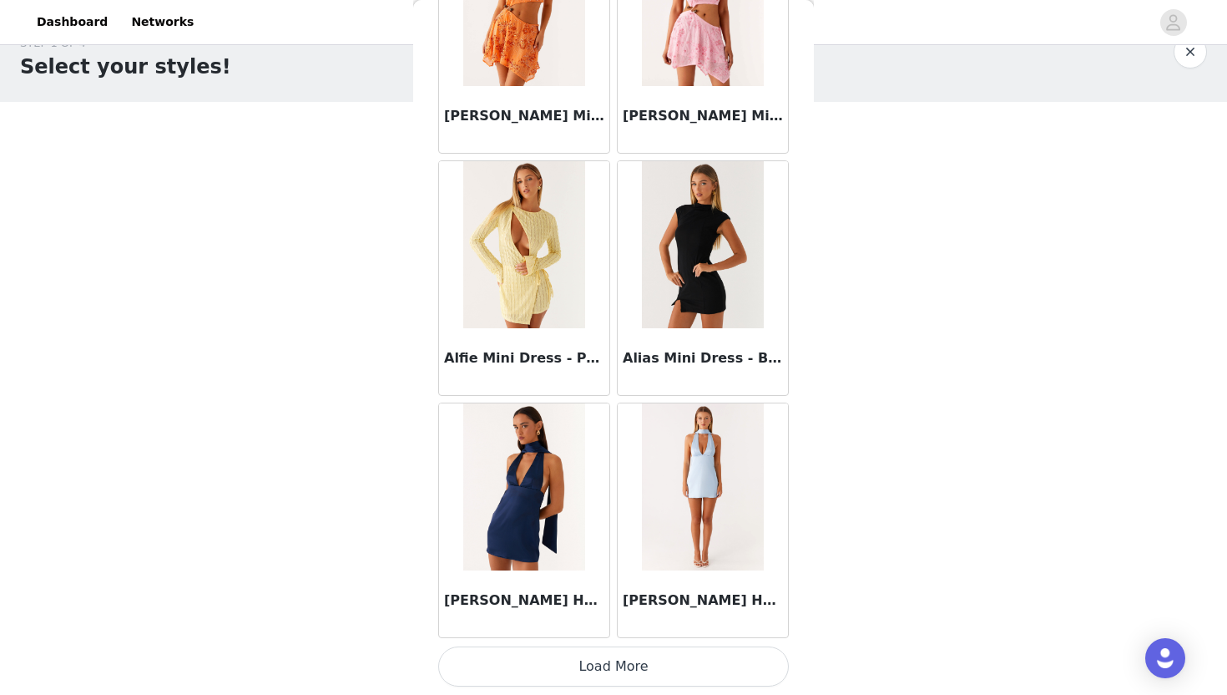
click at [524, 663] on button "Load More" at bounding box center [613, 666] width 351 height 40
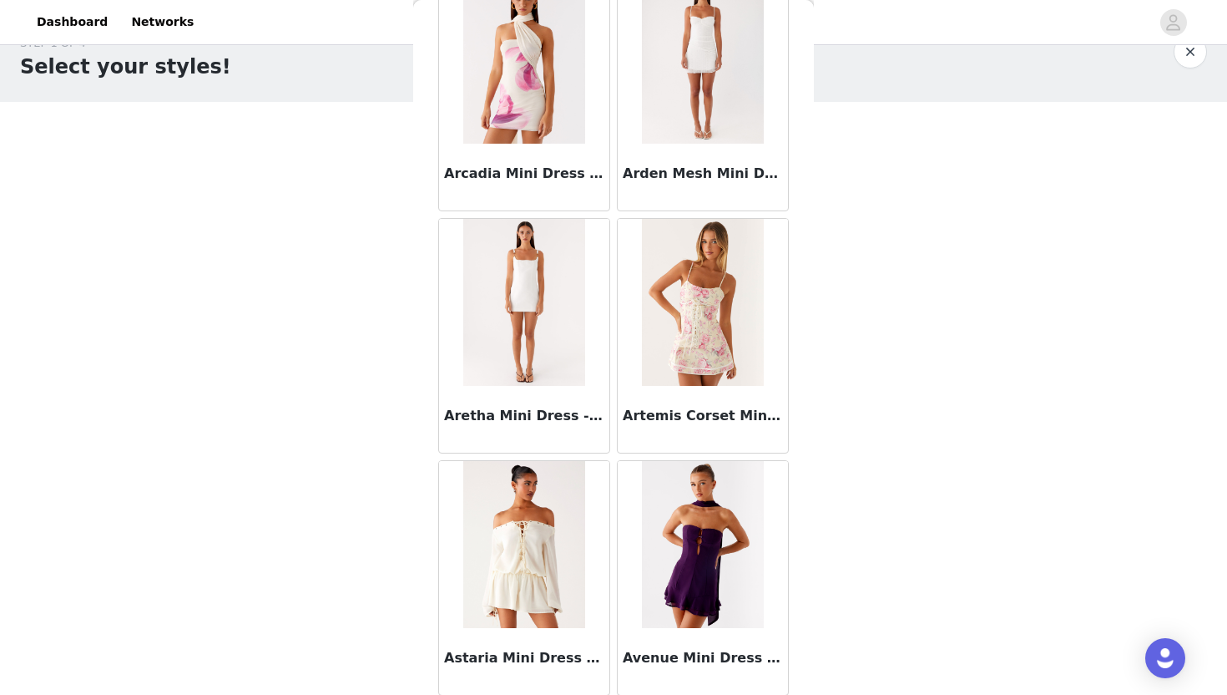
scroll to position [4281, 0]
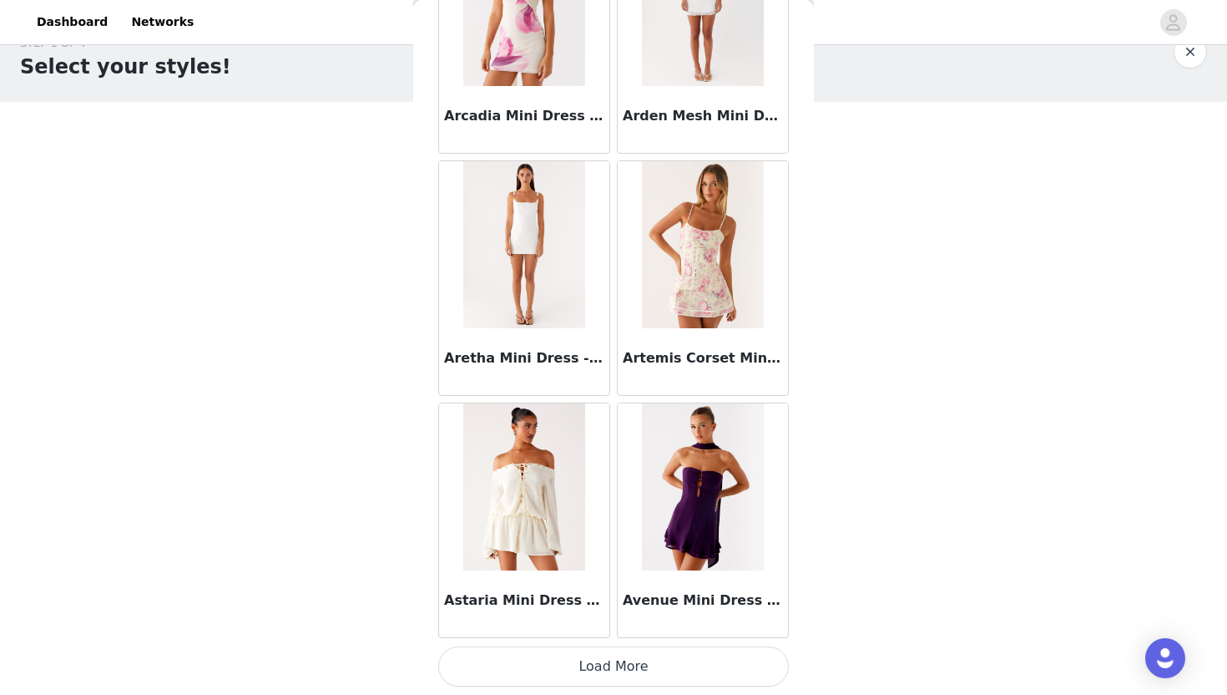
click at [539, 675] on button "Load More" at bounding box center [613, 666] width 351 height 40
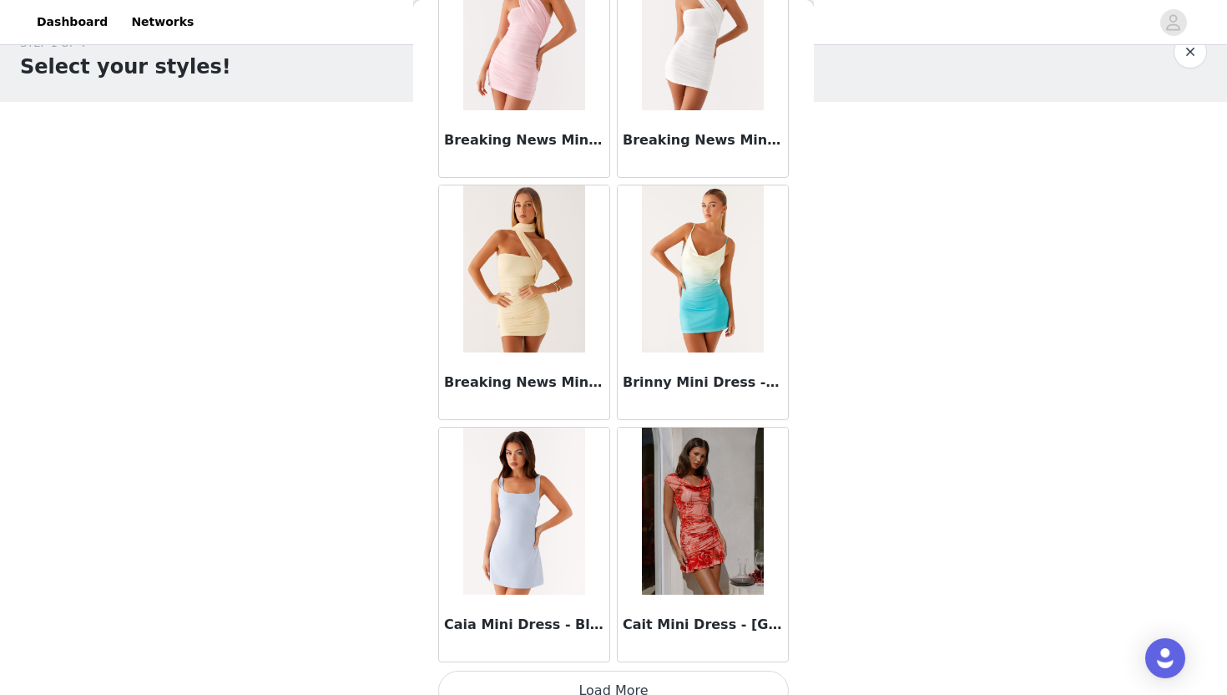
scroll to position [6703, 0]
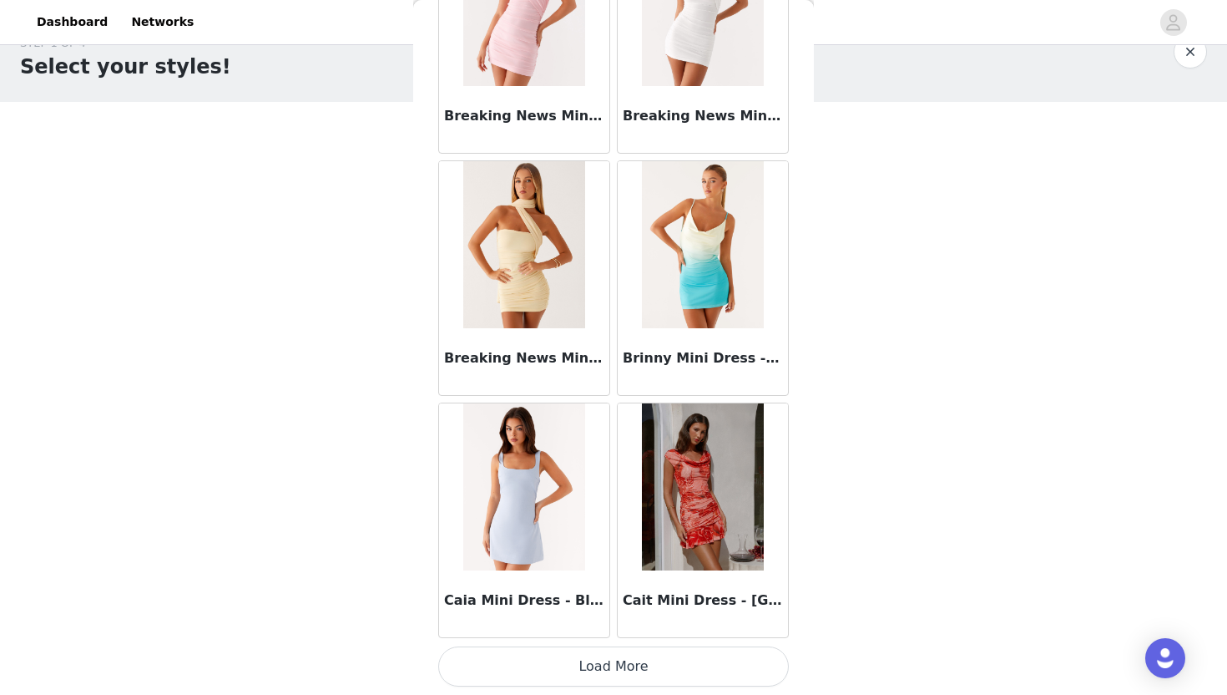
click at [502, 670] on button "Load More" at bounding box center [613, 666] width 351 height 40
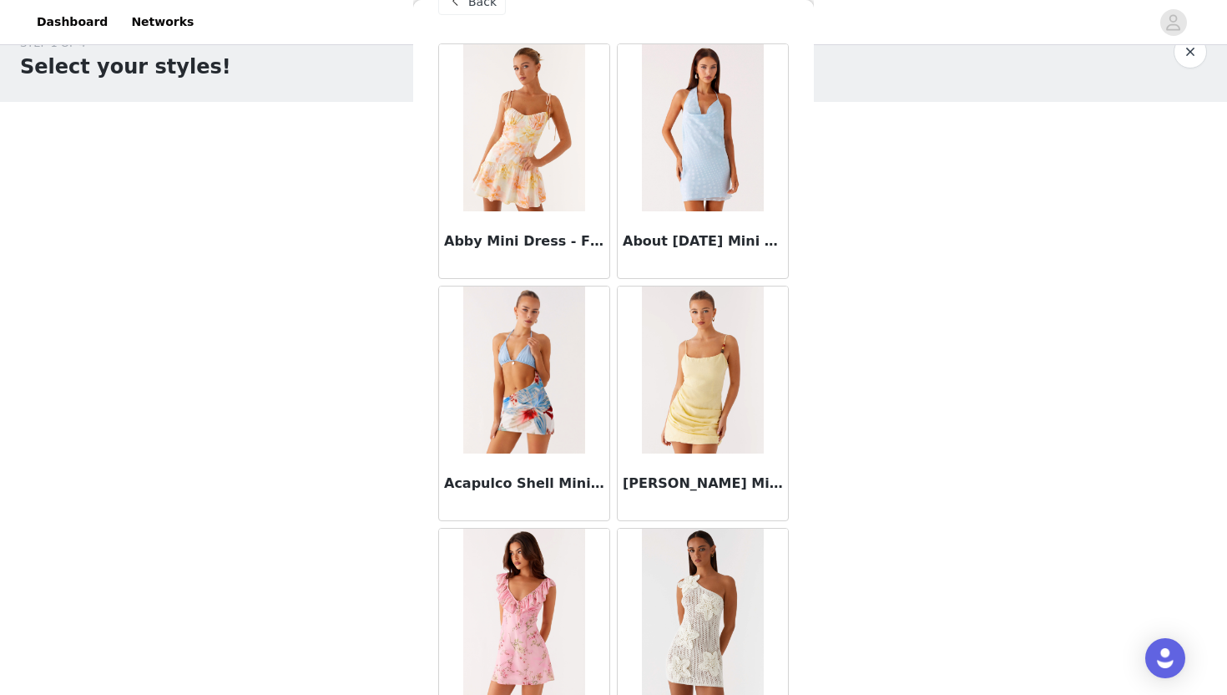
scroll to position [0, 0]
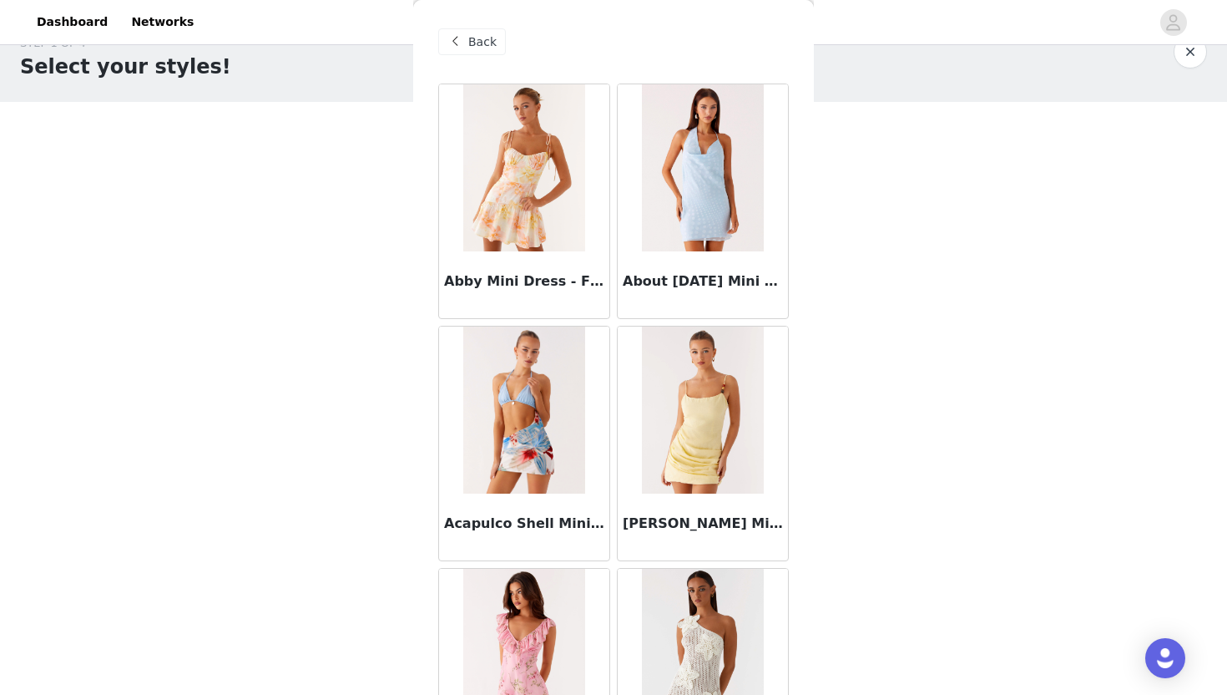
click at [468, 36] on span "Back" at bounding box center [482, 42] width 28 height 18
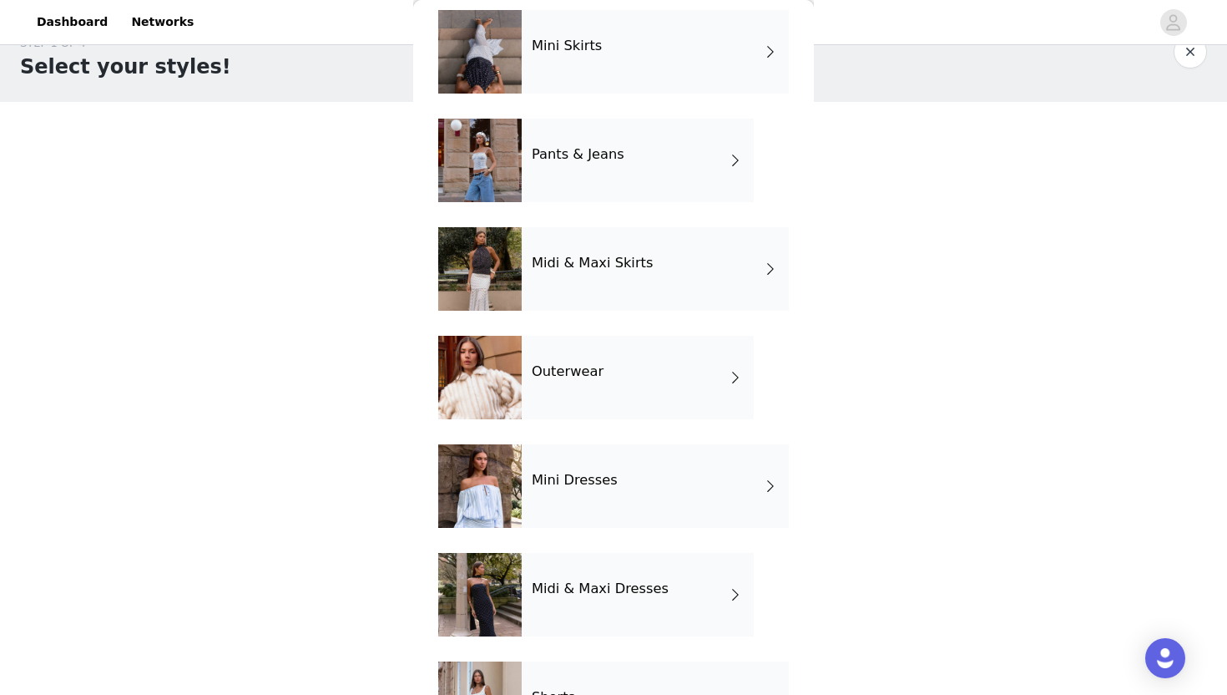
scroll to position [257, 0]
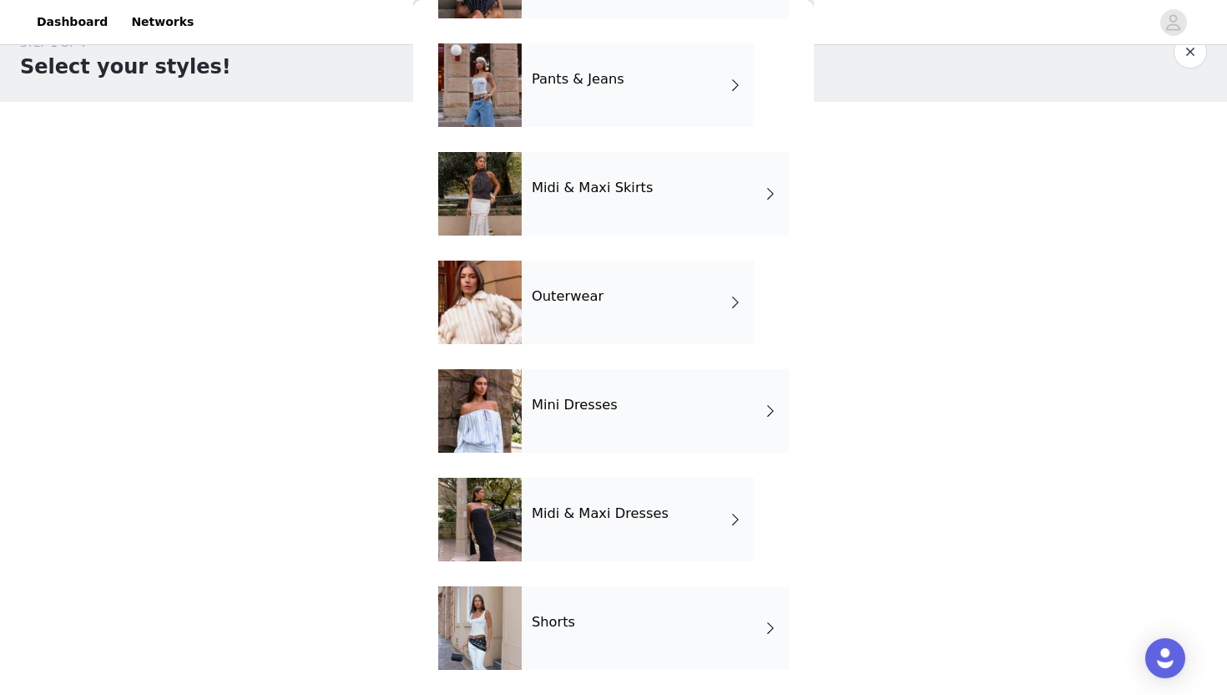
click at [586, 613] on div "Shorts" at bounding box center [655, 627] width 267 height 83
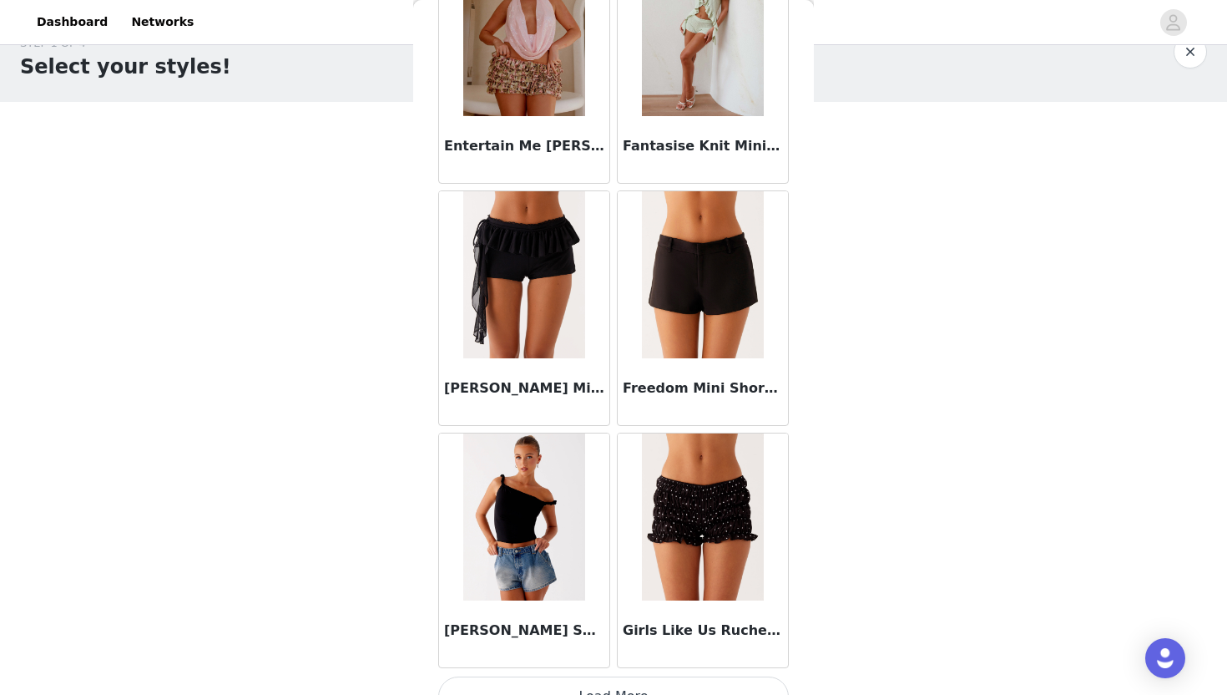
scroll to position [1860, 0]
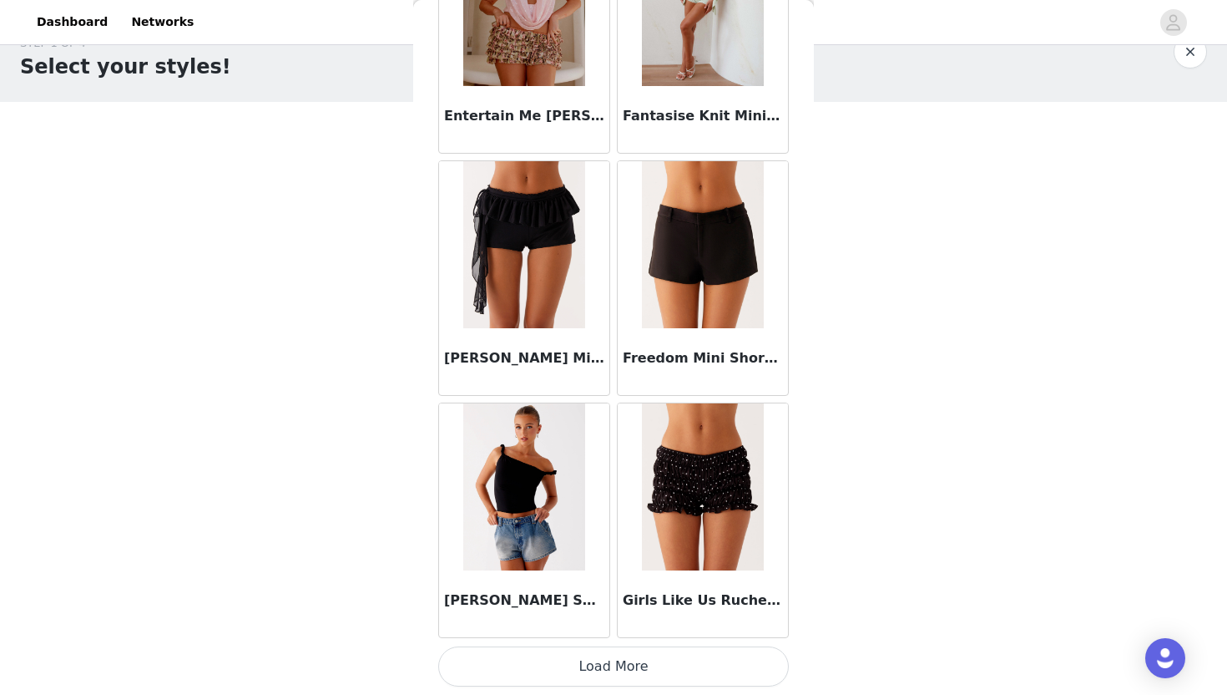
click at [594, 666] on button "Load More" at bounding box center [613, 666] width 351 height 40
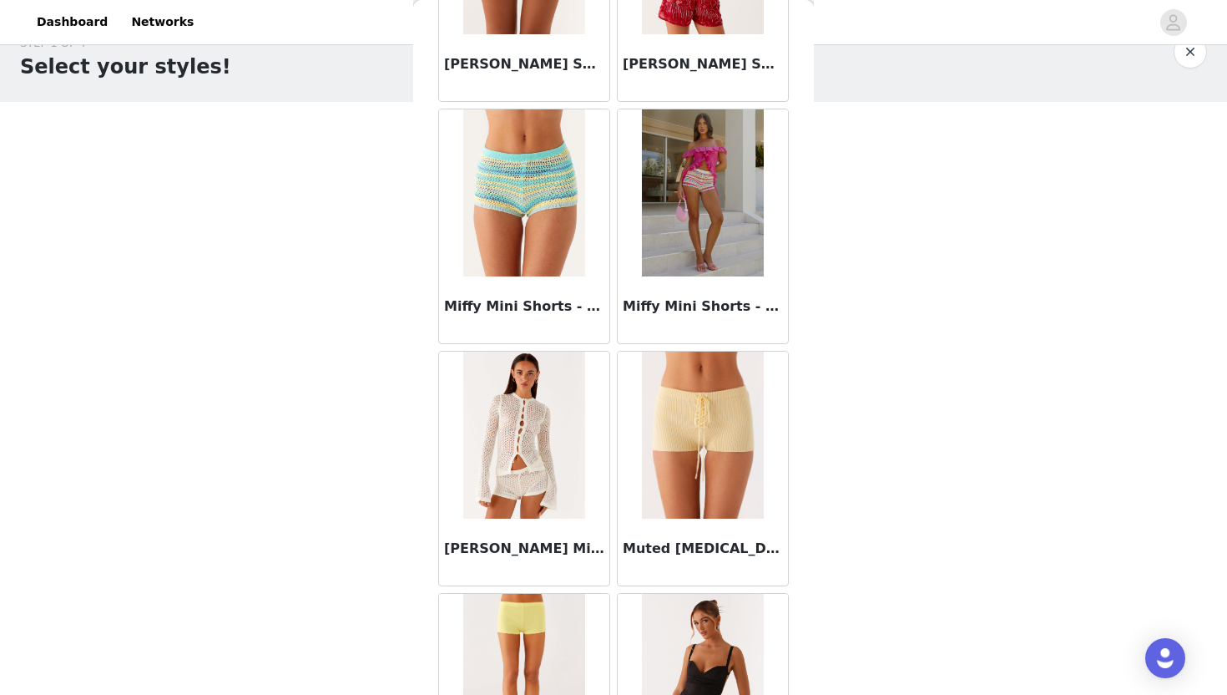
scroll to position [4281, 0]
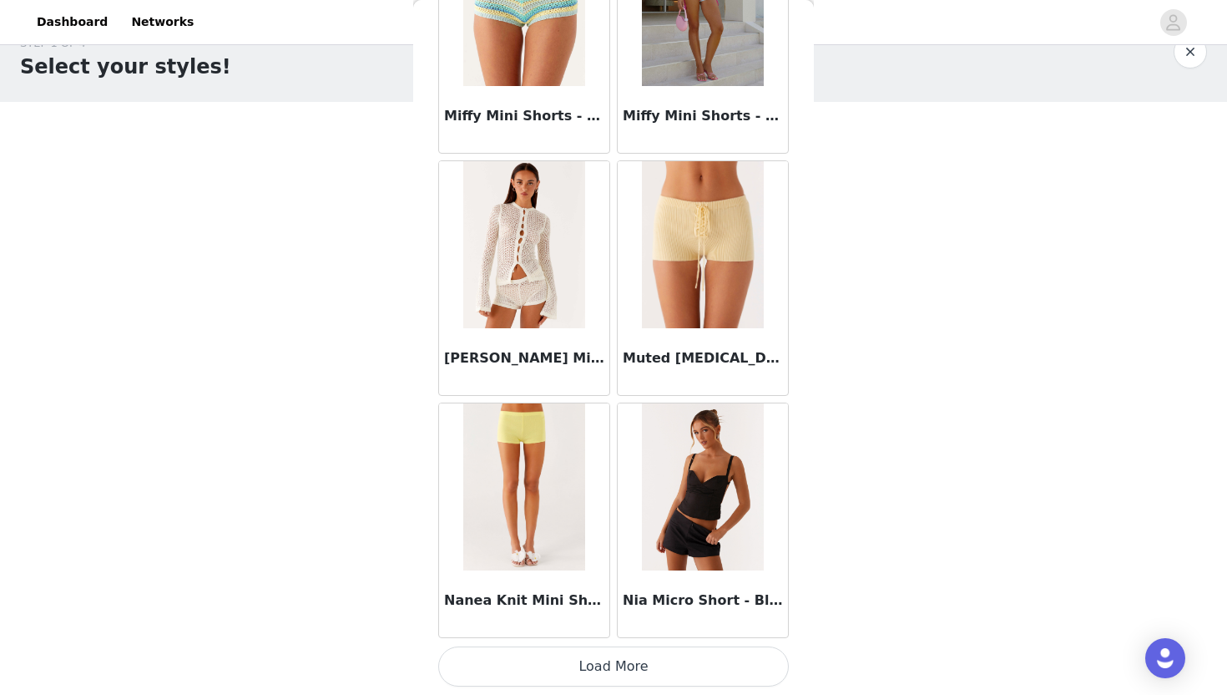
click at [594, 666] on button "Load More" at bounding box center [613, 666] width 351 height 40
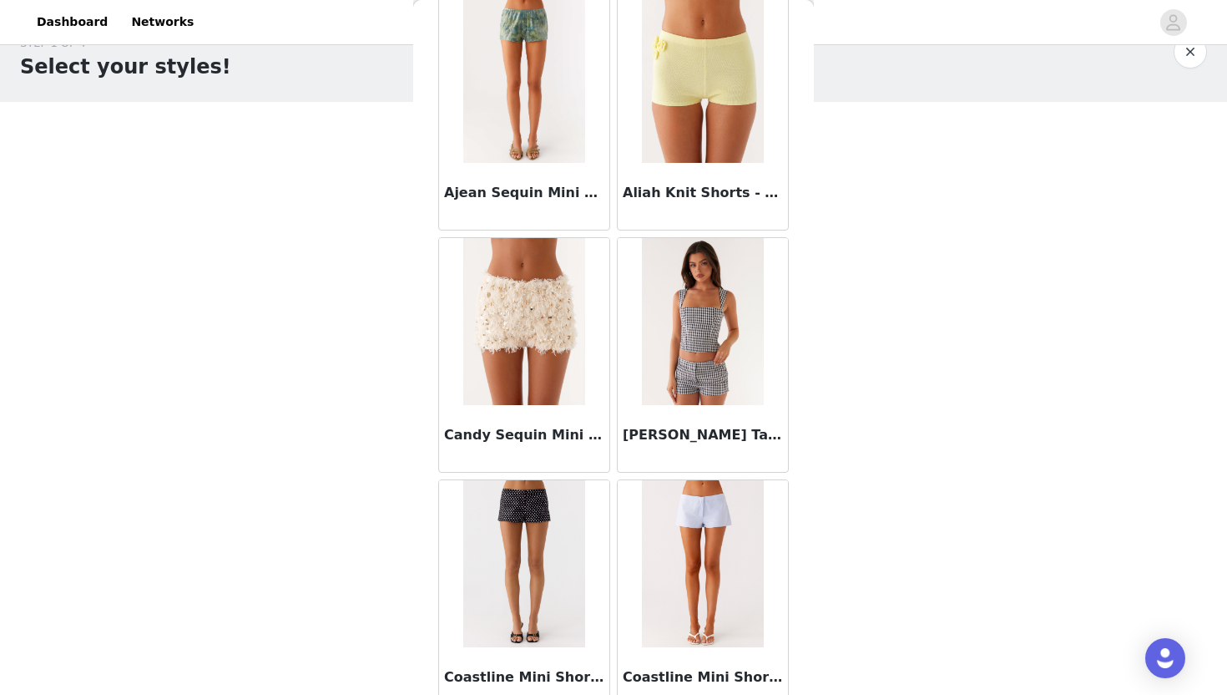
scroll to position [0, 0]
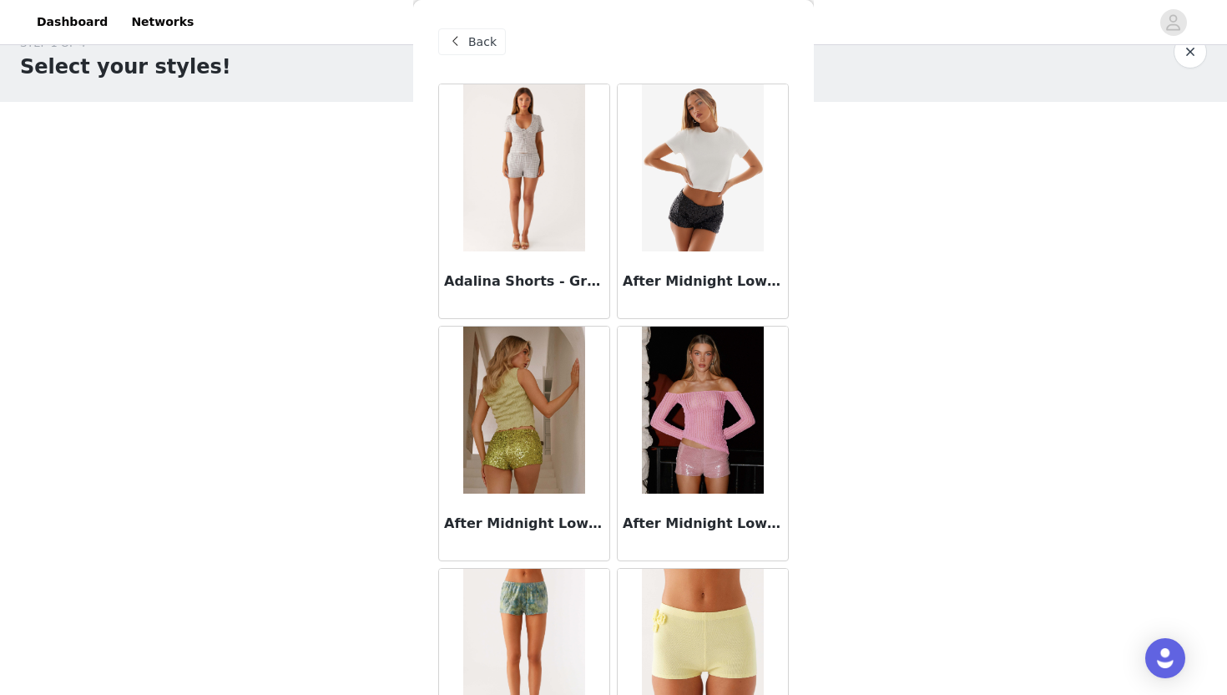
click at [486, 38] on span "Back" at bounding box center [482, 42] width 28 height 18
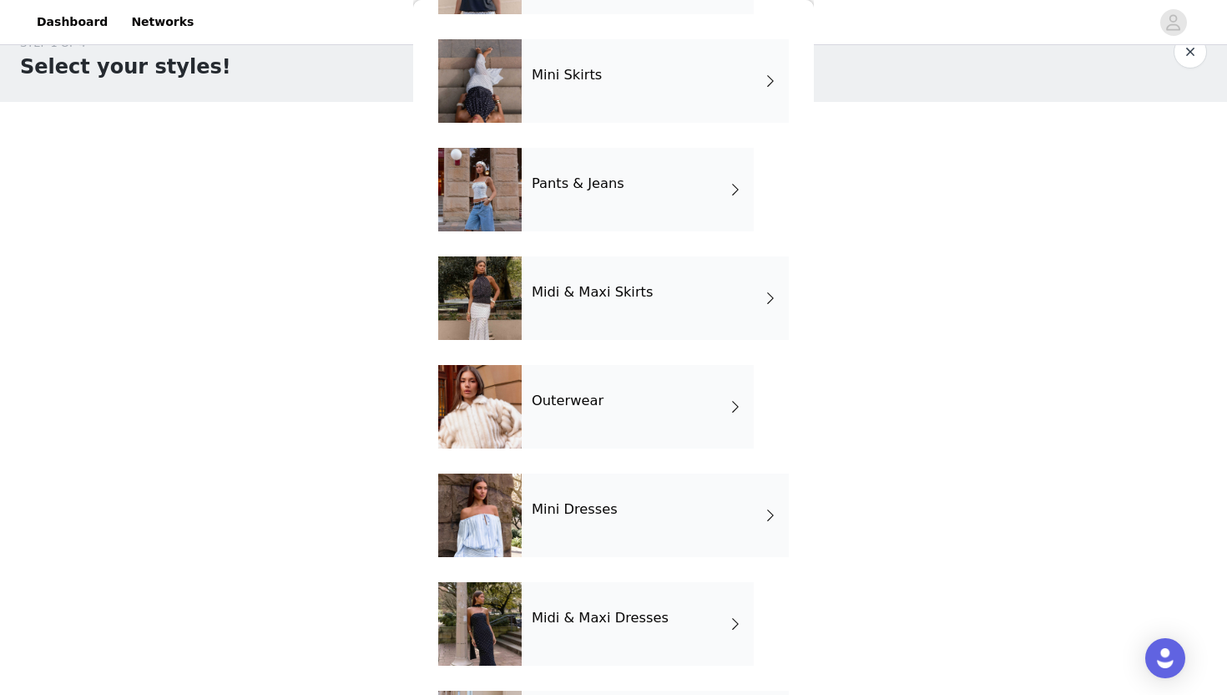
scroll to position [257, 0]
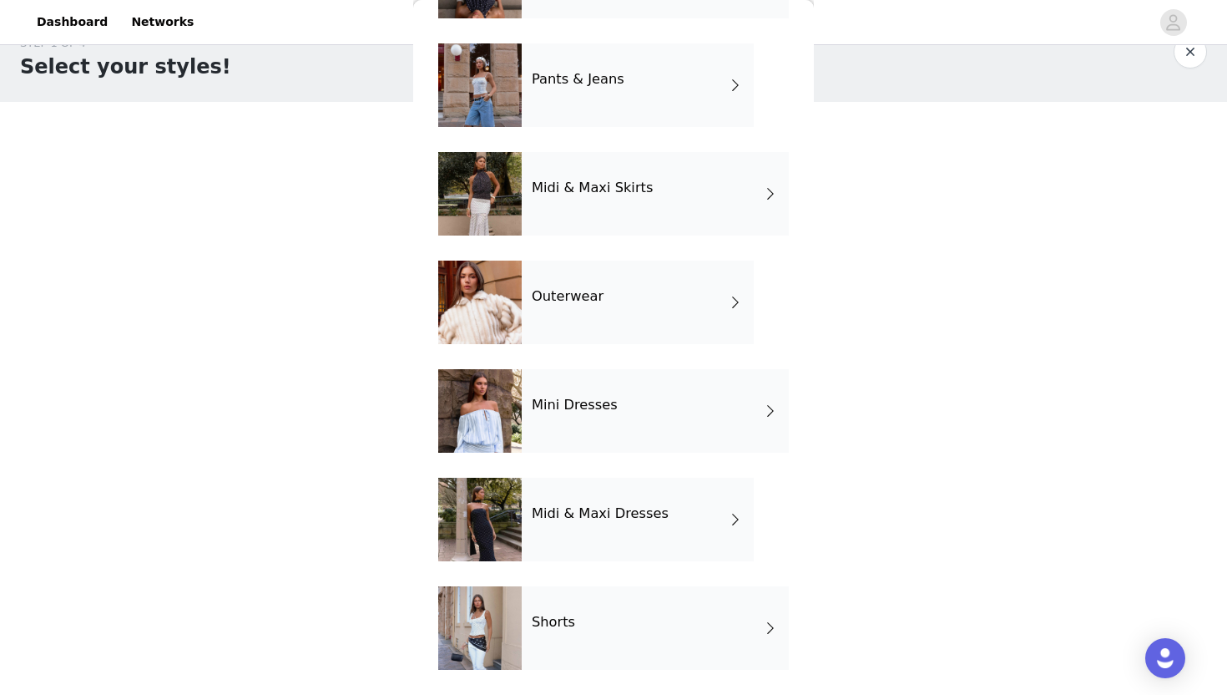
click at [595, 554] on div "Midi & Maxi Dresses" at bounding box center [638, 519] width 232 height 83
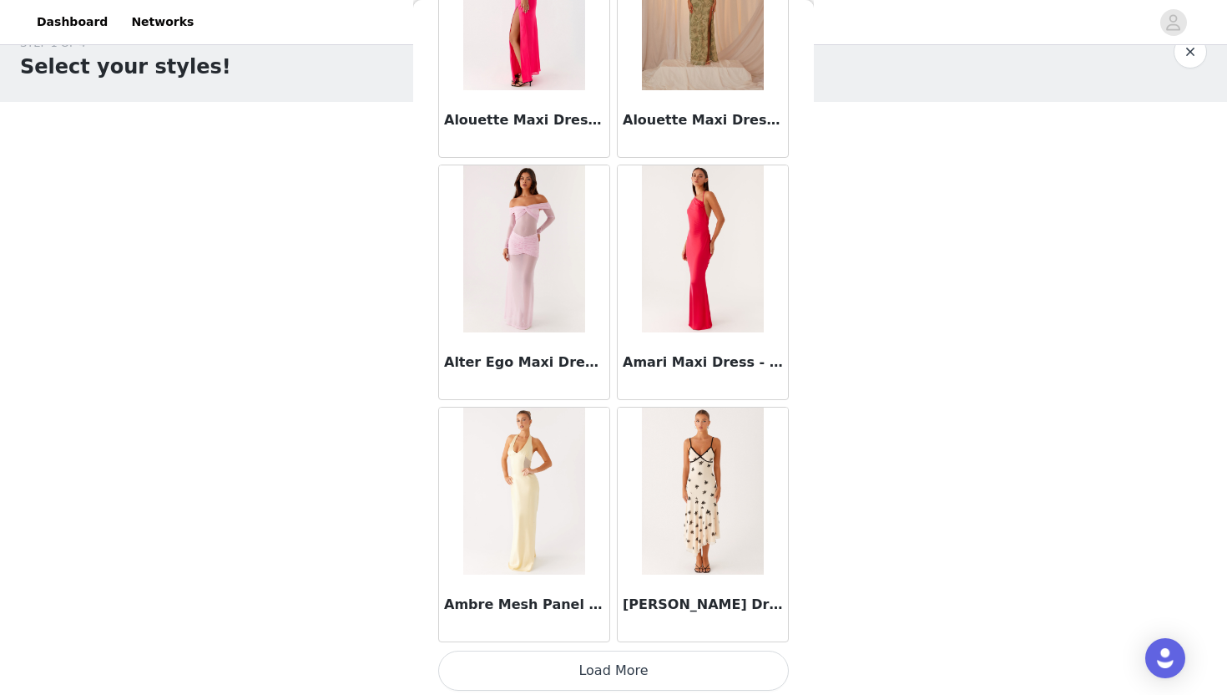
scroll to position [1860, 0]
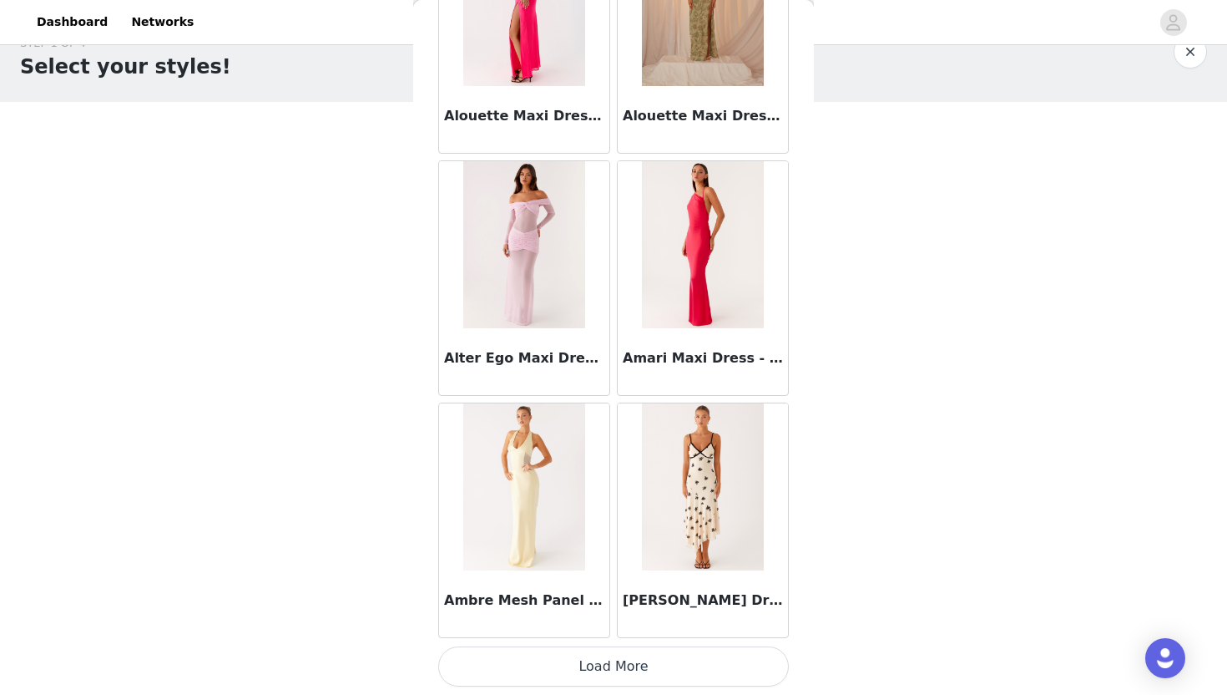
click at [533, 675] on button "Load More" at bounding box center [613, 666] width 351 height 40
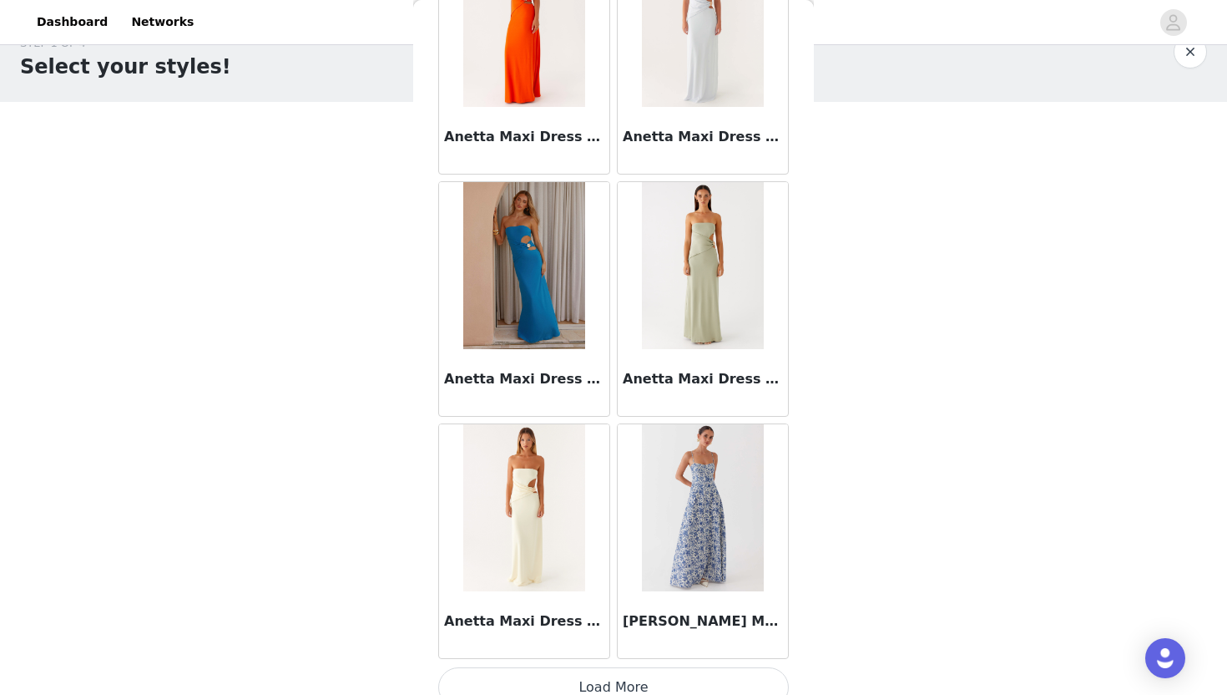
scroll to position [4281, 0]
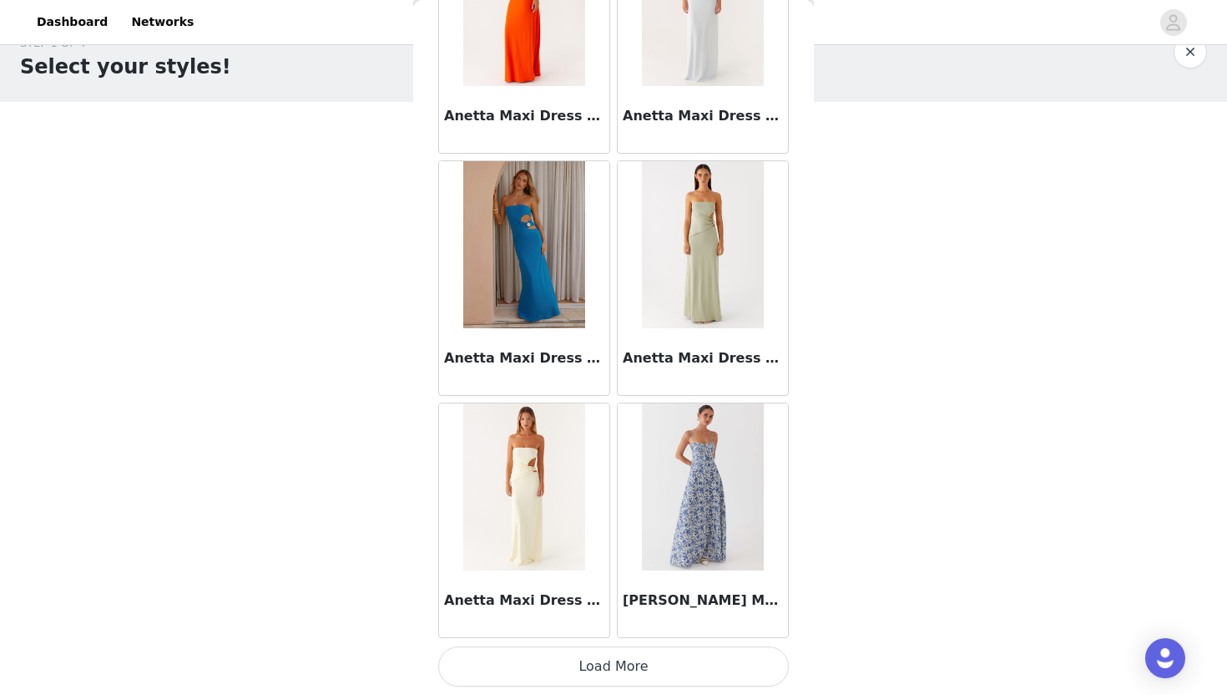
click at [551, 682] on button "Load More" at bounding box center [613, 666] width 351 height 40
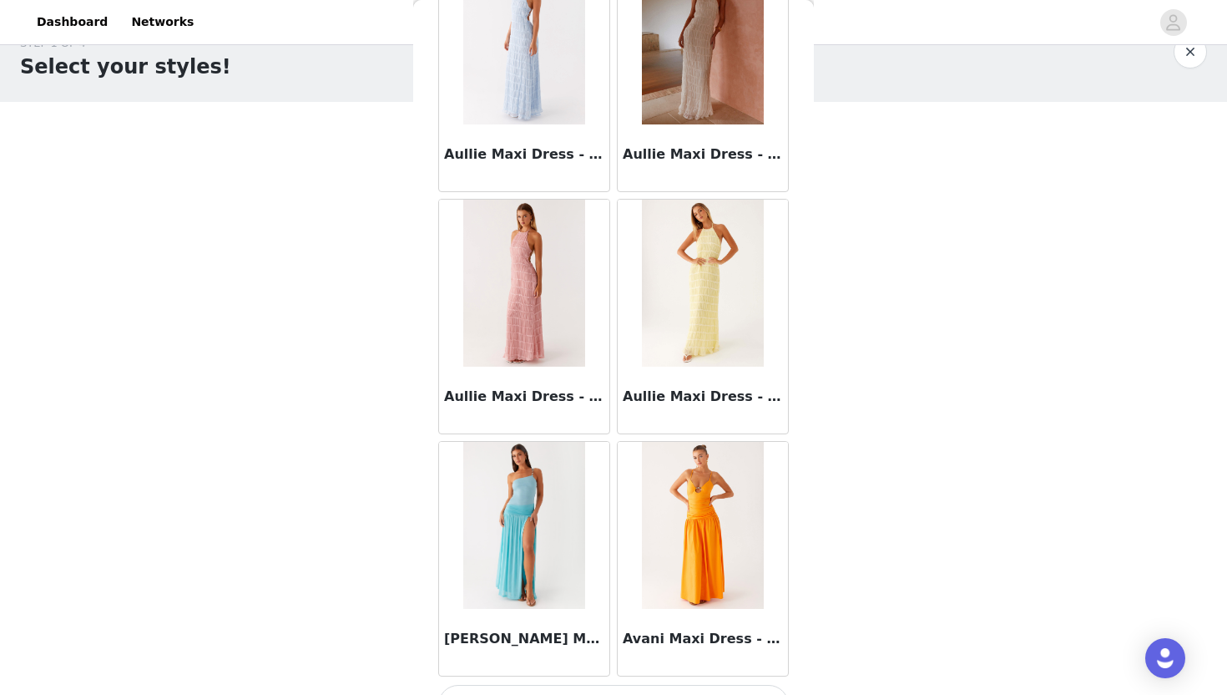
scroll to position [6703, 0]
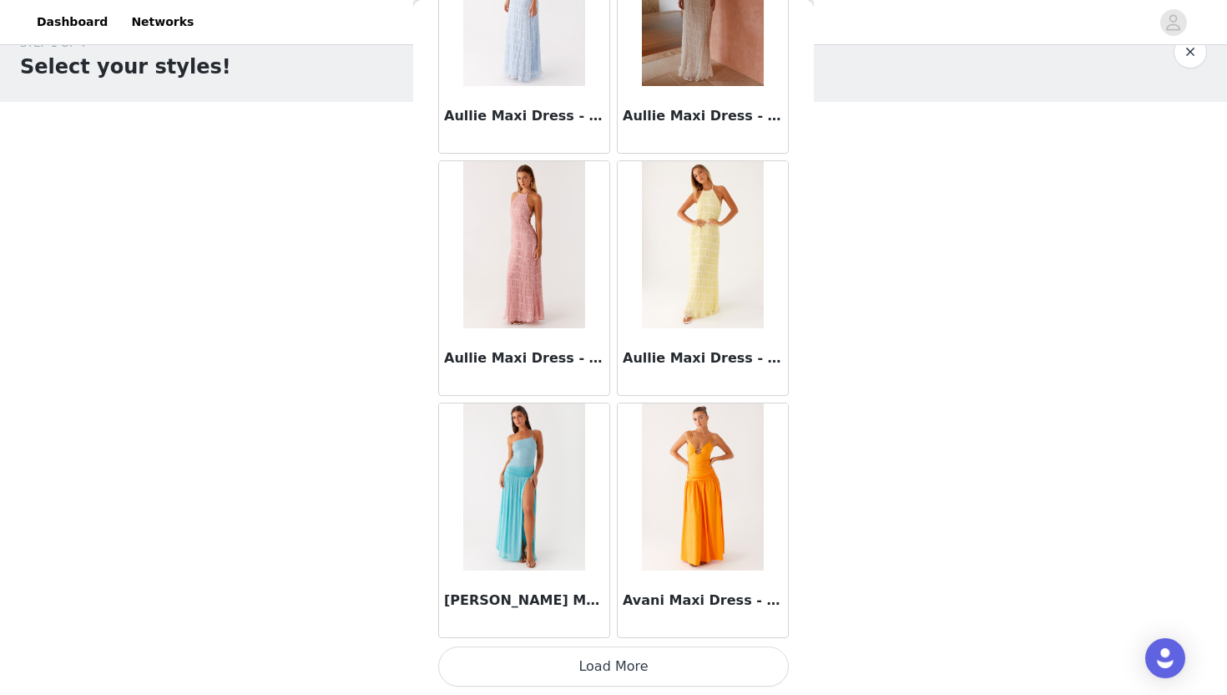
click at [563, 662] on button "Load More" at bounding box center [613, 666] width 351 height 40
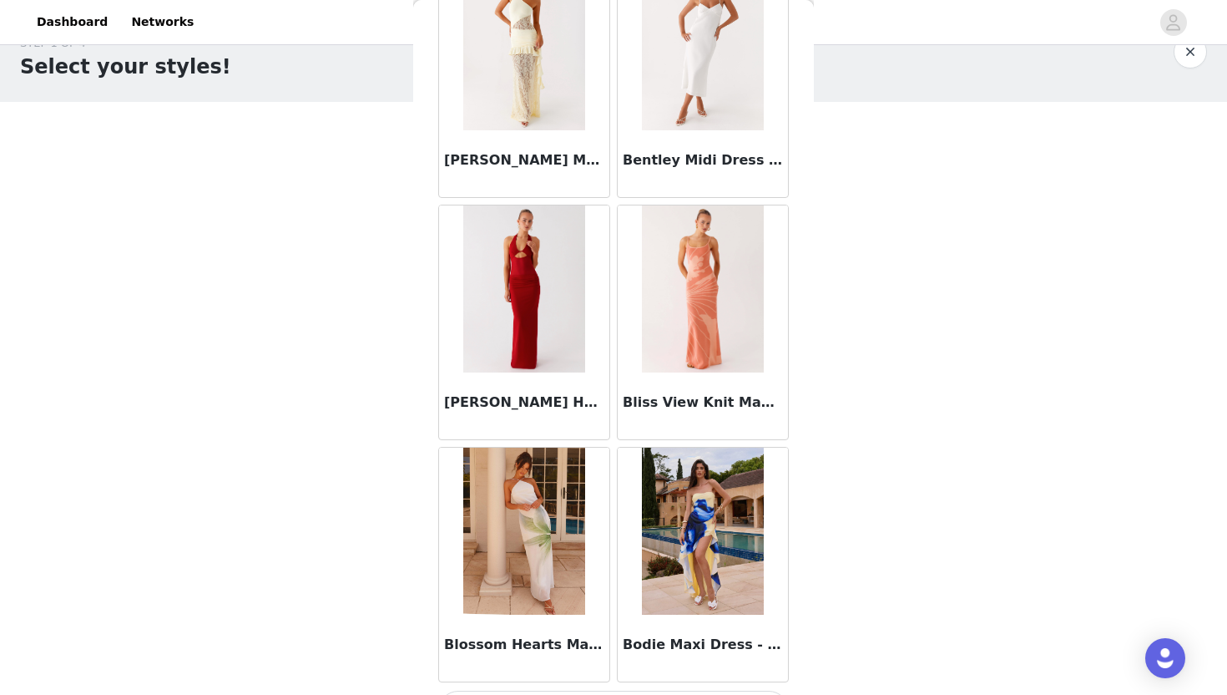
scroll to position [9124, 0]
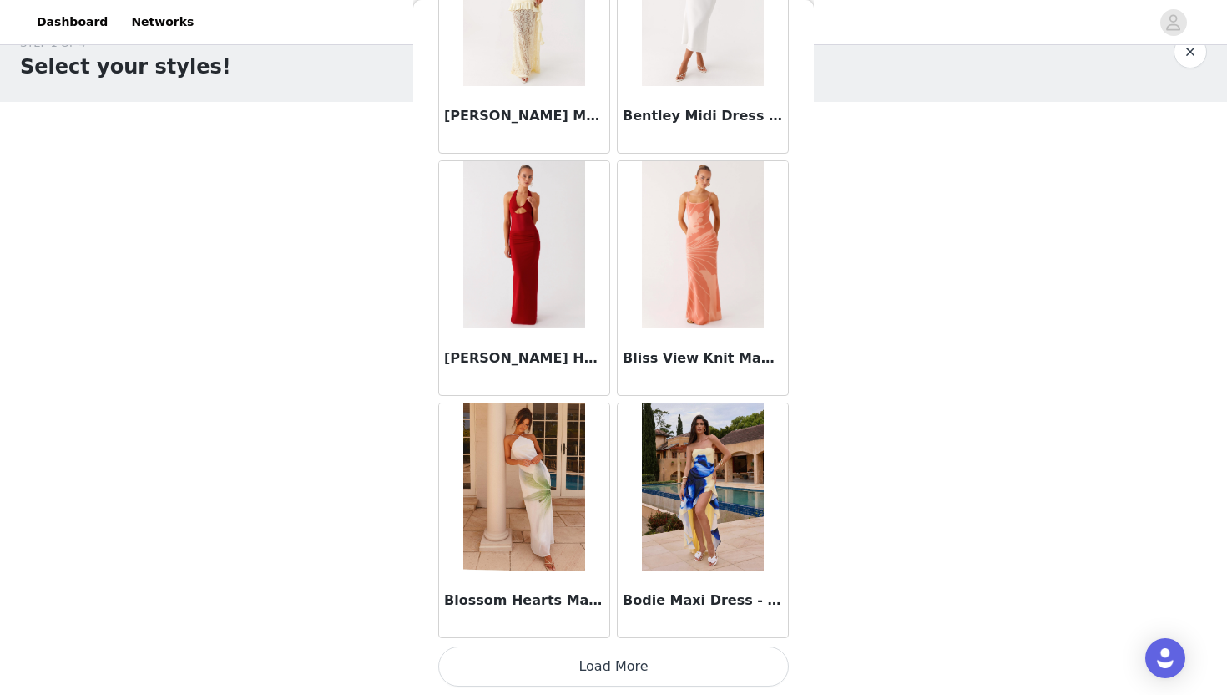
click at [563, 674] on button "Load More" at bounding box center [613, 666] width 351 height 40
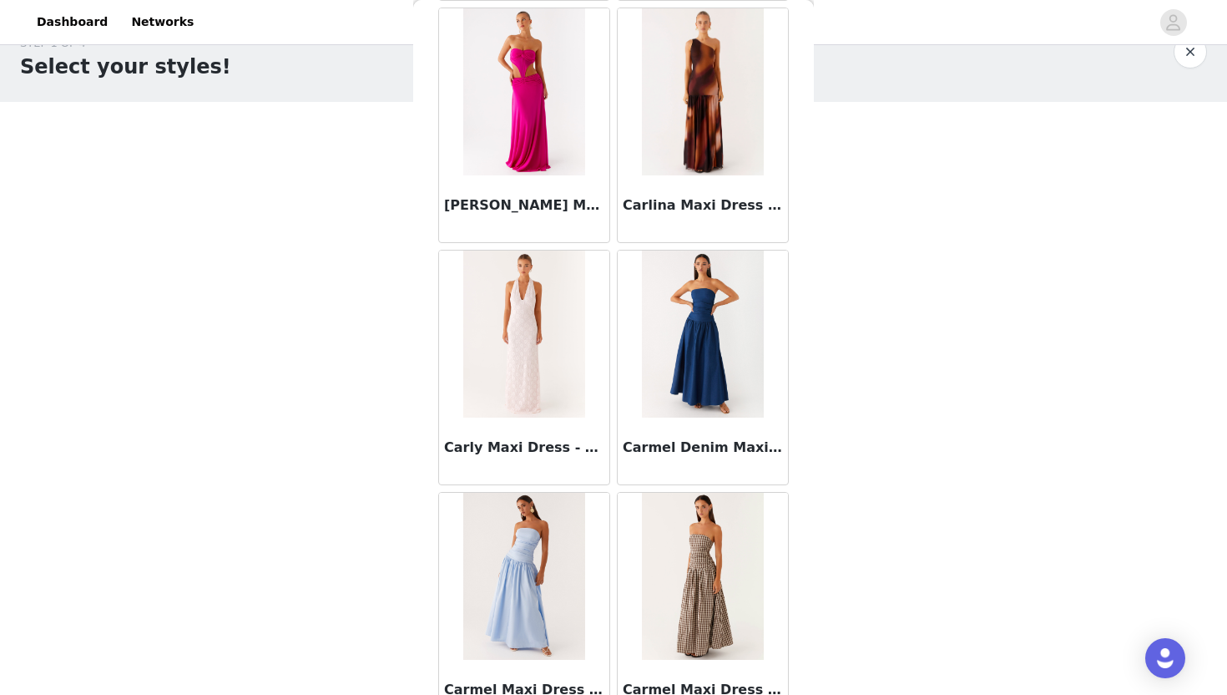
scroll to position [11545, 0]
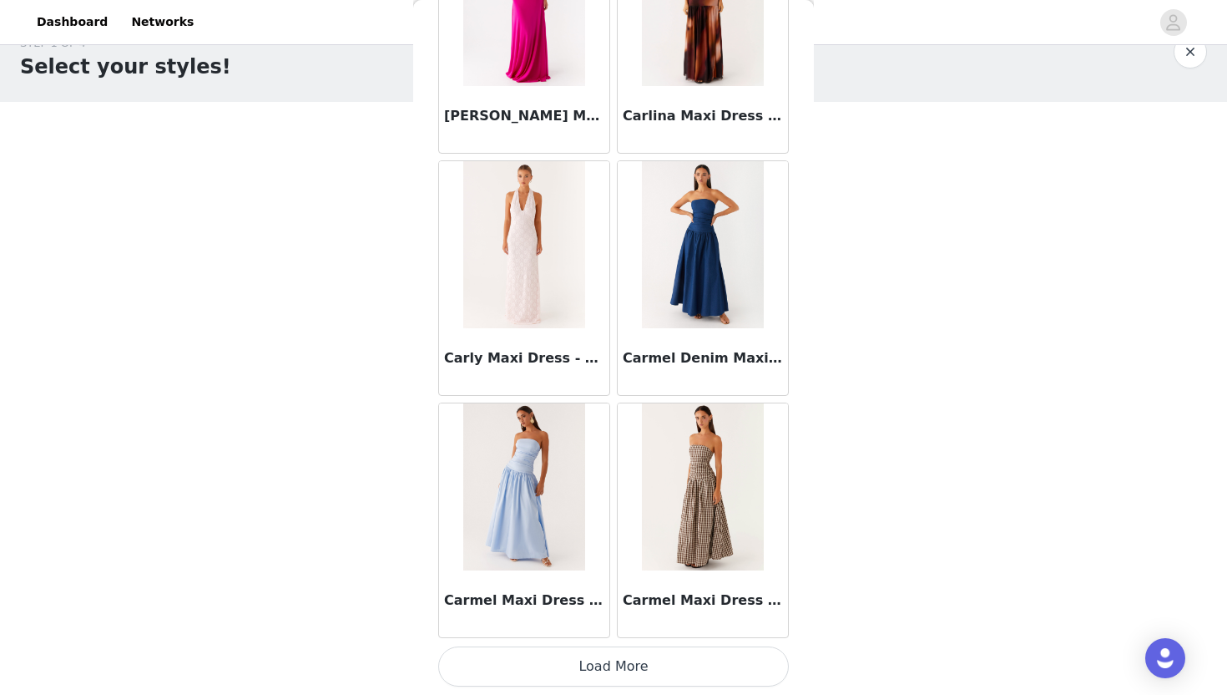
click at [564, 661] on button "Load More" at bounding box center [613, 666] width 351 height 40
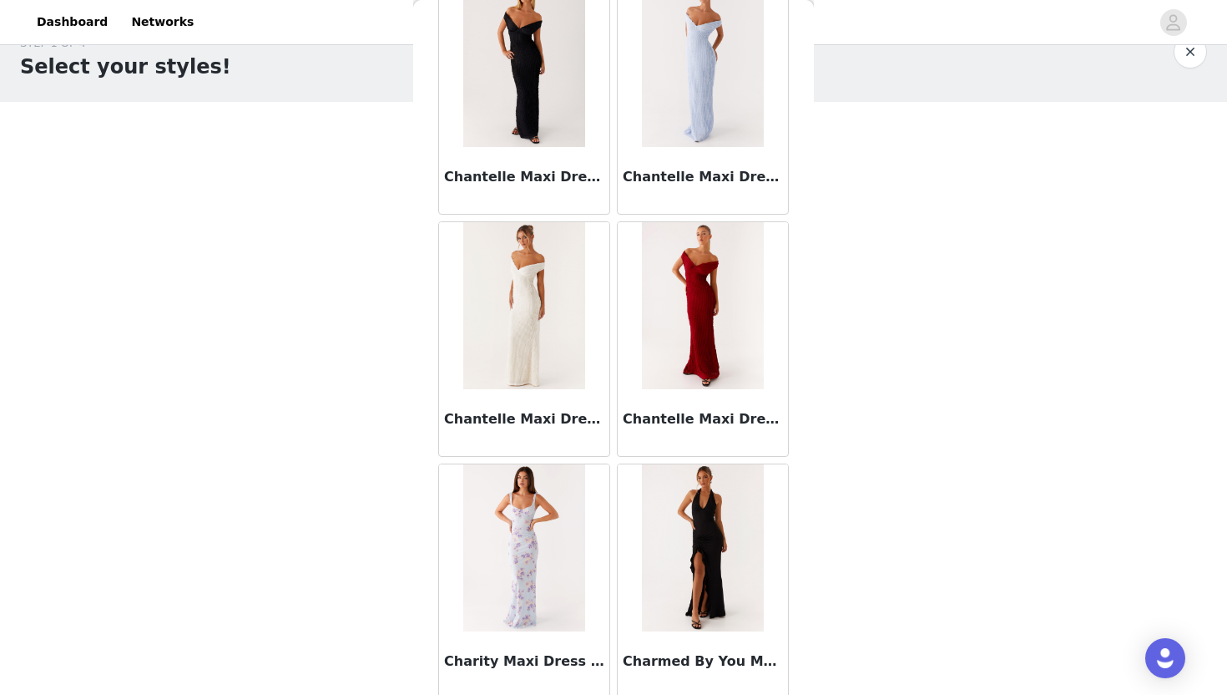
scroll to position [13967, 0]
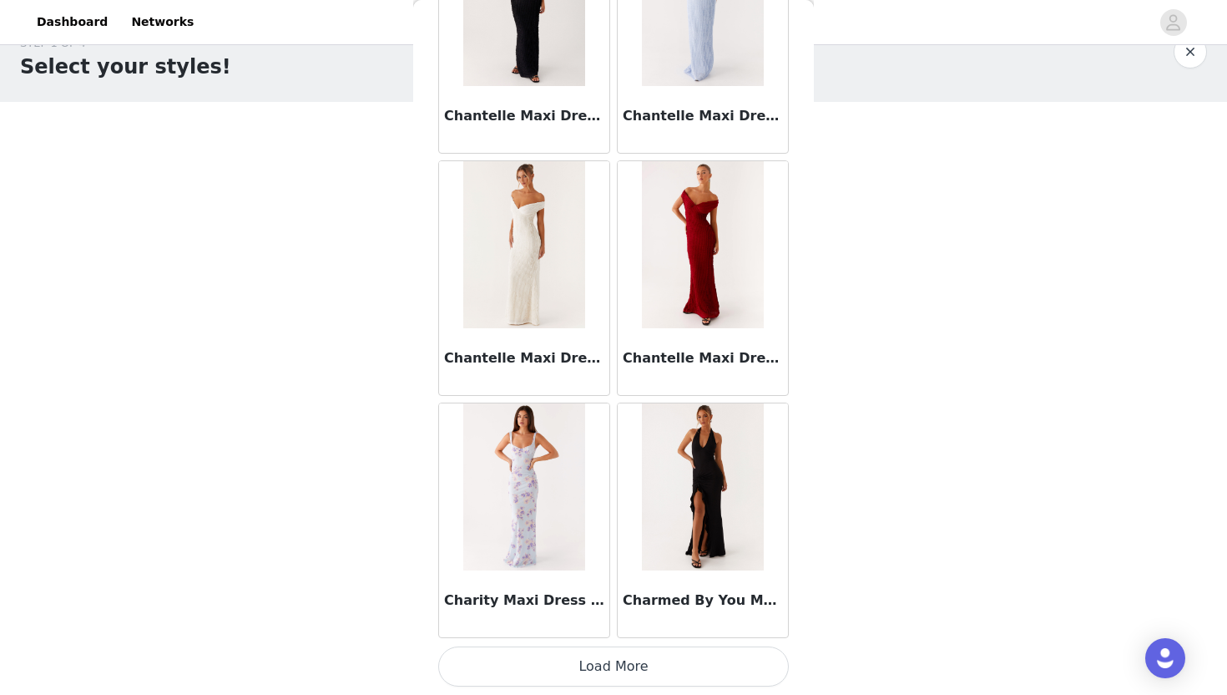
click at [564, 674] on button "Load More" at bounding box center [613, 666] width 351 height 40
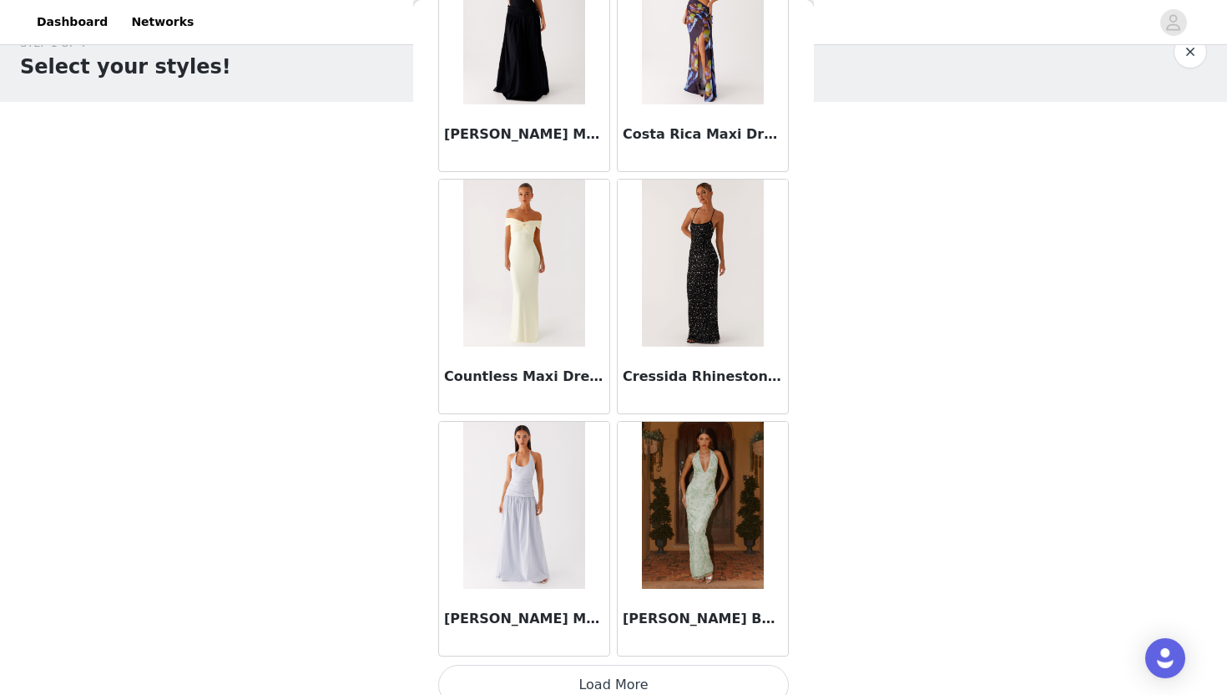
scroll to position [16388, 0]
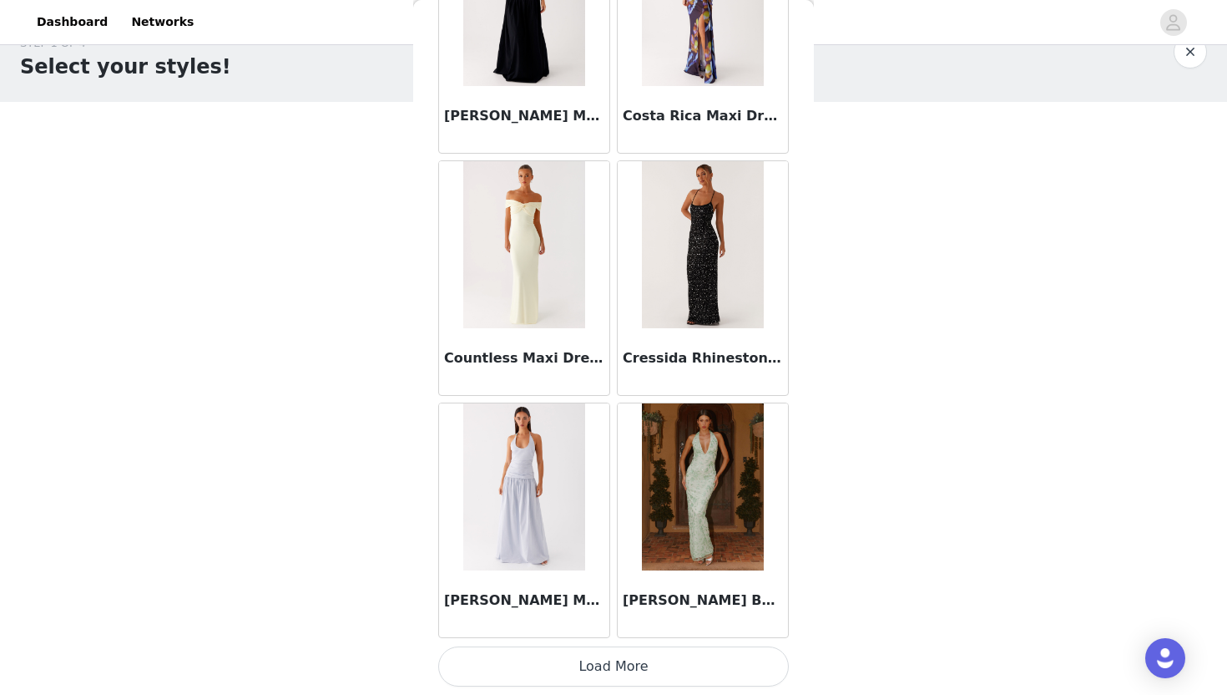
click at [564, 678] on button "Load More" at bounding box center [613, 666] width 351 height 40
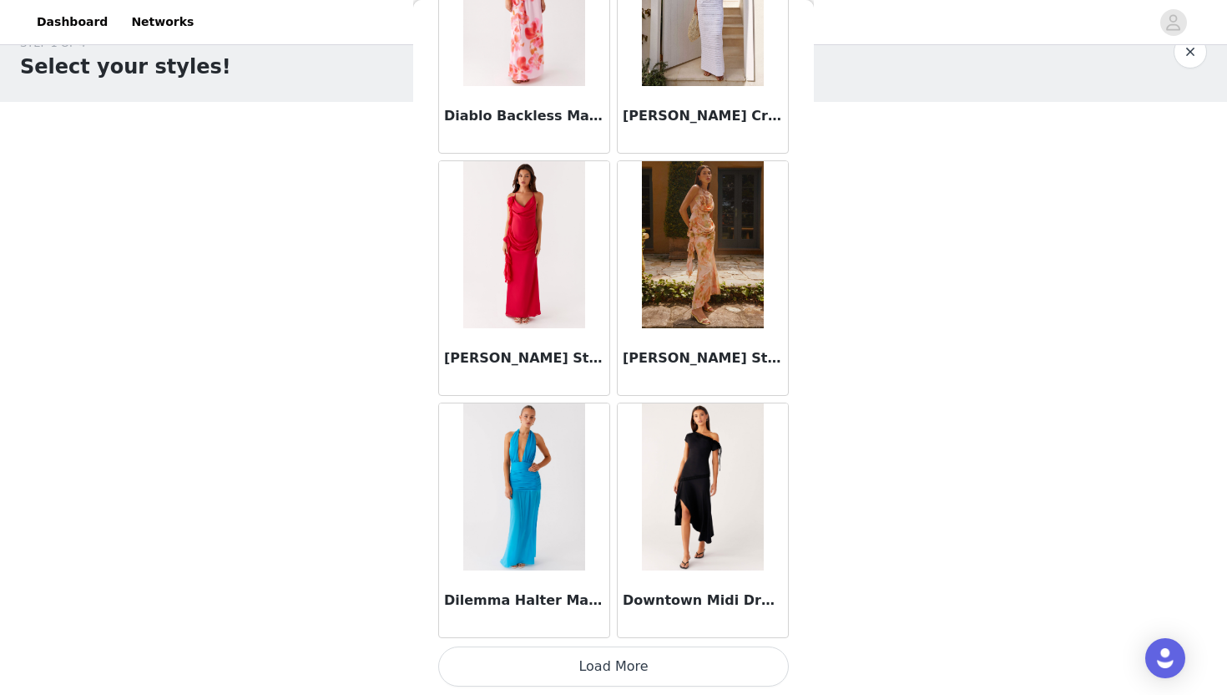
click at [564, 672] on button "Load More" at bounding box center [613, 666] width 351 height 40
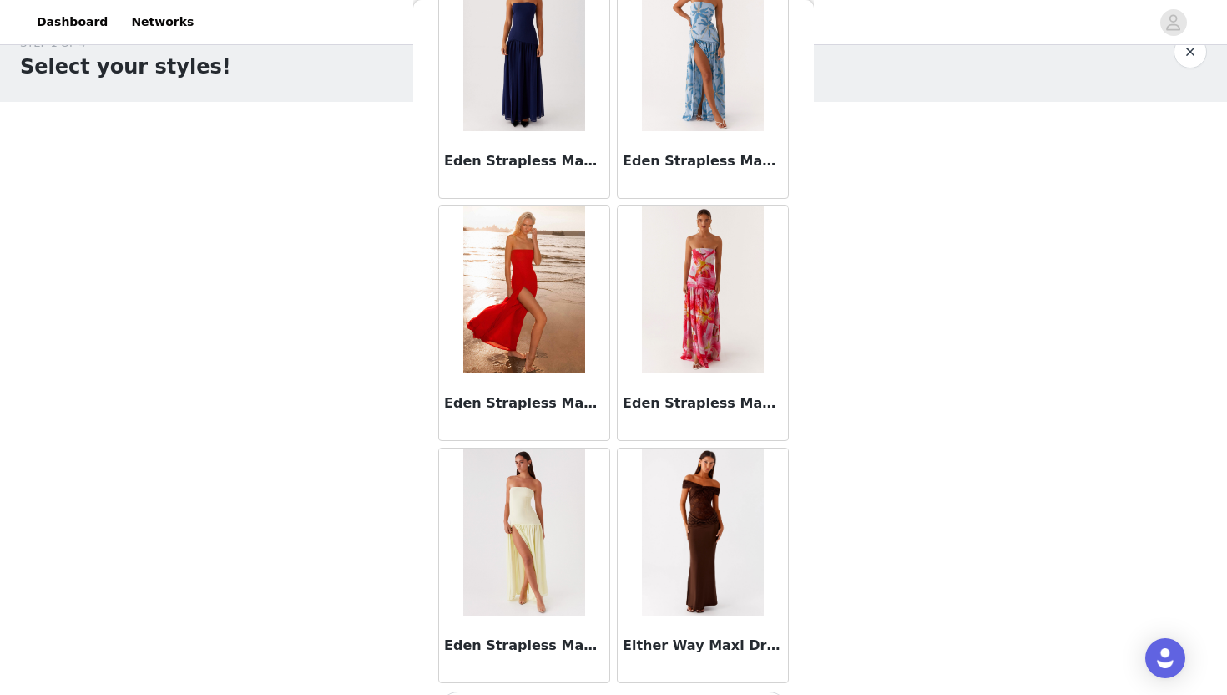
scroll to position [21230, 0]
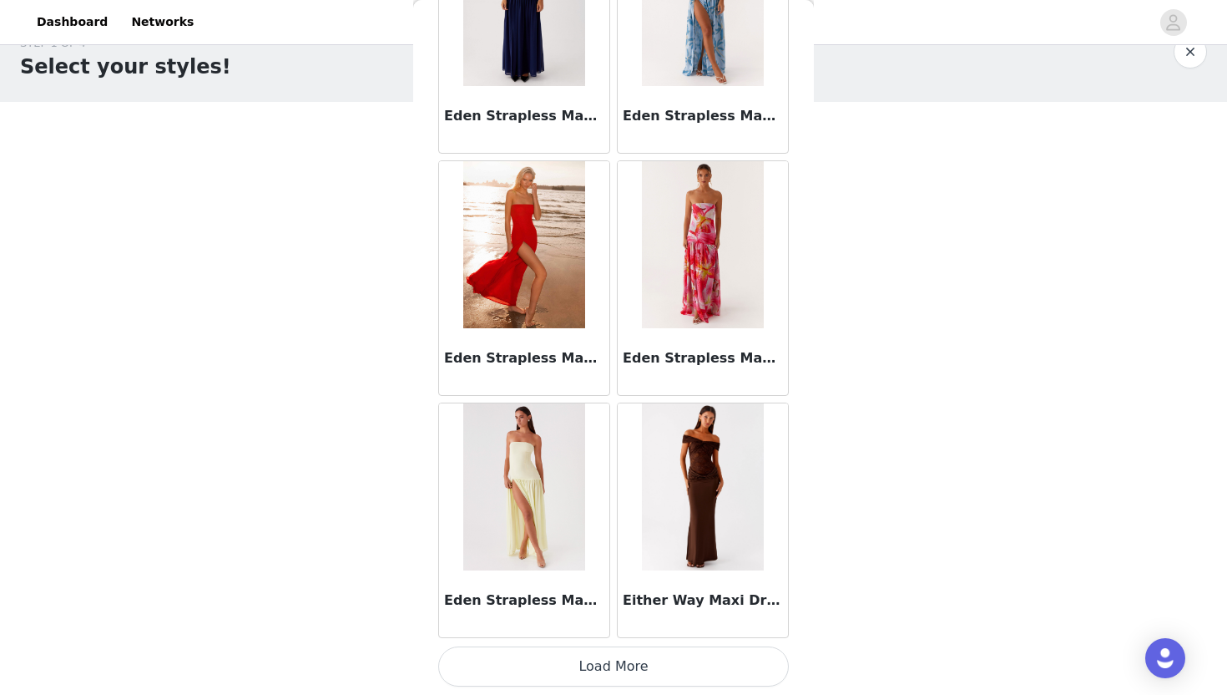
click at [564, 673] on button "Load More" at bounding box center [613, 666] width 351 height 40
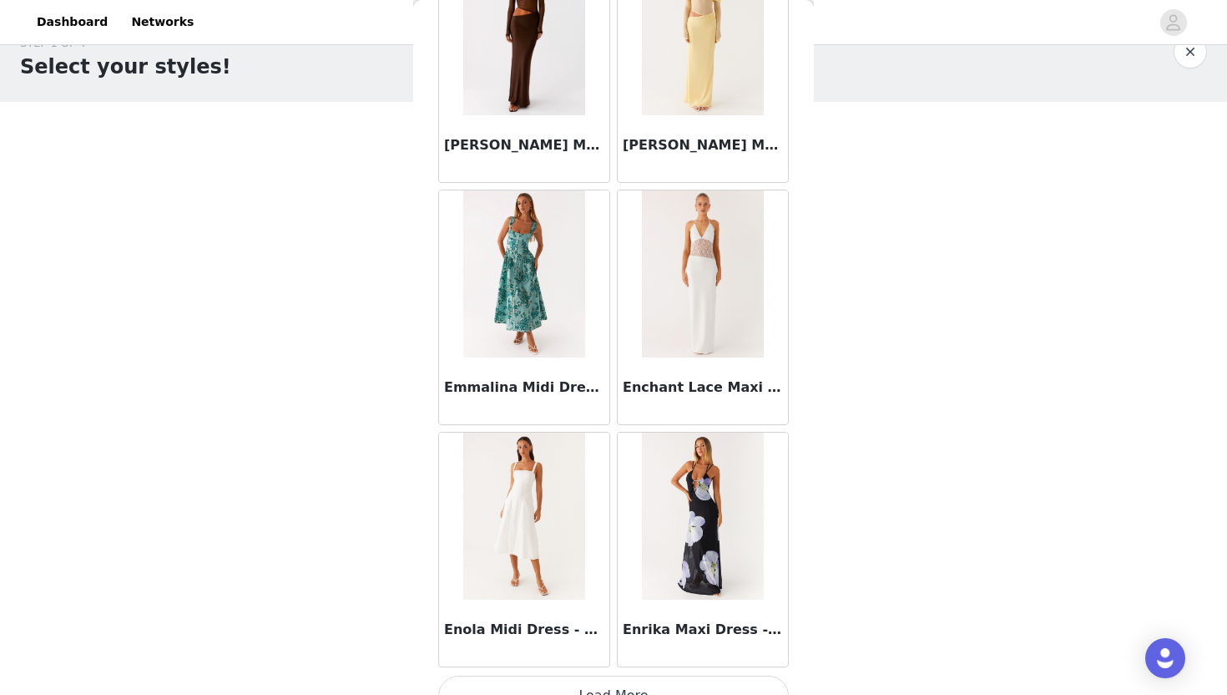
scroll to position [23652, 0]
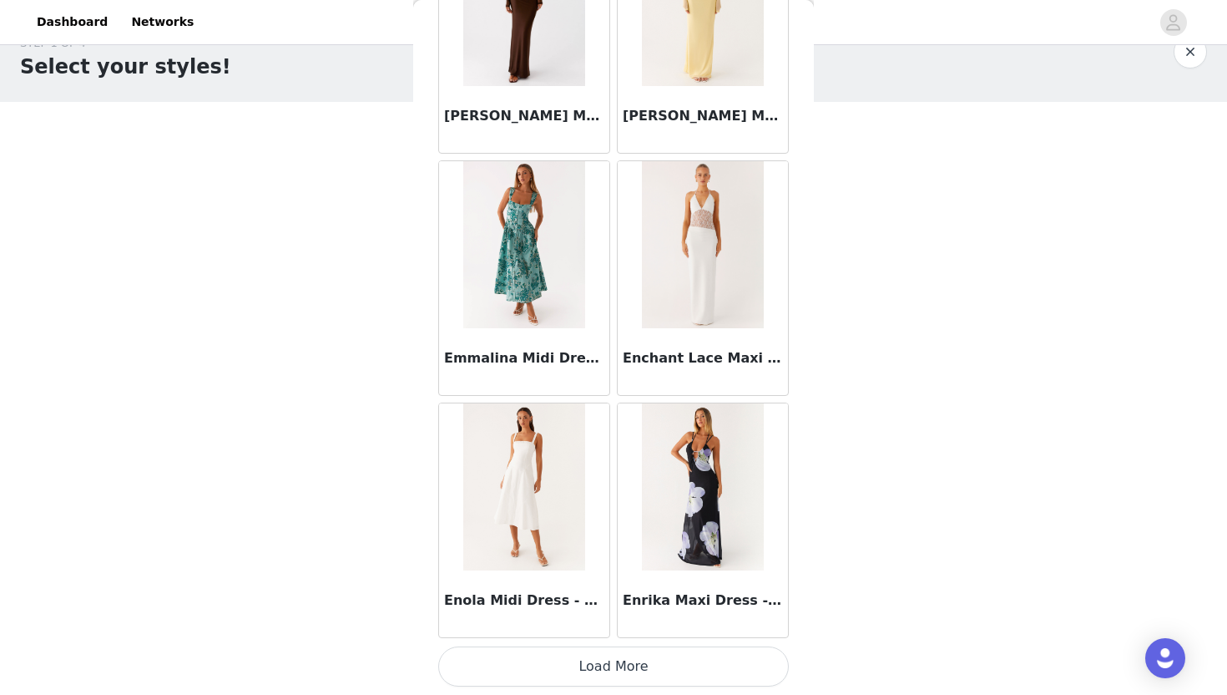
click at [564, 672] on button "Load More" at bounding box center [613, 666] width 351 height 40
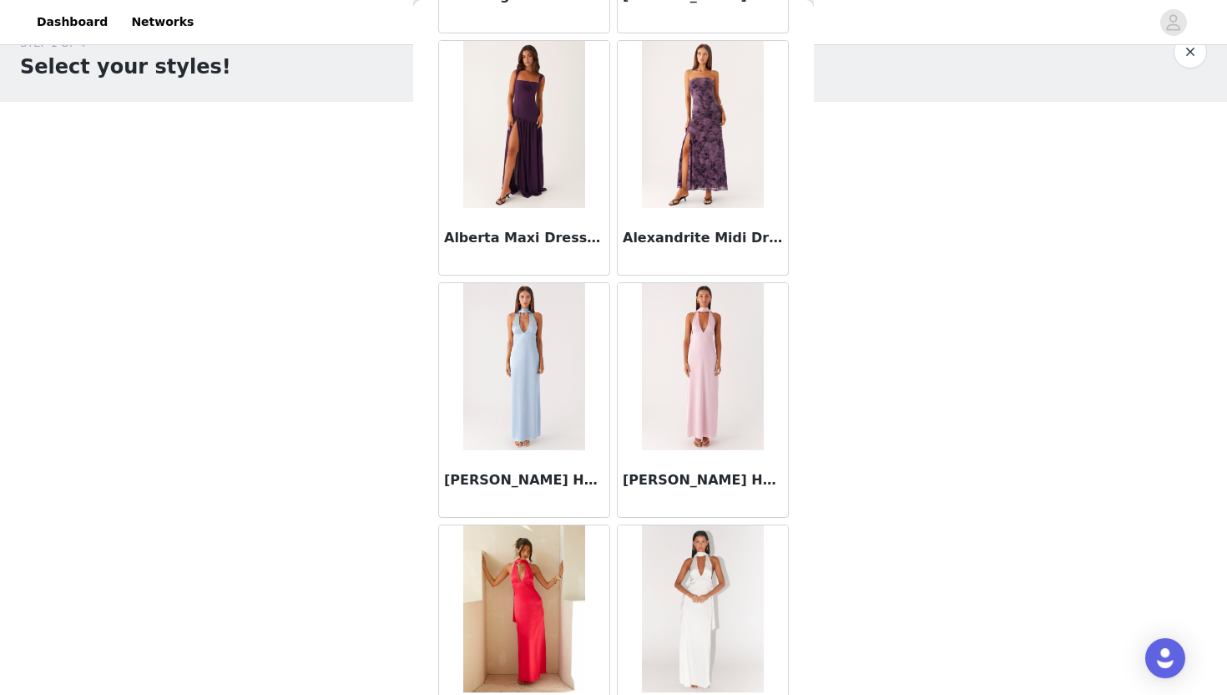
scroll to position [0, 0]
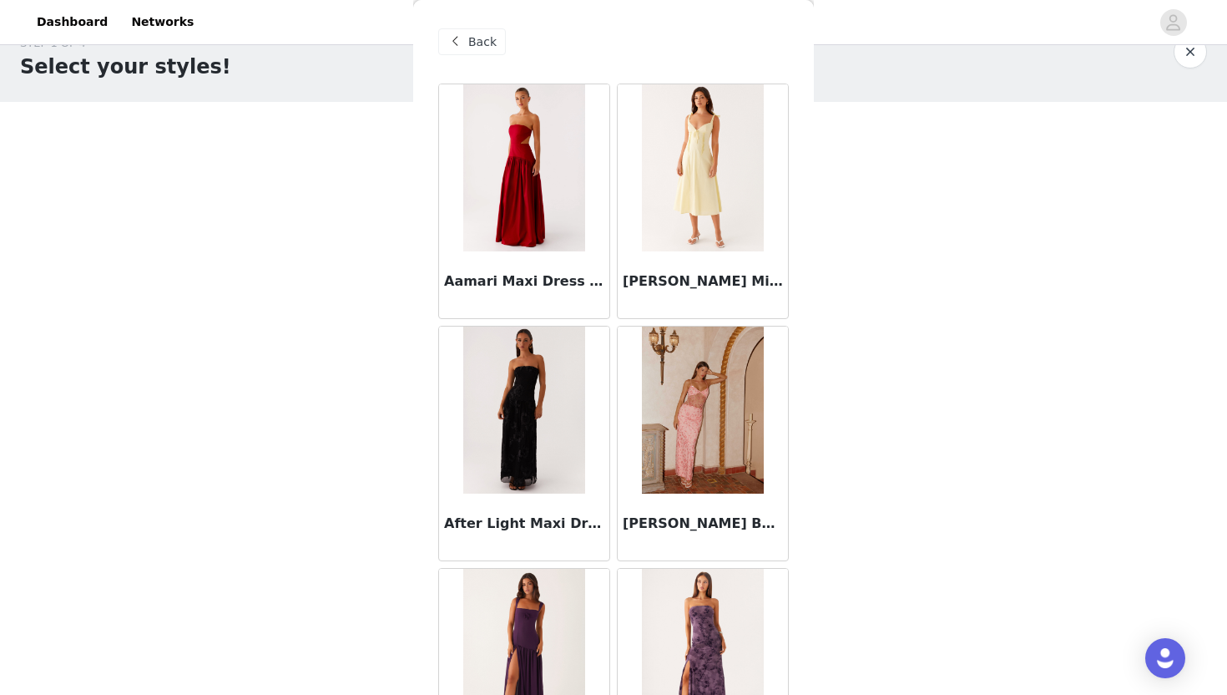
click at [484, 33] on span "Back" at bounding box center [482, 42] width 28 height 18
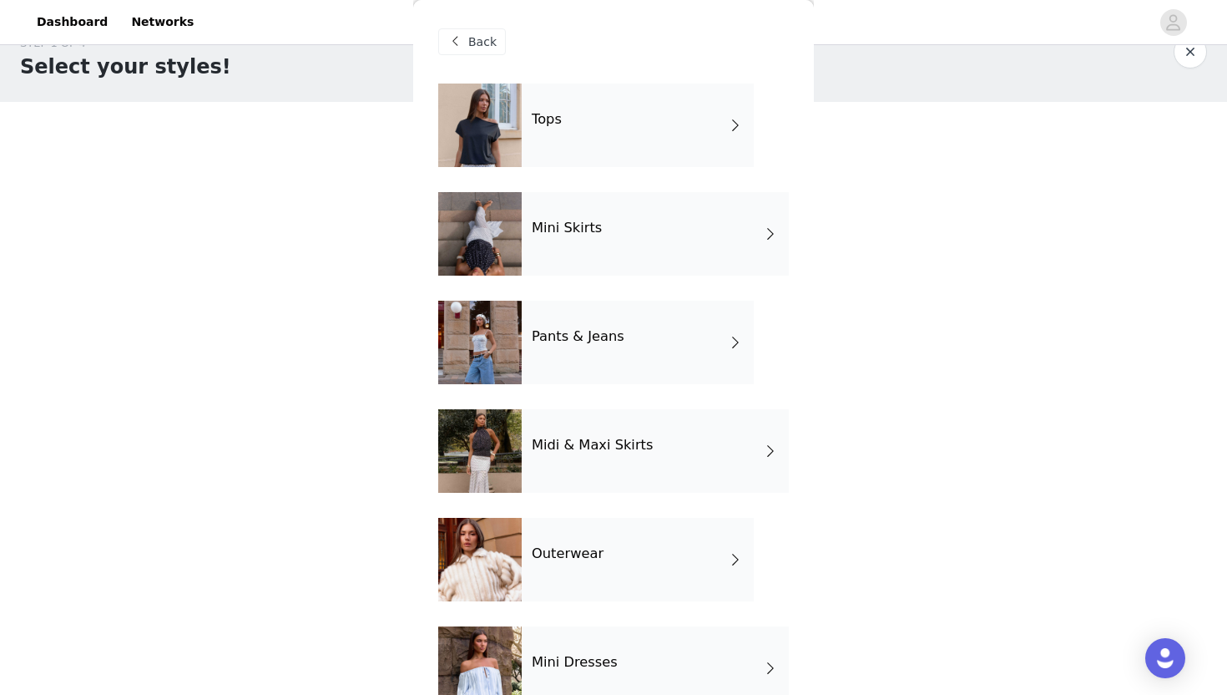
click at [572, 561] on h4 "Outerwear" at bounding box center [568, 553] width 72 height 15
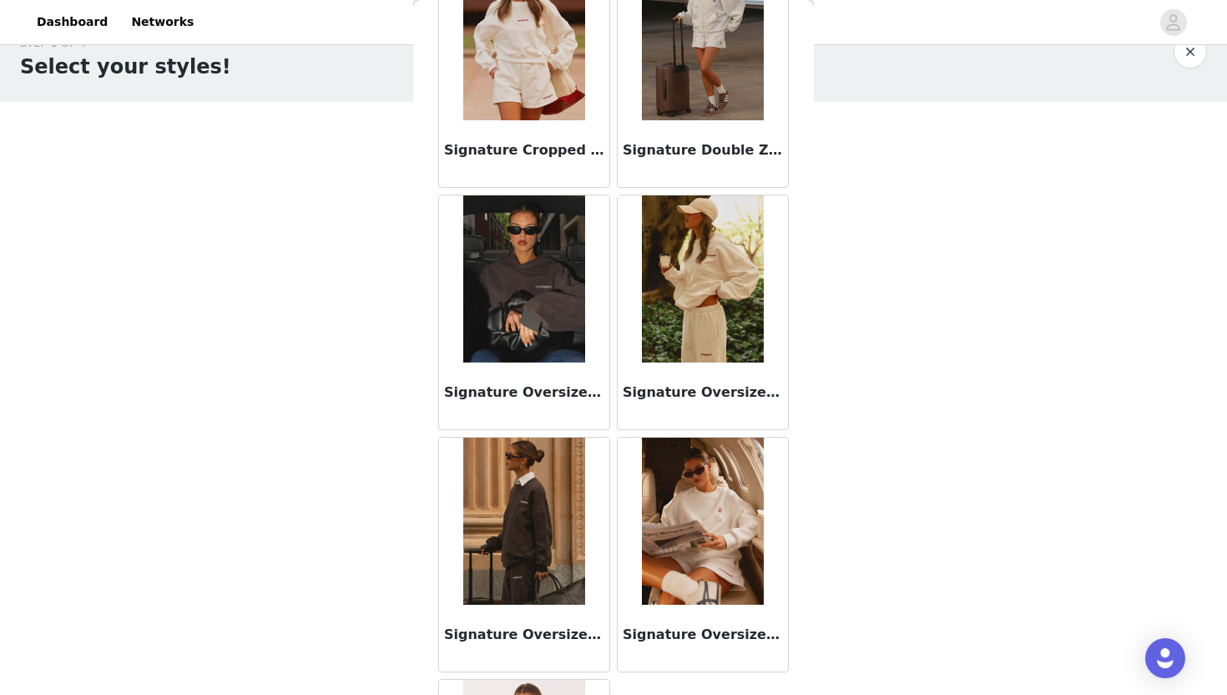
scroll to position [869, 0]
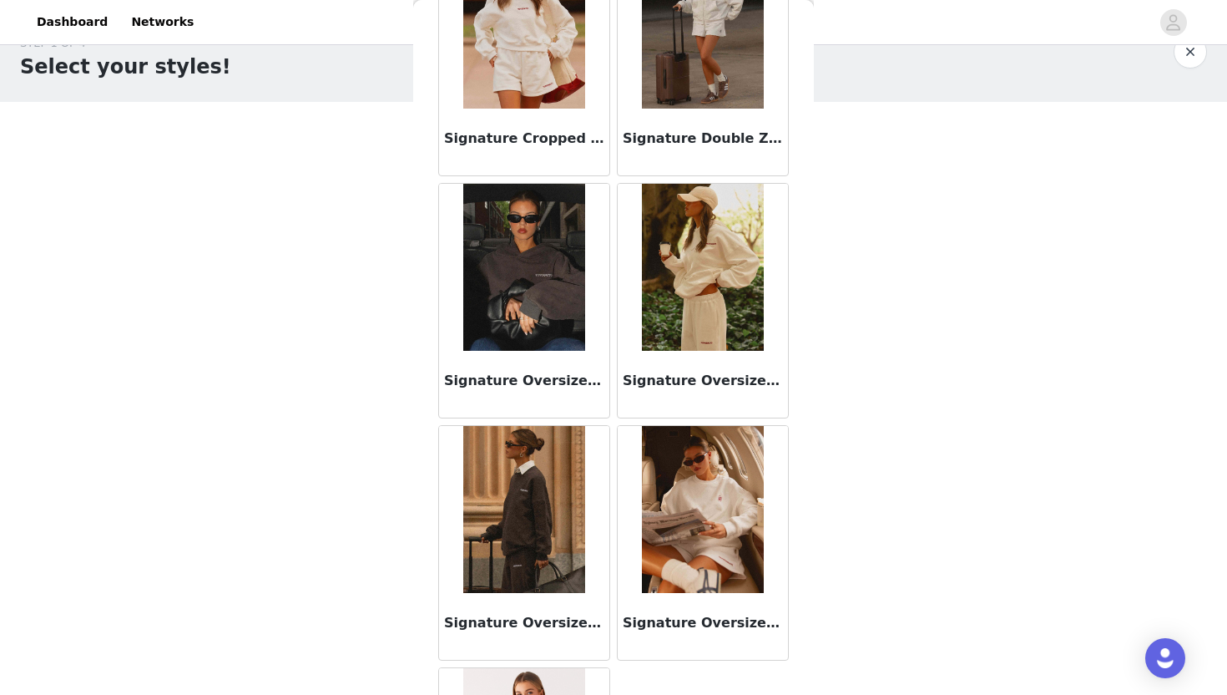
click at [706, 586] on img at bounding box center [702, 509] width 121 height 167
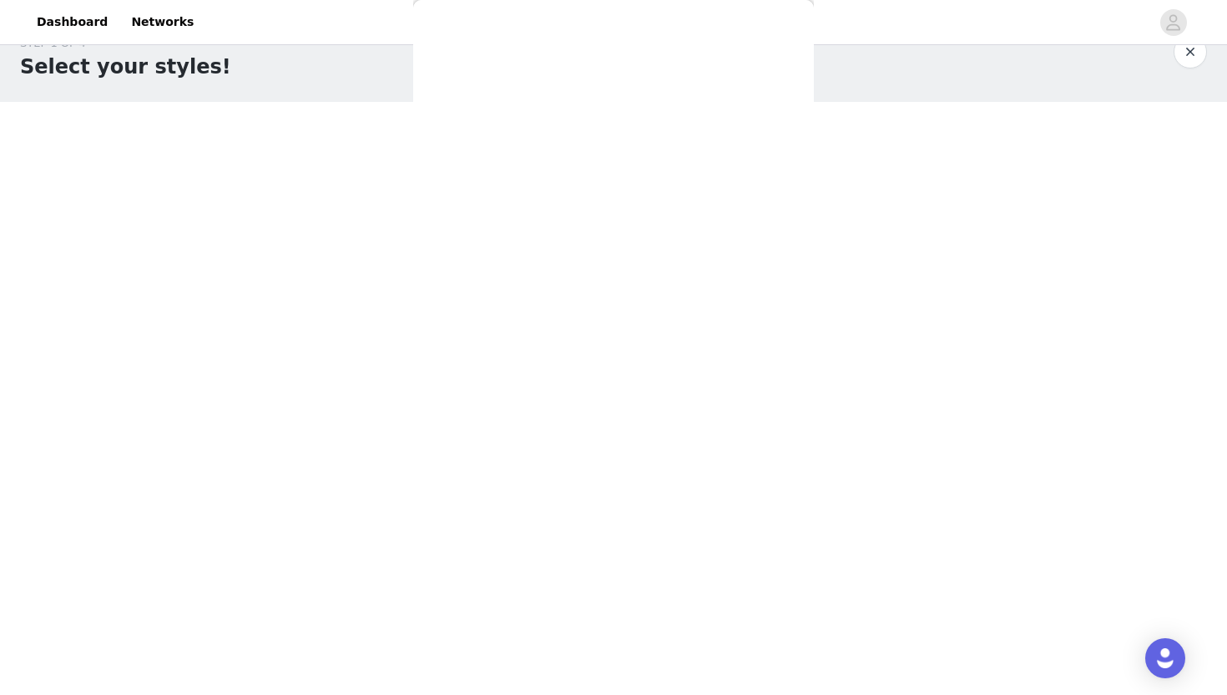
scroll to position [0, 0]
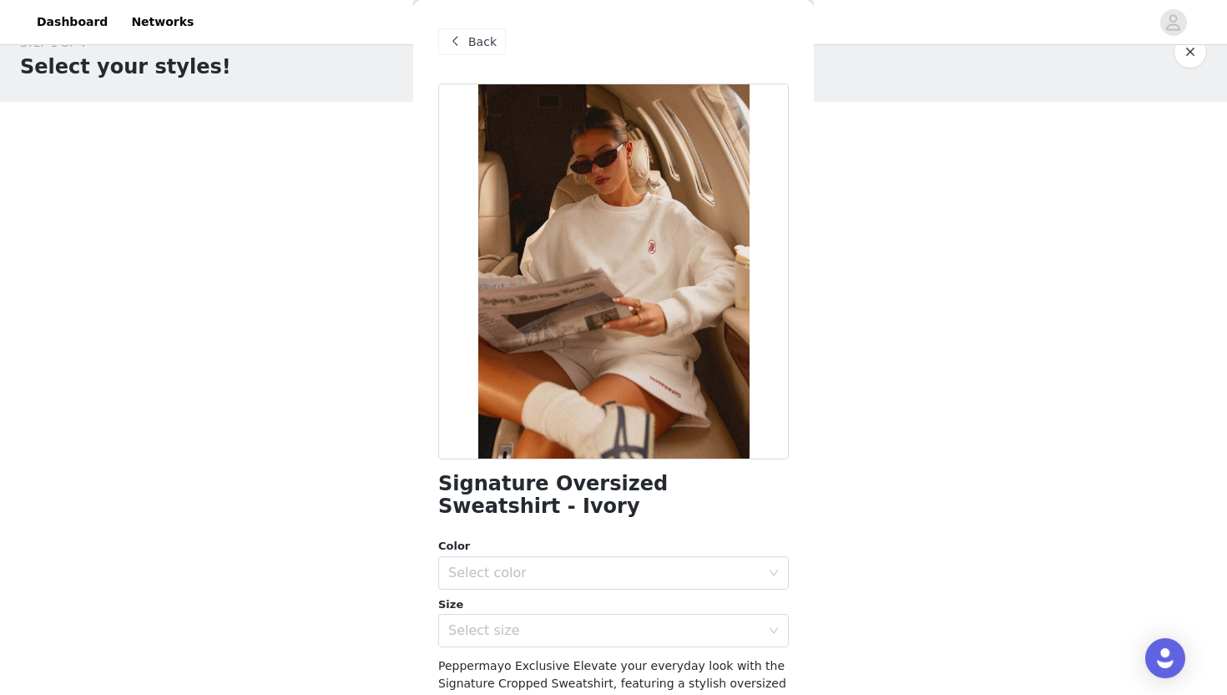
click at [474, 57] on div "Back" at bounding box center [613, 41] width 351 height 83
click at [473, 47] on span "Back" at bounding box center [482, 42] width 28 height 18
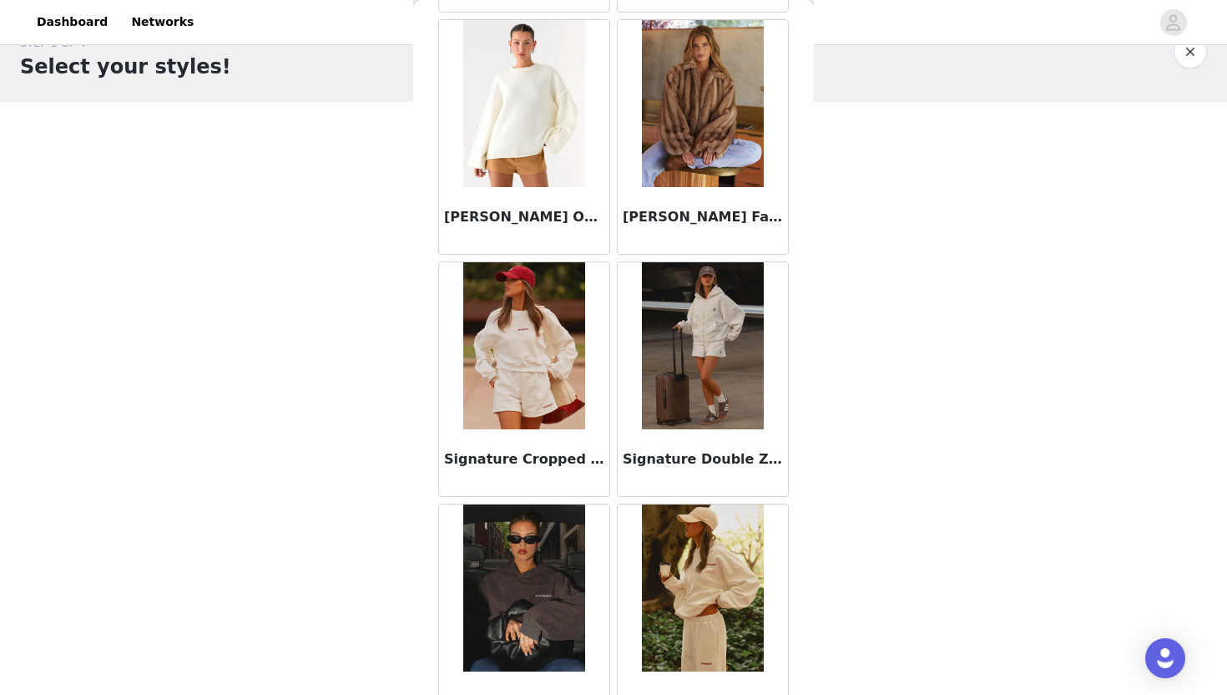
scroll to position [574, 0]
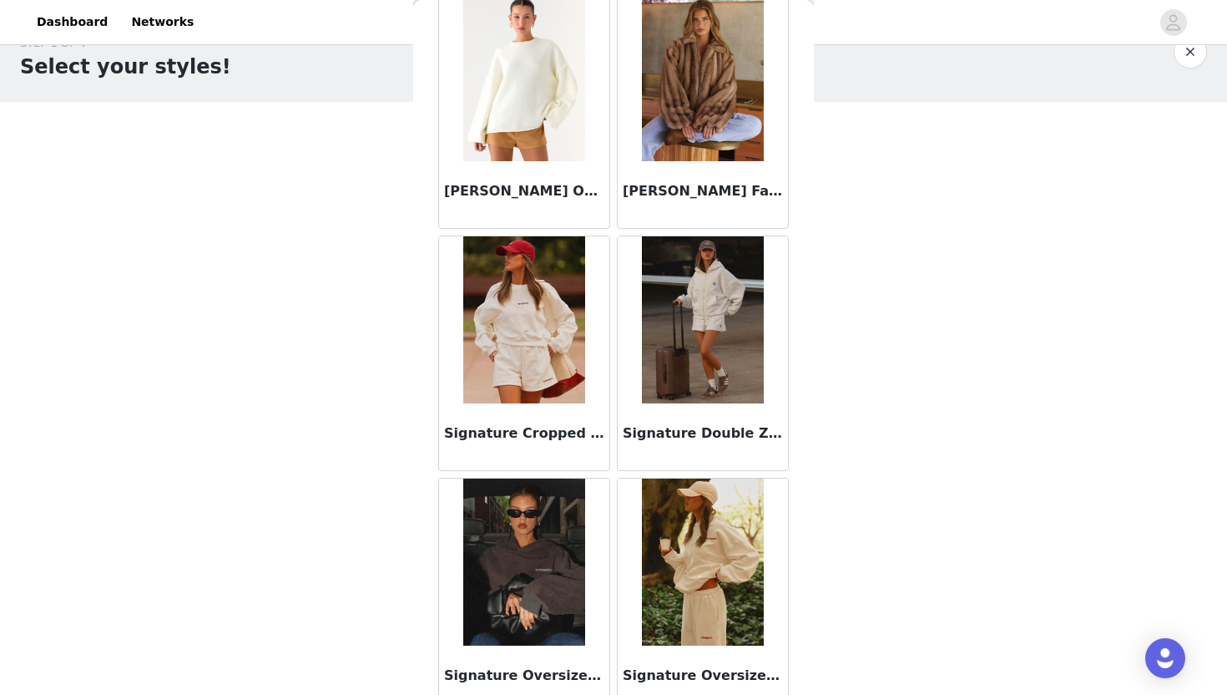
click at [692, 597] on img at bounding box center [702, 561] width 121 height 167
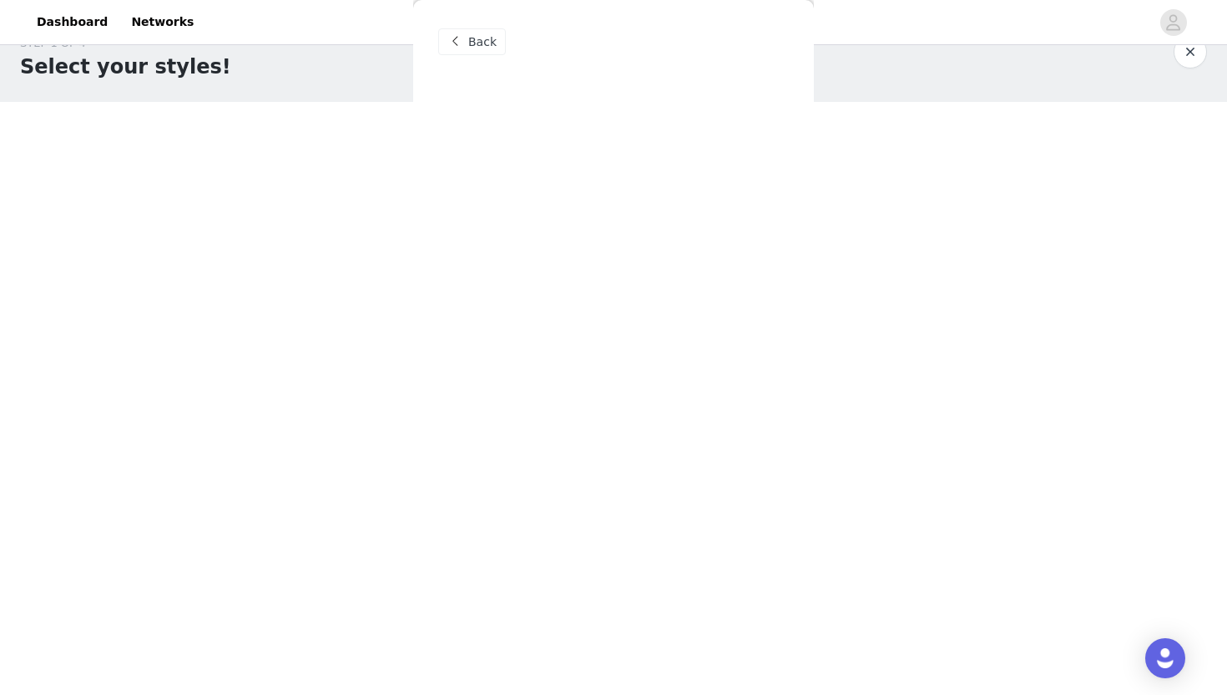
scroll to position [0, 0]
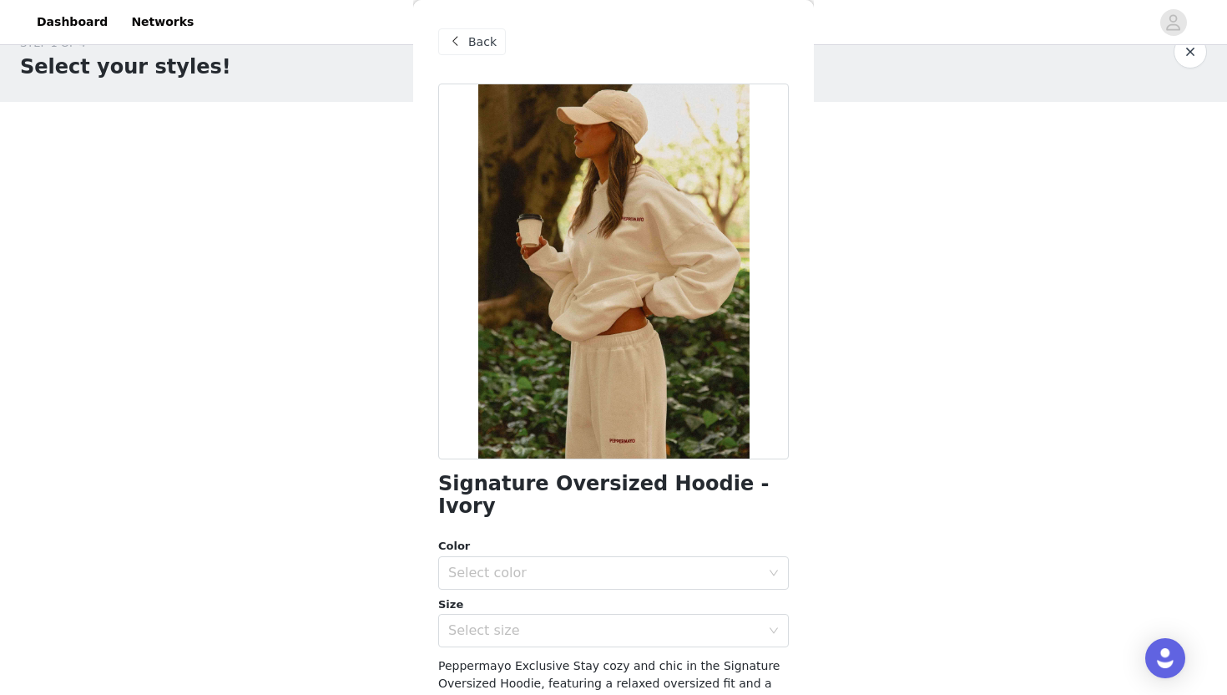
click at [463, 45] on span at bounding box center [455, 42] width 20 height 20
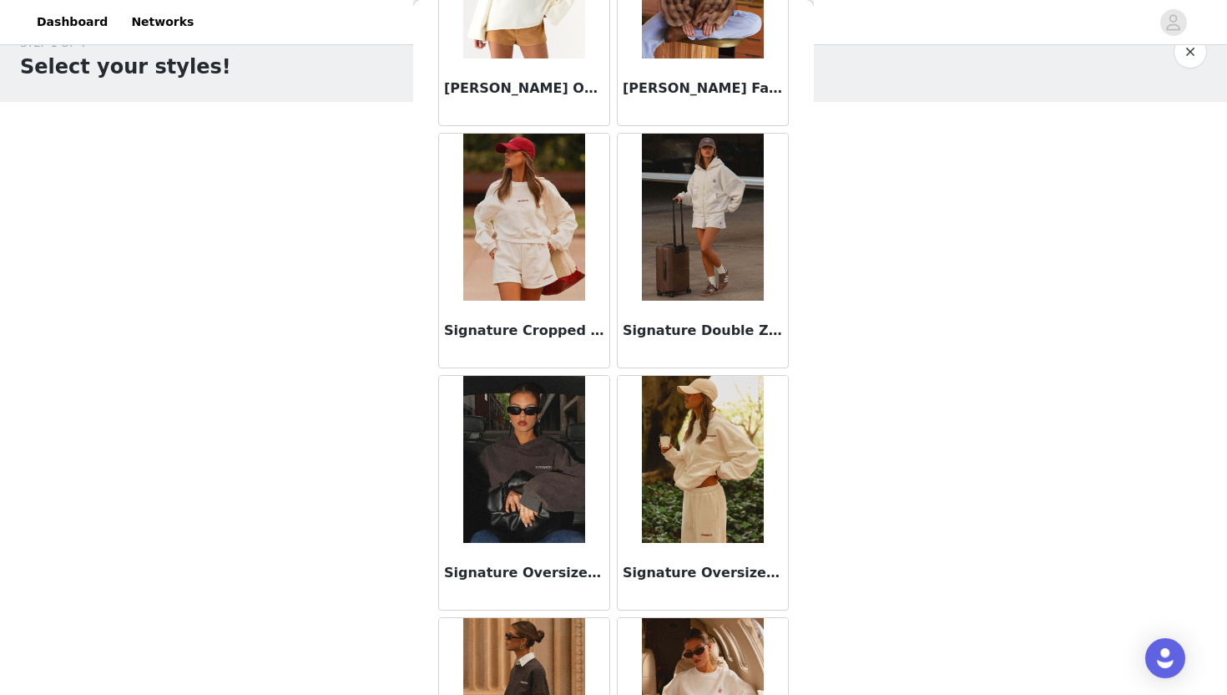
scroll to position [681, 0]
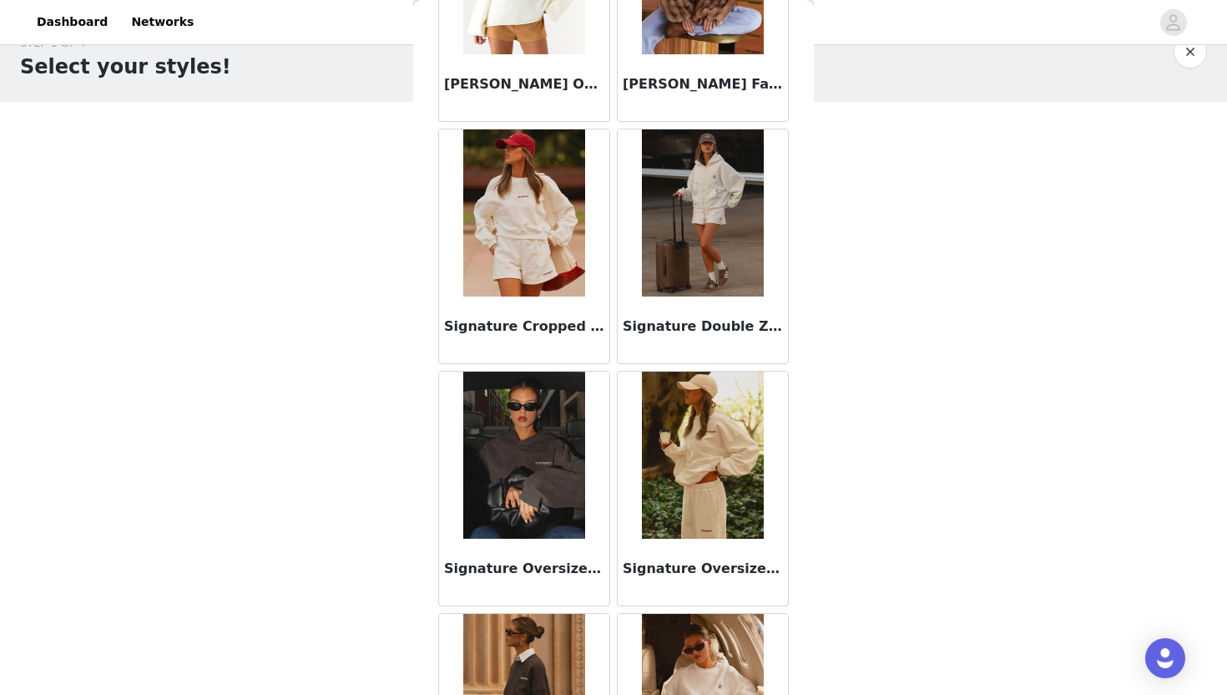
click at [564, 477] on img at bounding box center [523, 455] width 121 height 167
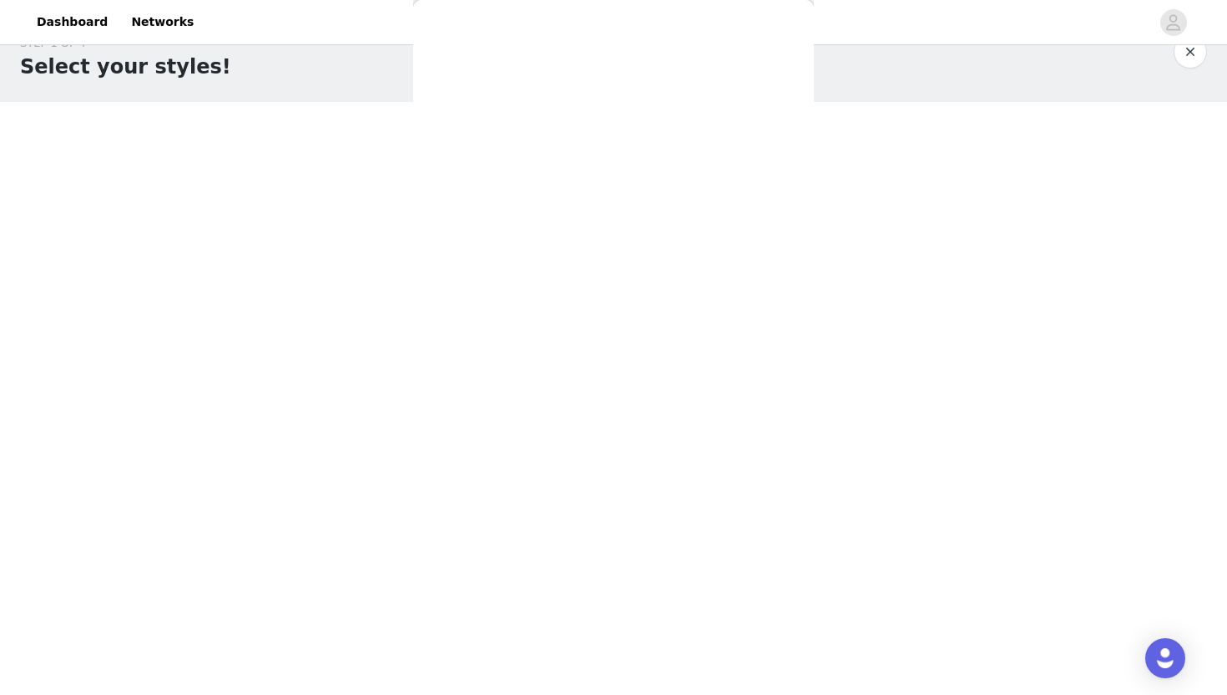
scroll to position [0, 0]
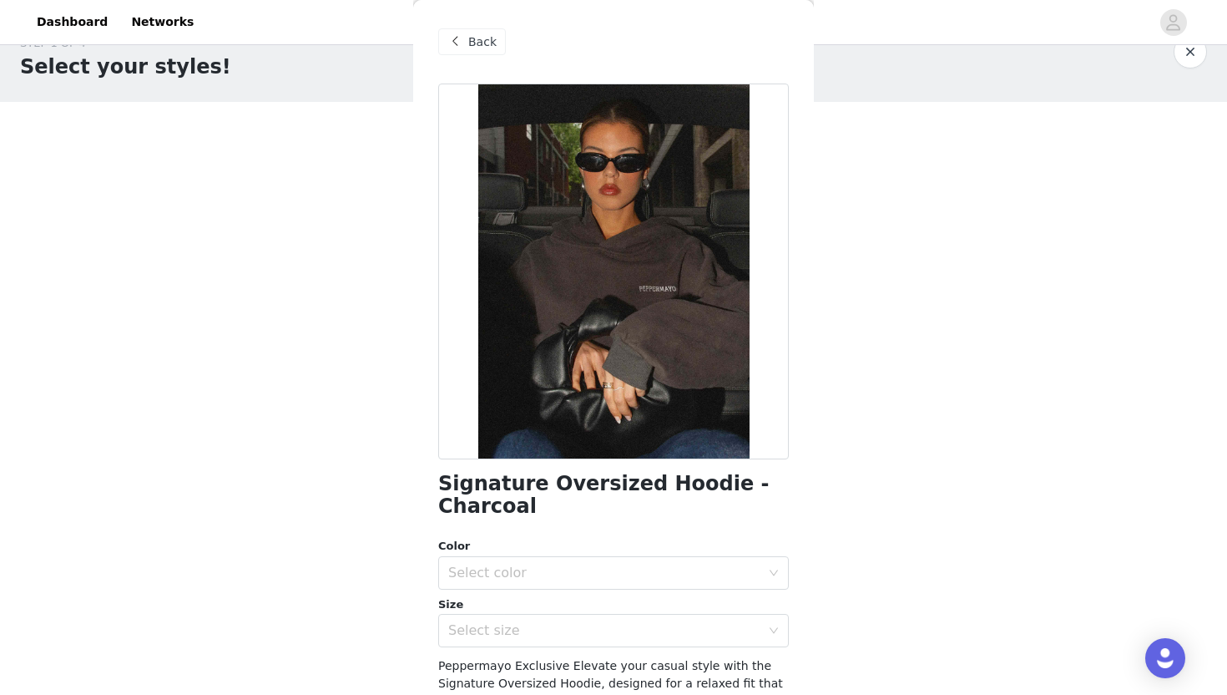
click at [473, 38] on span "Back" at bounding box center [482, 42] width 28 height 18
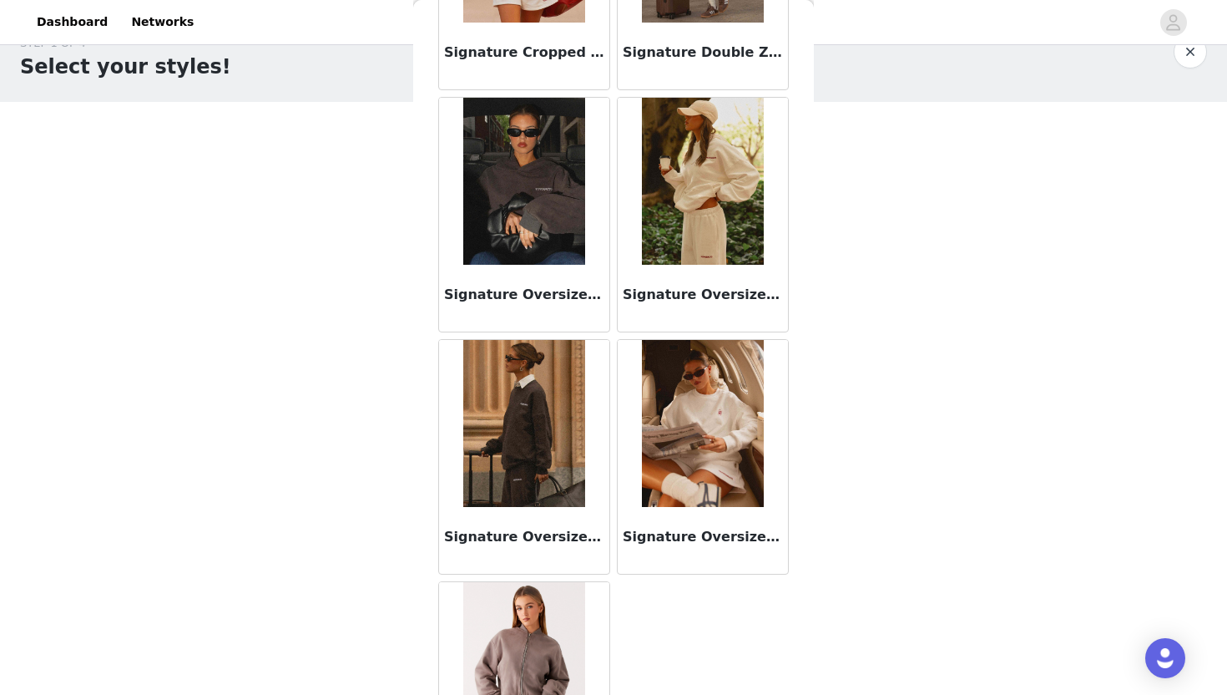
scroll to position [1000, 0]
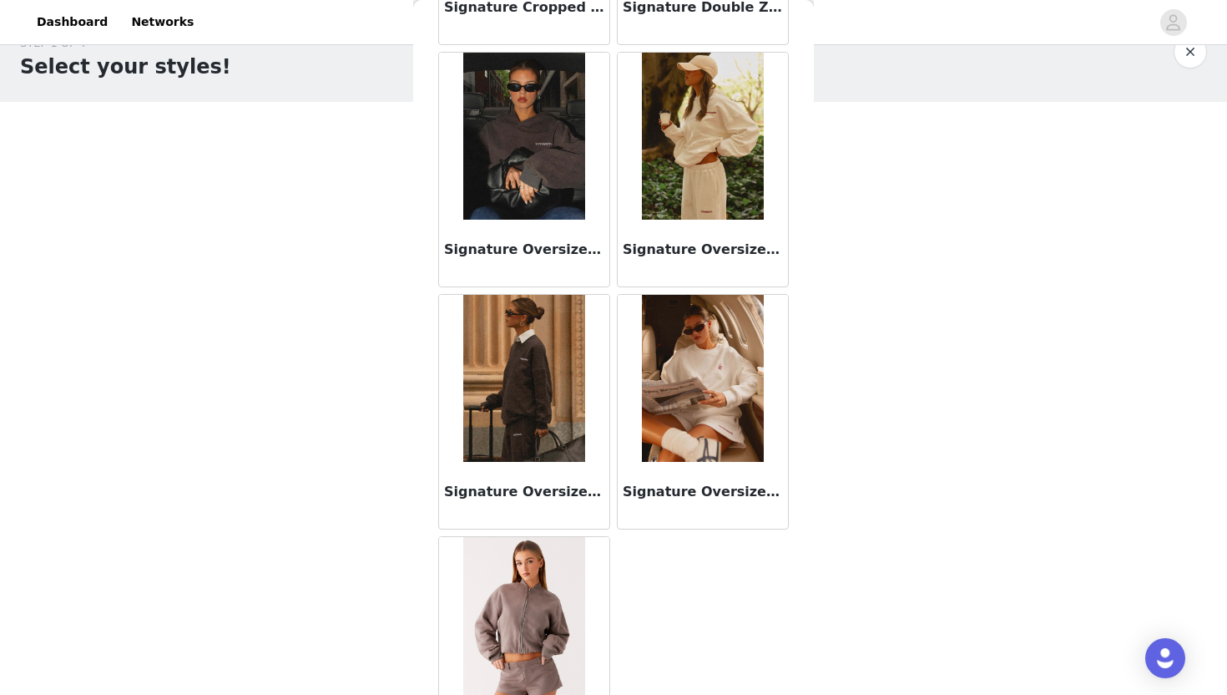
click at [547, 410] on img at bounding box center [523, 378] width 121 height 167
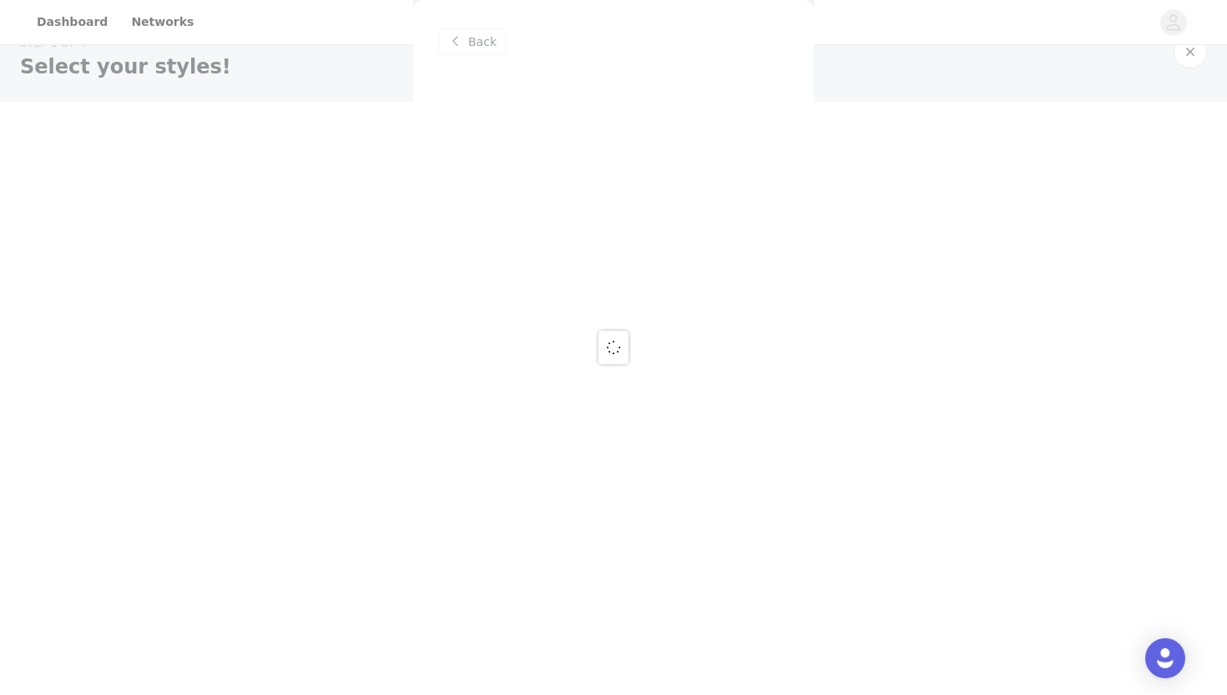
scroll to position [0, 0]
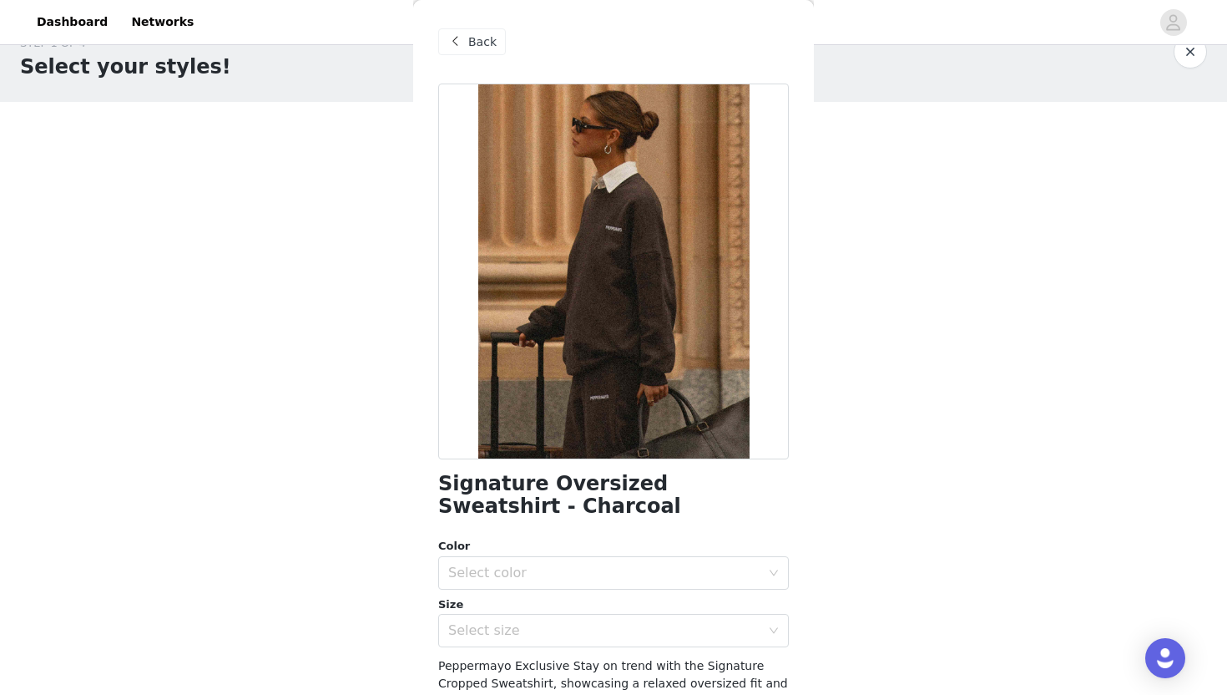
click at [480, 34] on span "Back" at bounding box center [482, 42] width 28 height 18
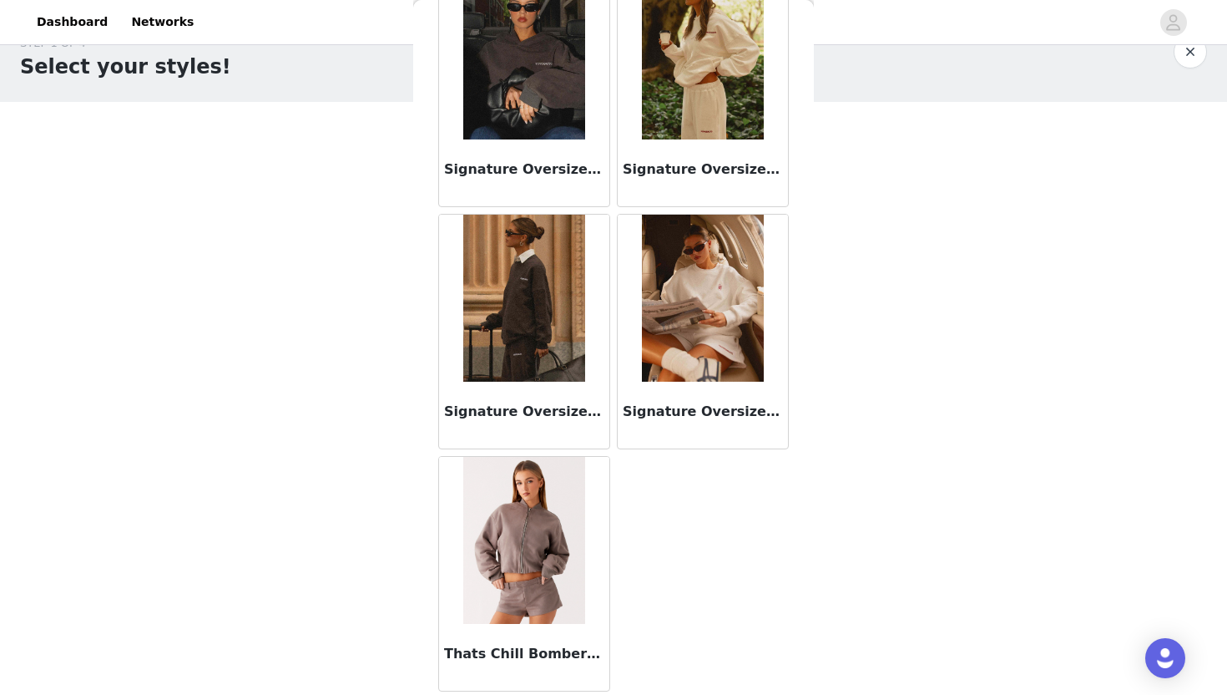
click at [695, 426] on div "Signature Oversized Sweatshirt - Ivory" at bounding box center [703, 415] width 170 height 67
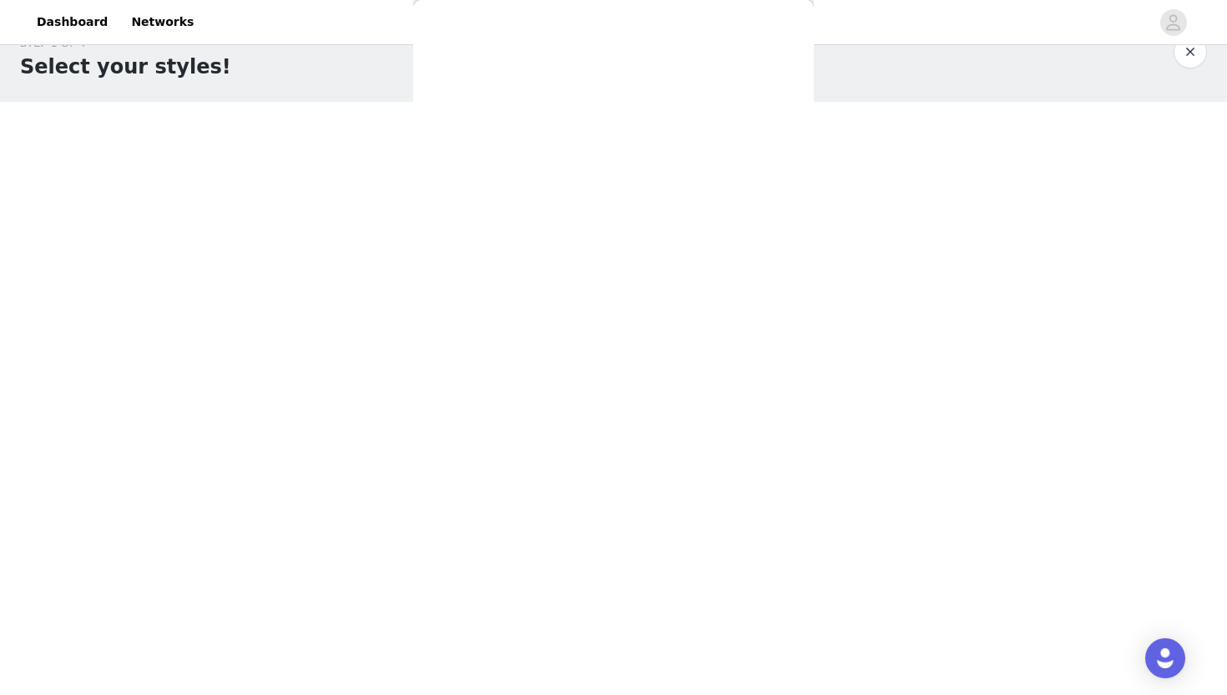
scroll to position [168, 0]
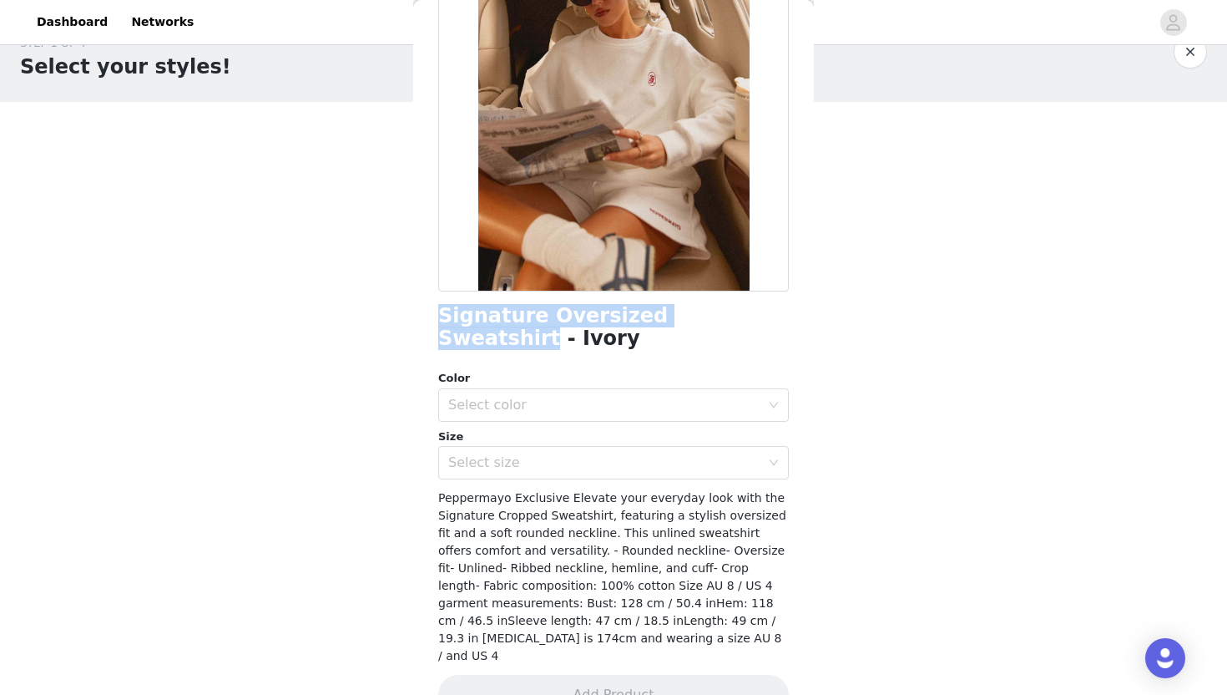
drag, startPoint x: 432, startPoint y: 313, endPoint x: 726, endPoint y: 316, distance: 293.1
click at [726, 316] on div "Back Signature Oversized Sweatshirt - Ivory Color Select color Size Select size…" at bounding box center [613, 347] width 401 height 695
copy h1 "Signature Oversized Sweatshirt"
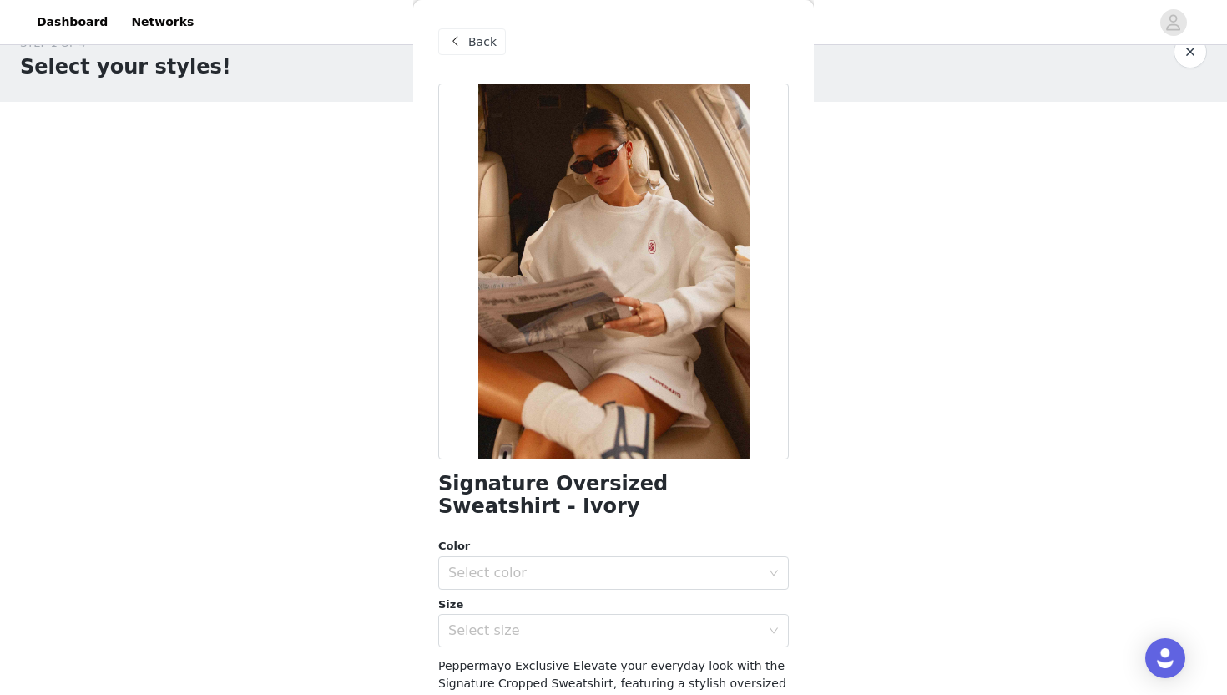
click at [478, 40] on span "Back" at bounding box center [482, 42] width 28 height 18
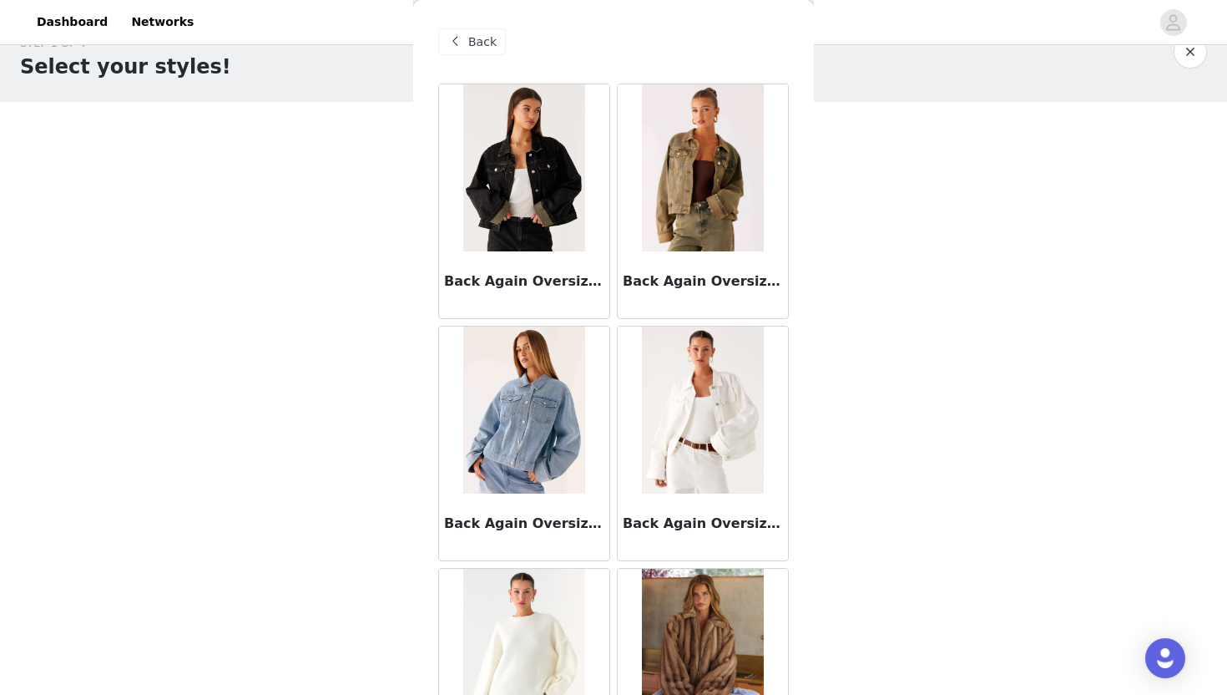
click at [470, 51] on div "Back" at bounding box center [472, 41] width 68 height 27
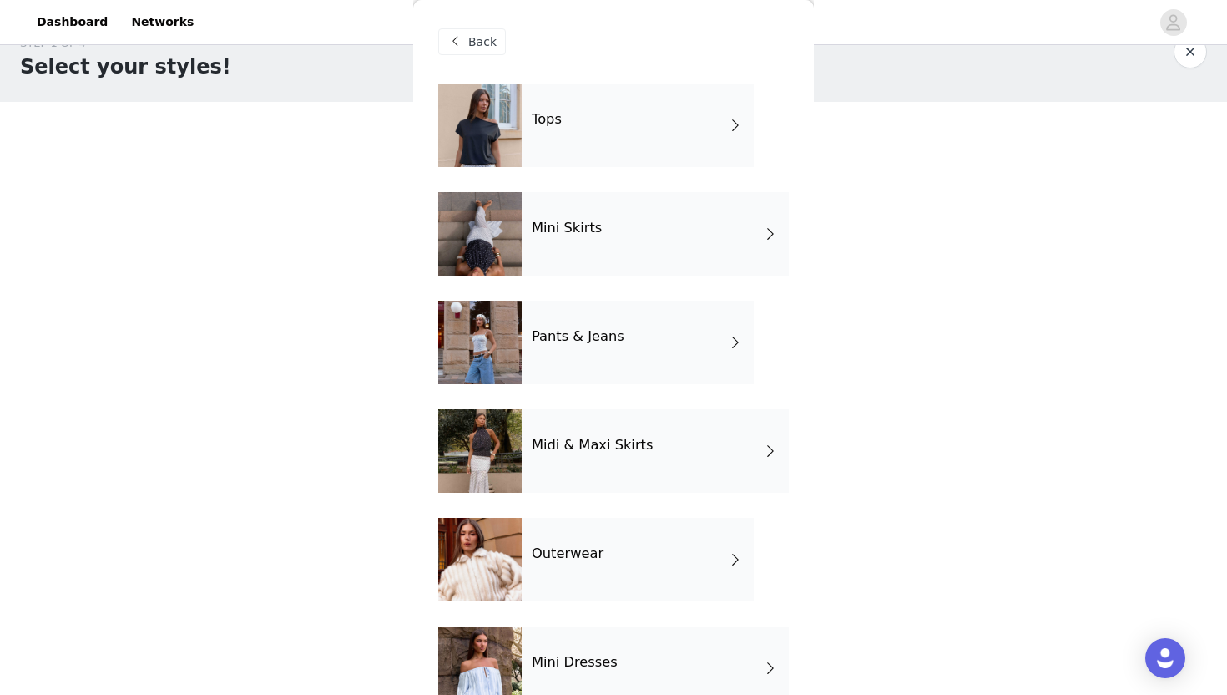
click at [581, 344] on h4 "Pants & Jeans" at bounding box center [578, 336] width 93 height 15
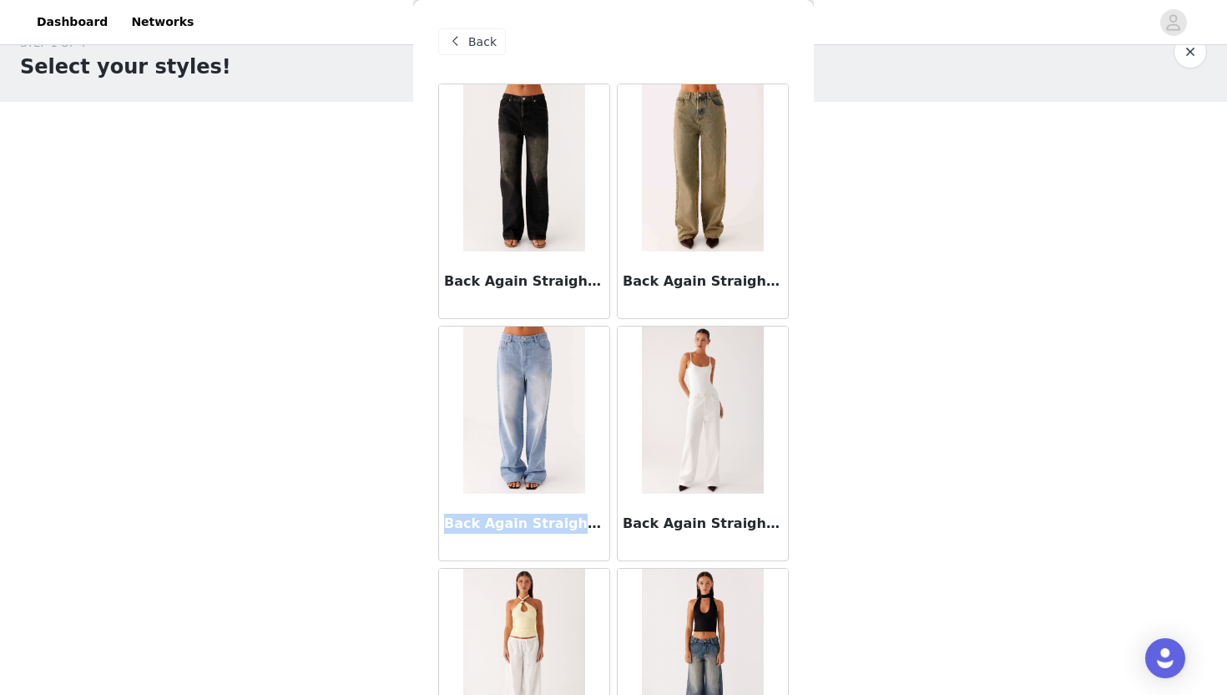
drag, startPoint x: 441, startPoint y: 522, endPoint x: 604, endPoint y: 515, distance: 162.9
click at [604, 517] on div "Back Again Straight Leg Denim Jeans - Light Wash Blue" at bounding box center [524, 526] width 170 height 67
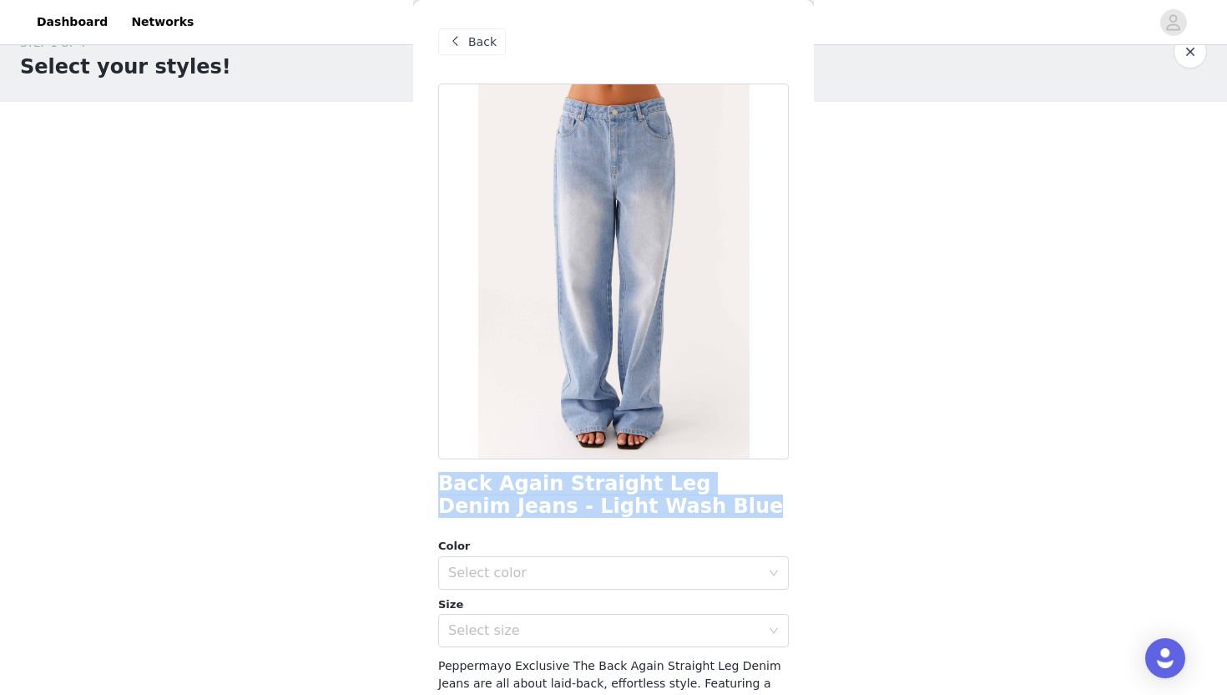
drag, startPoint x: 431, startPoint y: 485, endPoint x: 620, endPoint y: 517, distance: 192.2
click at [620, 517] on div "Back Back Again Straight Leg Denim Jeans - Light Wash Blue Color Select color S…" at bounding box center [613, 347] width 401 height 695
copy h1 "Back Again Straight Leg Denim Jeans - Light Wash Blue"
